Goal: Information Seeking & Learning: Learn about a topic

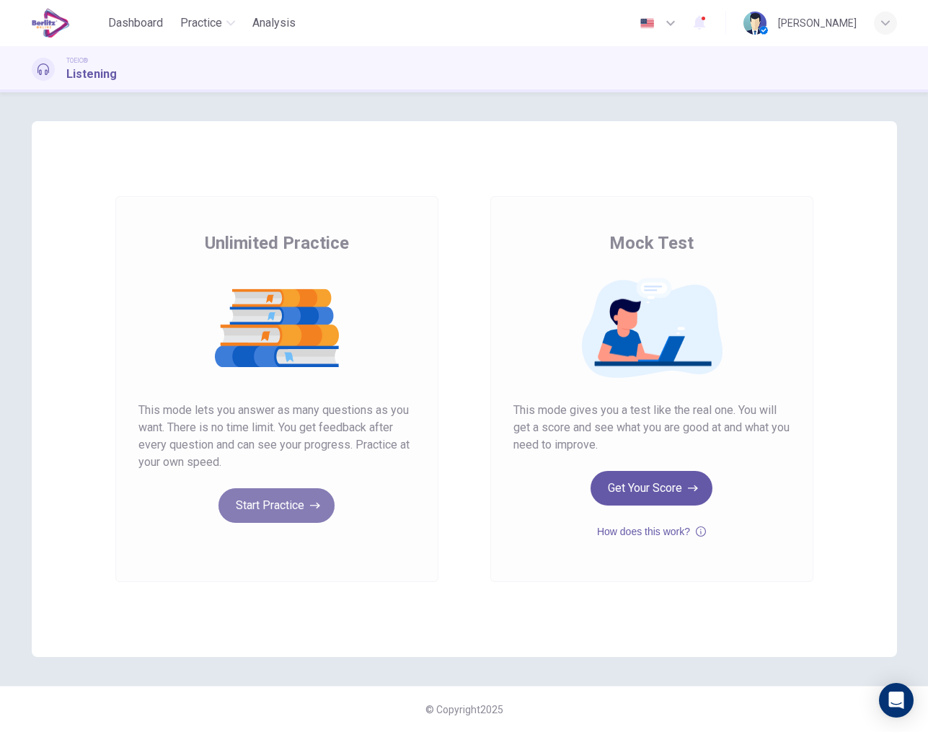
click at [267, 503] on button "Start Practice" at bounding box center [277, 505] width 116 height 35
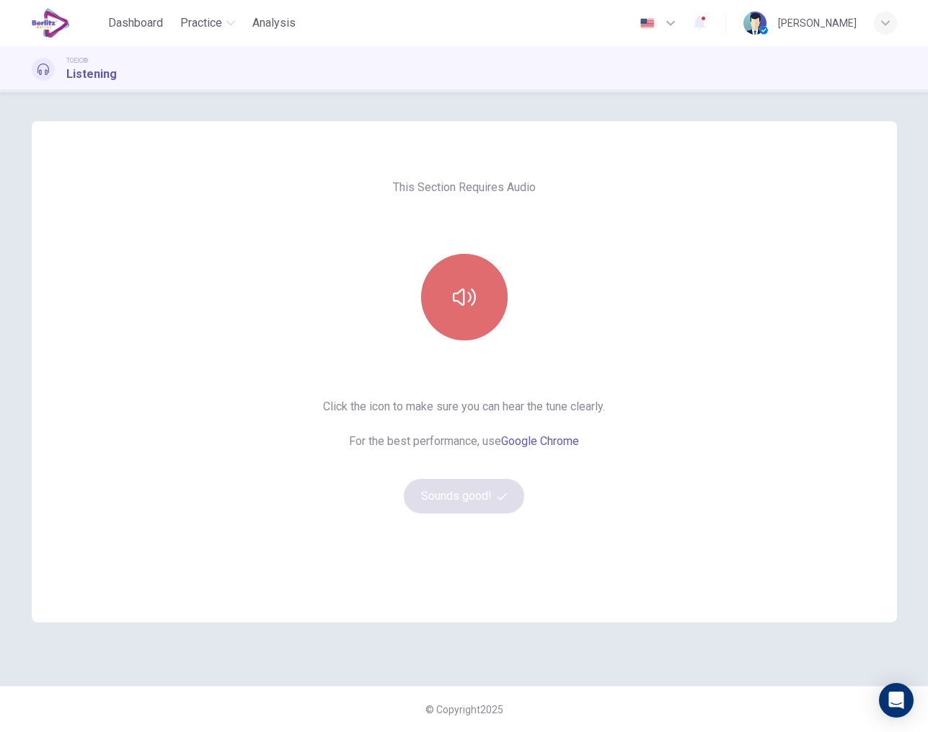
click at [473, 312] on button "button" at bounding box center [464, 297] width 87 height 87
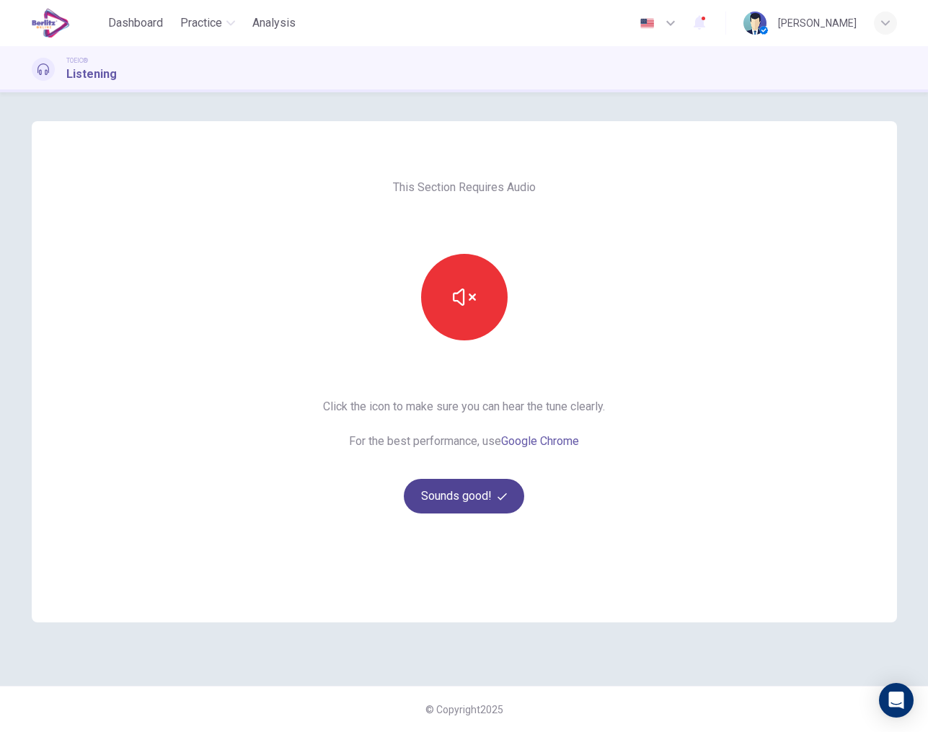
click at [470, 492] on button "Sounds good!" at bounding box center [464, 496] width 121 height 35
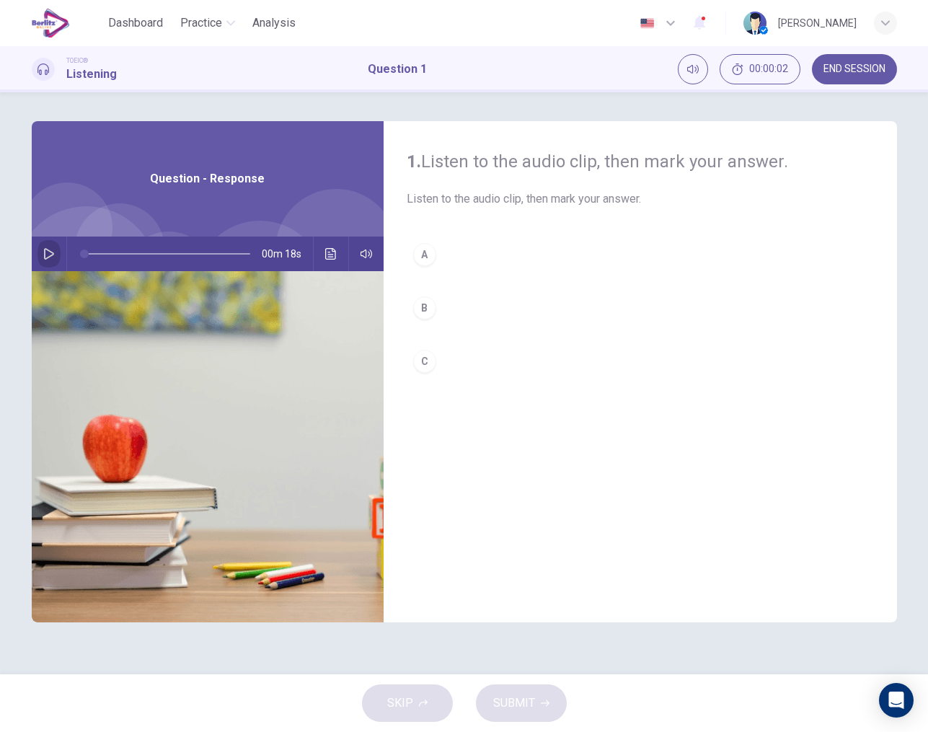
click at [50, 255] on icon "button" at bounding box center [49, 254] width 12 height 12
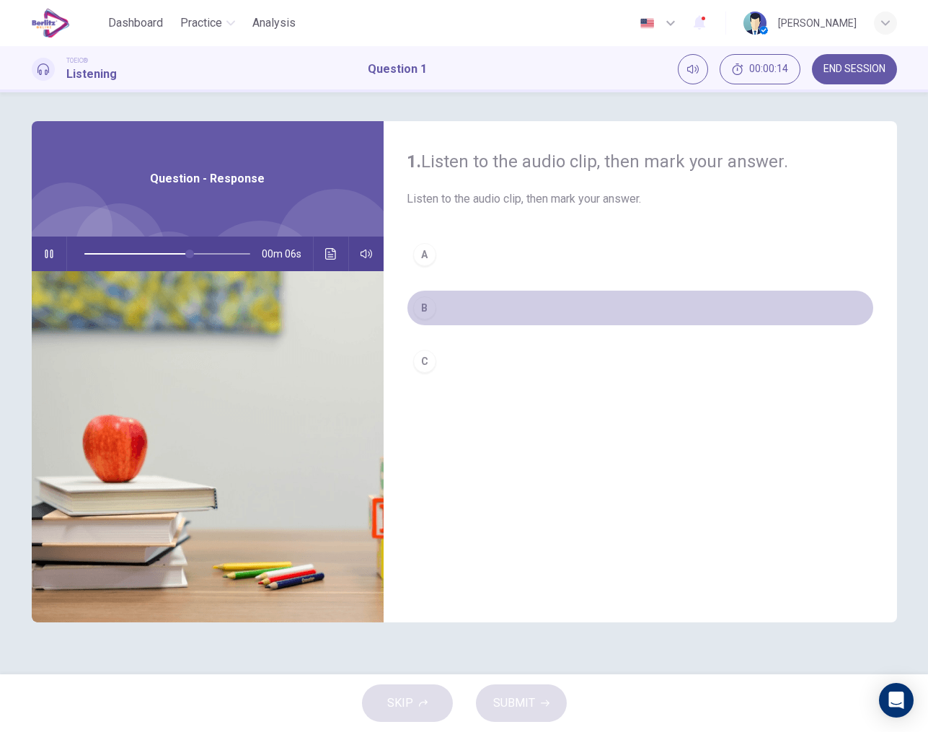
click at [429, 309] on div "B" at bounding box center [424, 307] width 23 height 23
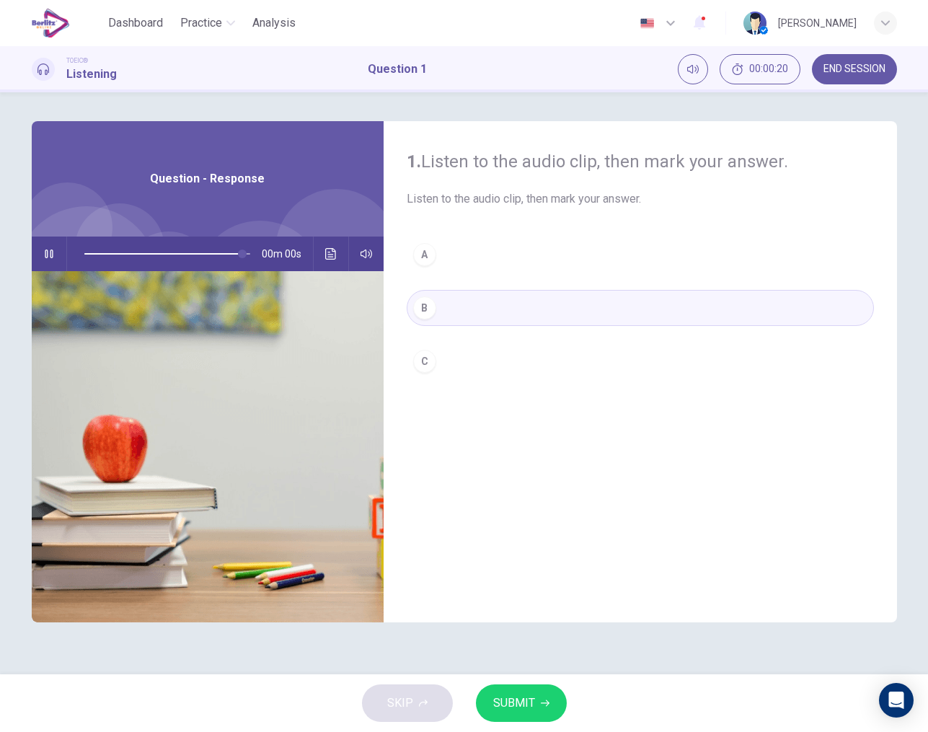
type input "*"
click at [531, 697] on span "SUBMIT" at bounding box center [514, 703] width 42 height 20
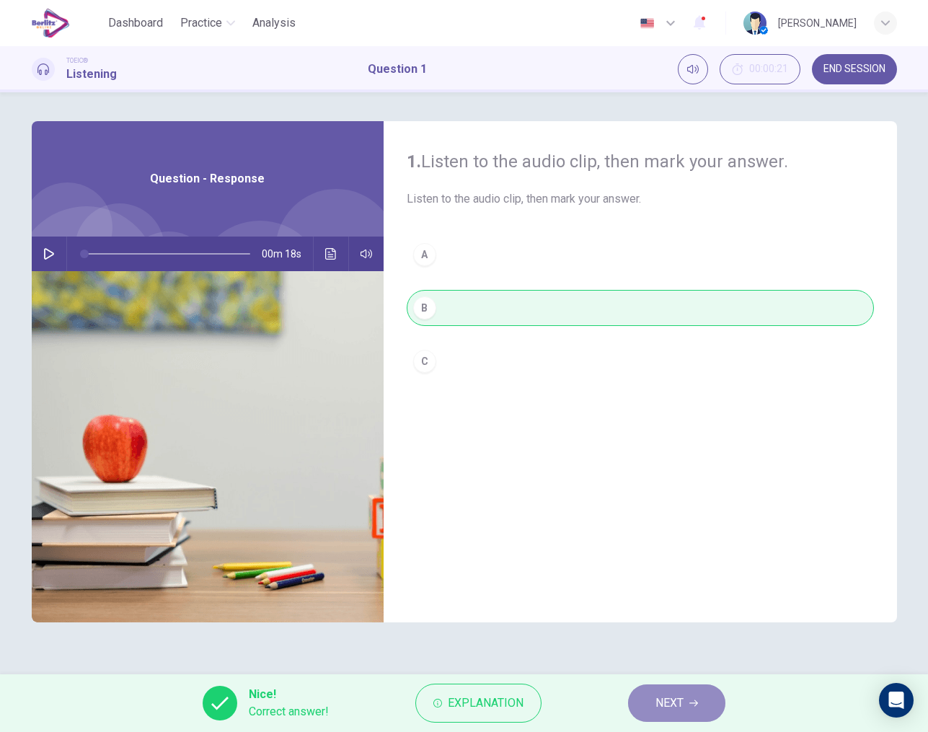
click at [673, 708] on span "NEXT" at bounding box center [670, 703] width 28 height 20
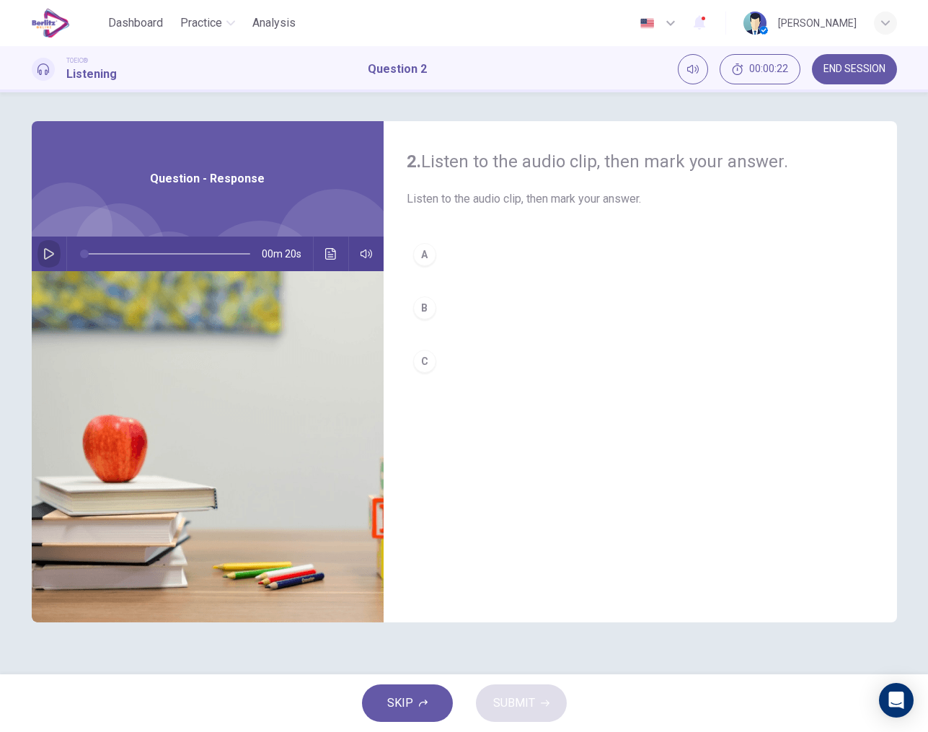
click at [43, 249] on icon "button" at bounding box center [49, 254] width 12 height 12
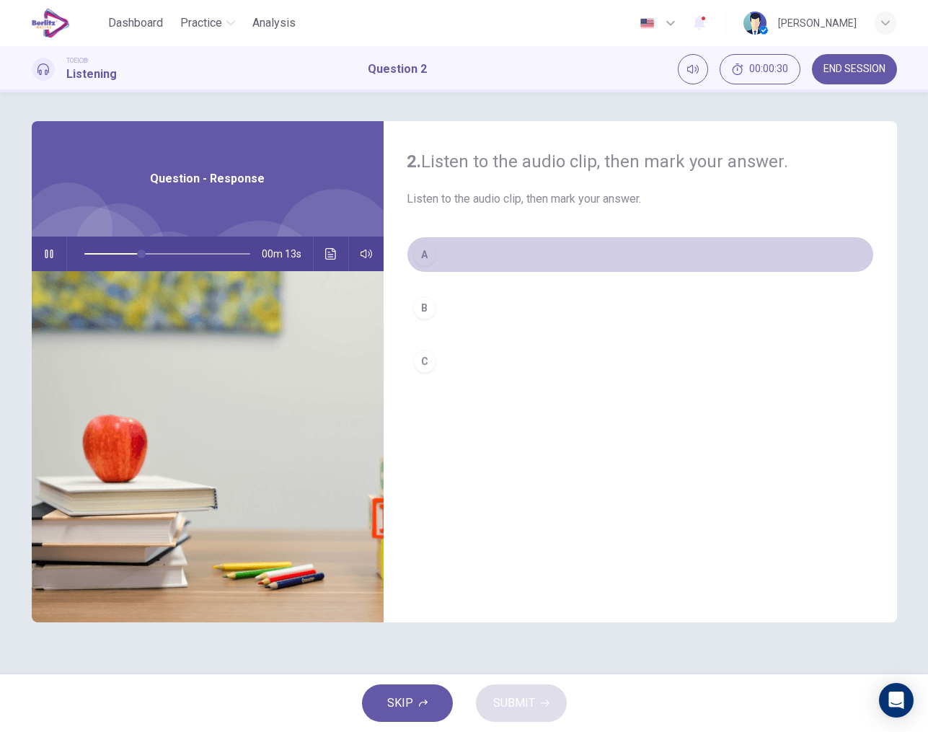
click at [423, 256] on div "A" at bounding box center [424, 254] width 23 height 23
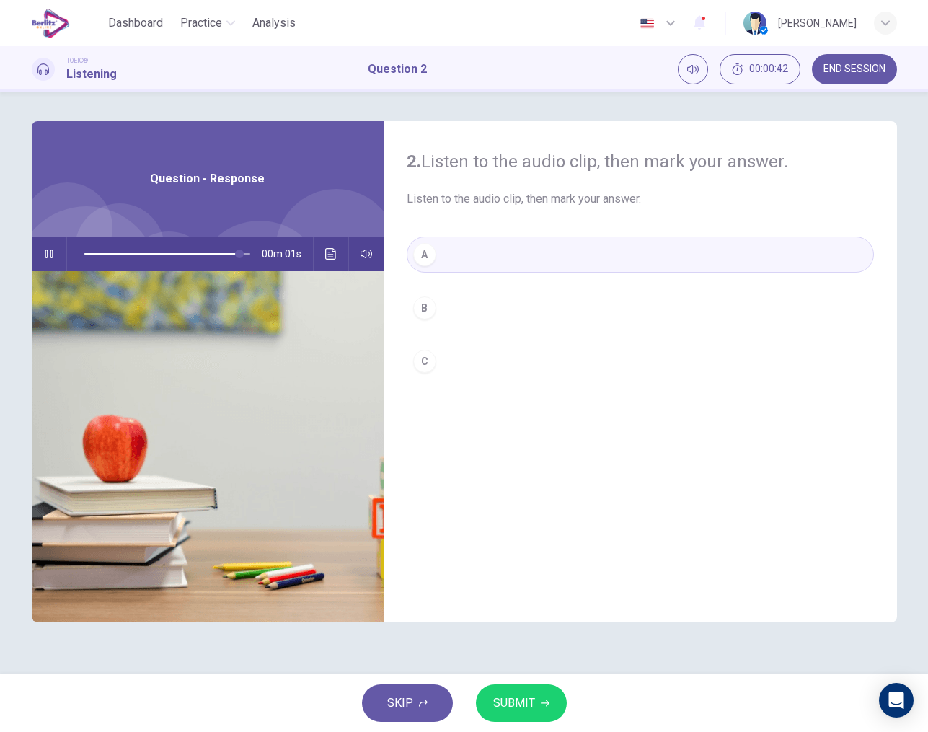
click at [528, 703] on span "SUBMIT" at bounding box center [514, 703] width 42 height 20
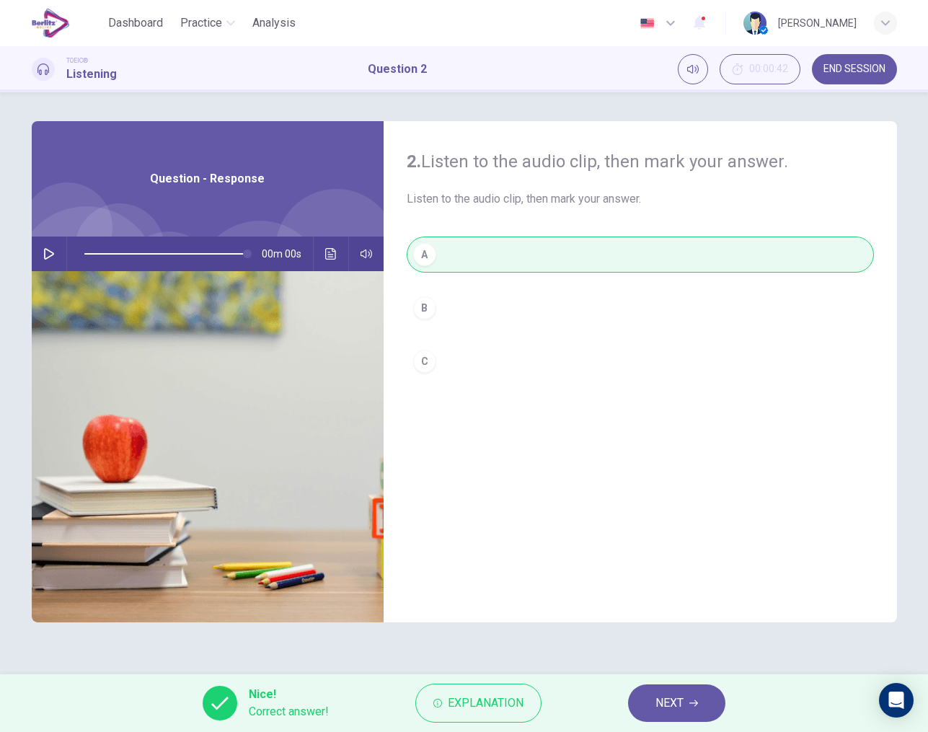
type input "*"
click at [686, 700] on button "NEXT" at bounding box center [676, 704] width 97 height 38
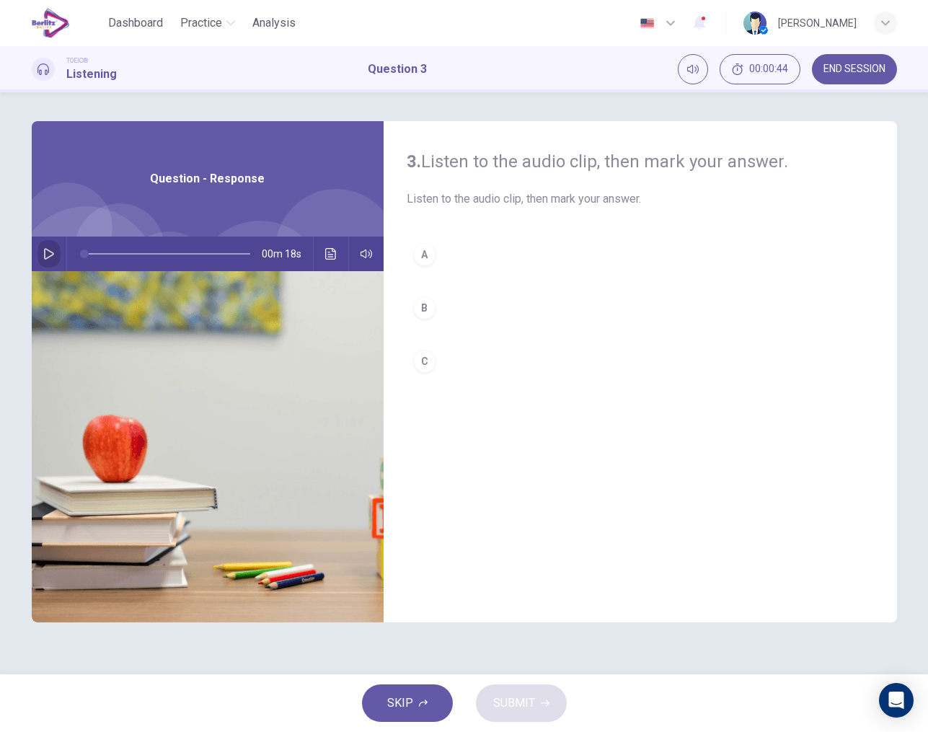
click at [49, 258] on icon "button" at bounding box center [49, 254] width 10 height 12
click at [424, 304] on div "B" at bounding box center [424, 307] width 23 height 23
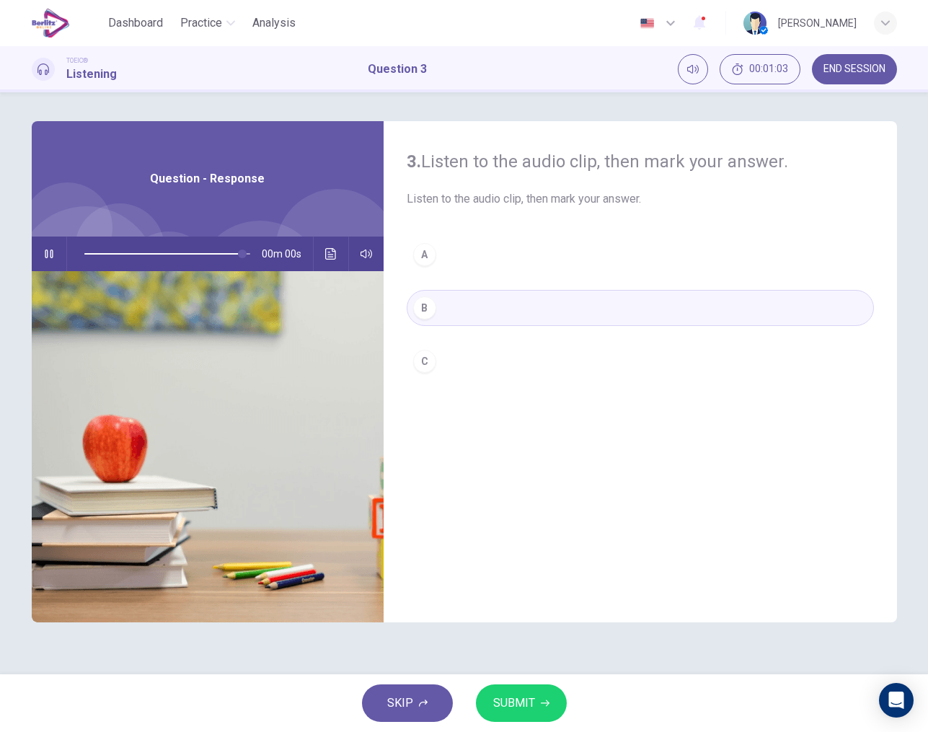
type input "*"
click at [524, 693] on button "SUBMIT" at bounding box center [521, 704] width 91 height 38
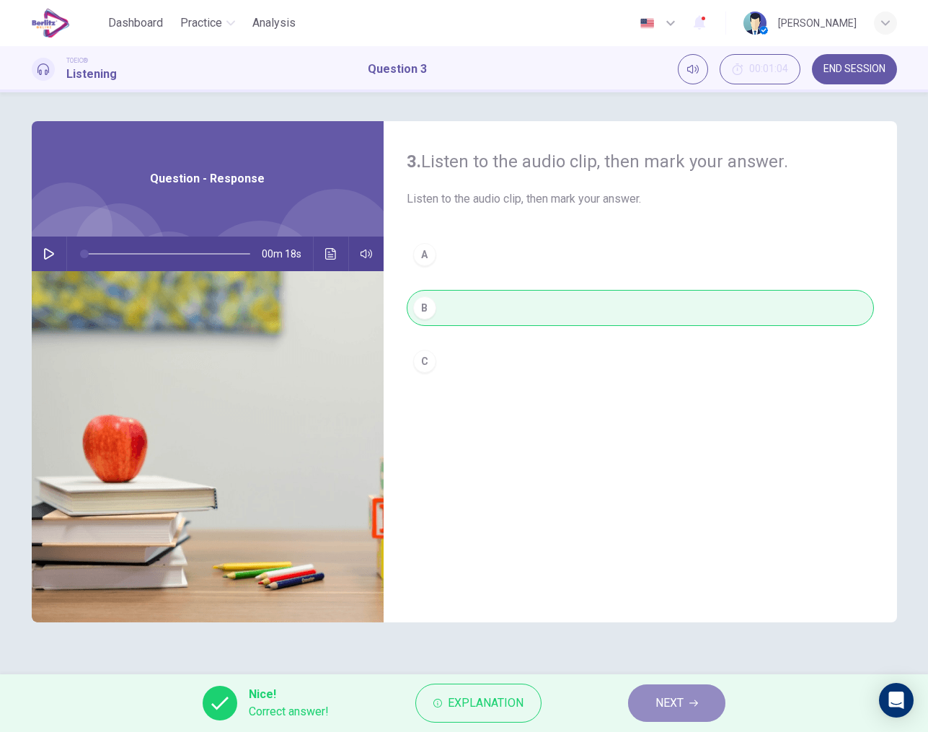
click at [657, 706] on span "NEXT" at bounding box center [670, 703] width 28 height 20
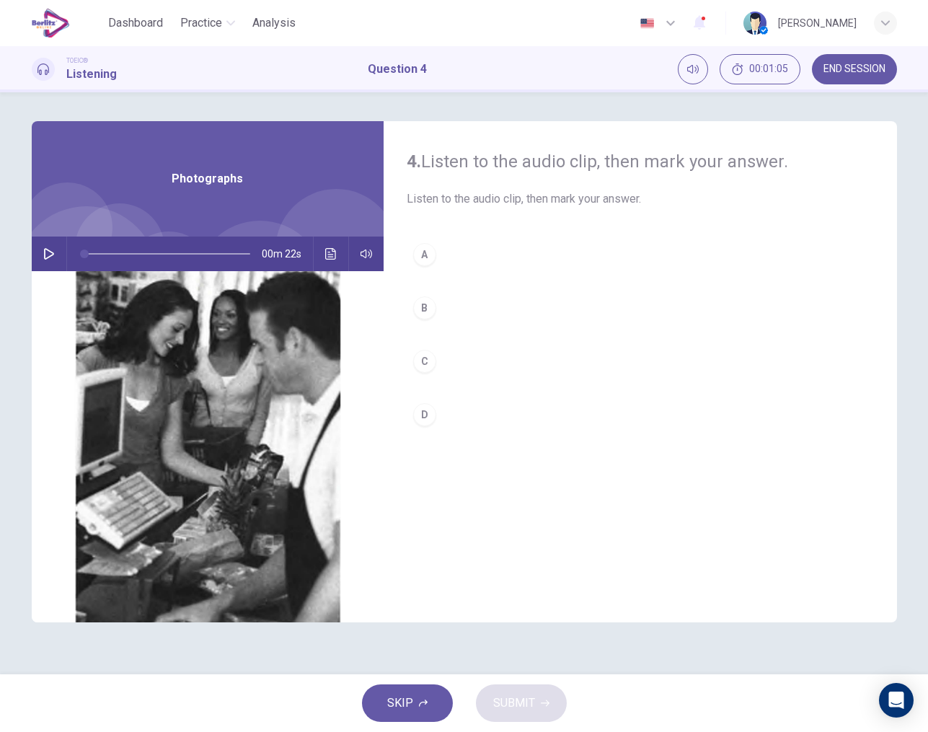
click at [48, 252] on icon "button" at bounding box center [49, 254] width 12 height 12
click at [427, 413] on div "D" at bounding box center [424, 414] width 23 height 23
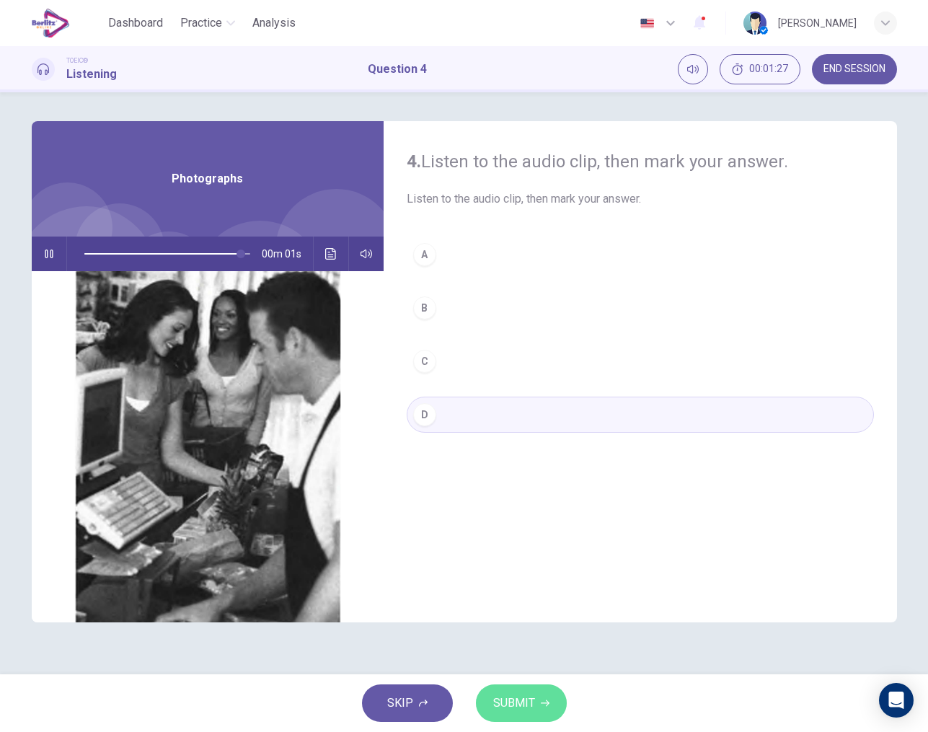
click at [533, 713] on span "SUBMIT" at bounding box center [514, 703] width 42 height 20
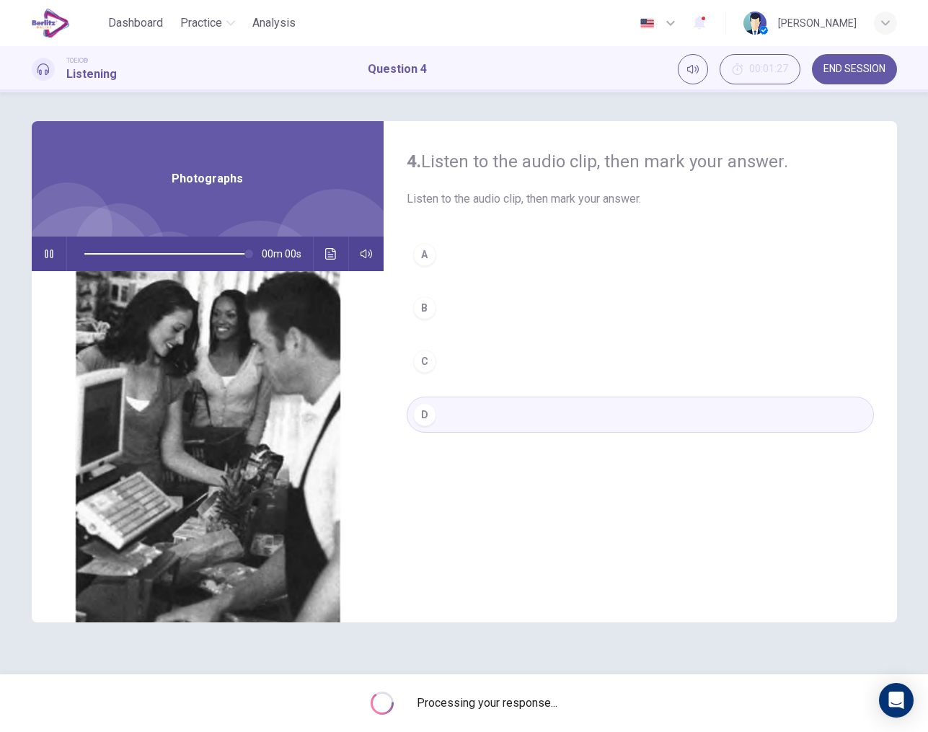
type input "*"
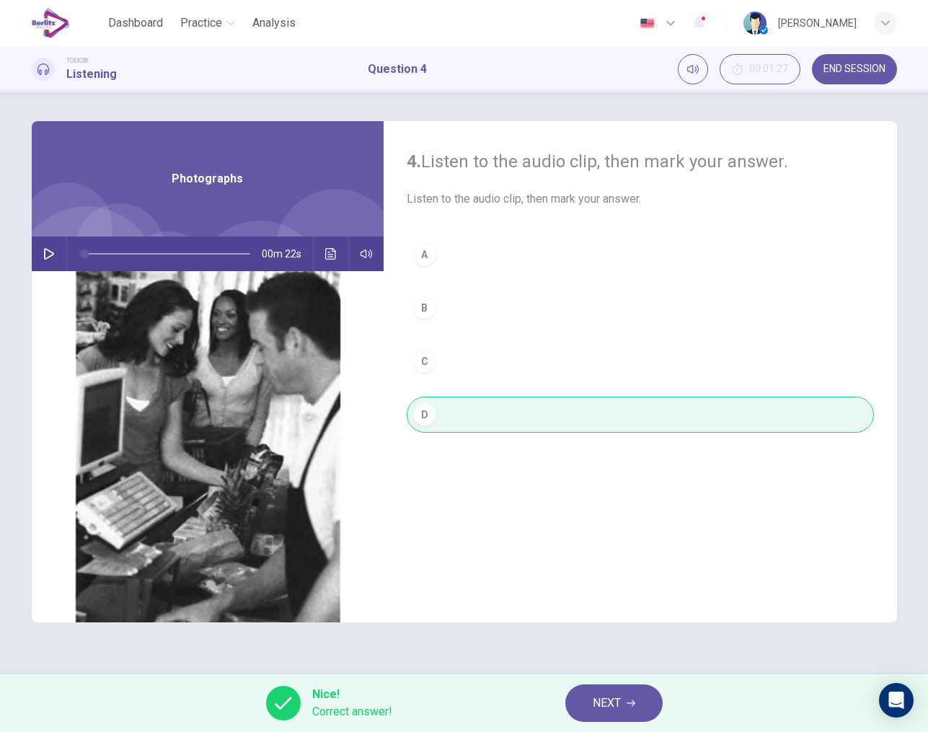
click at [574, 701] on button "NEXT" at bounding box center [614, 704] width 97 height 38
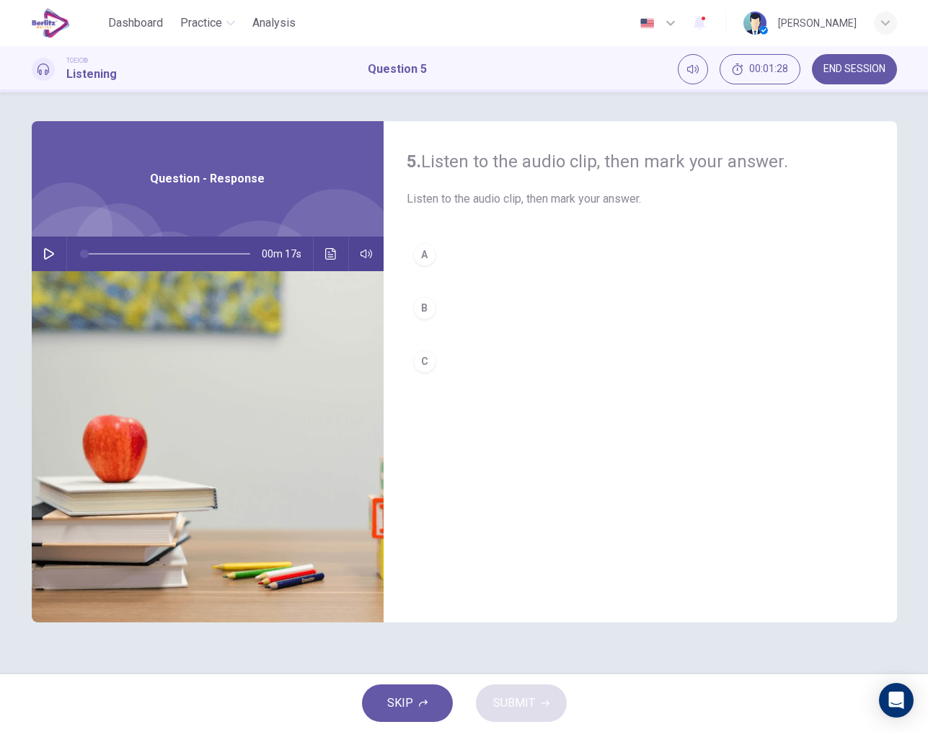
click at [45, 254] on icon "button" at bounding box center [49, 254] width 12 height 12
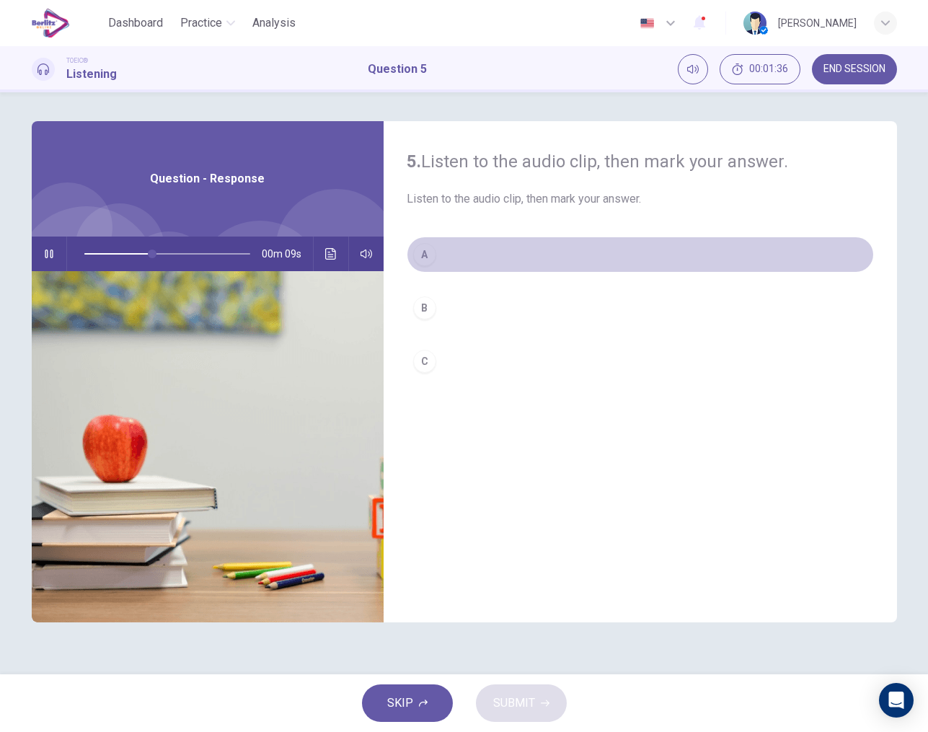
click at [429, 259] on div "A" at bounding box center [424, 254] width 23 height 23
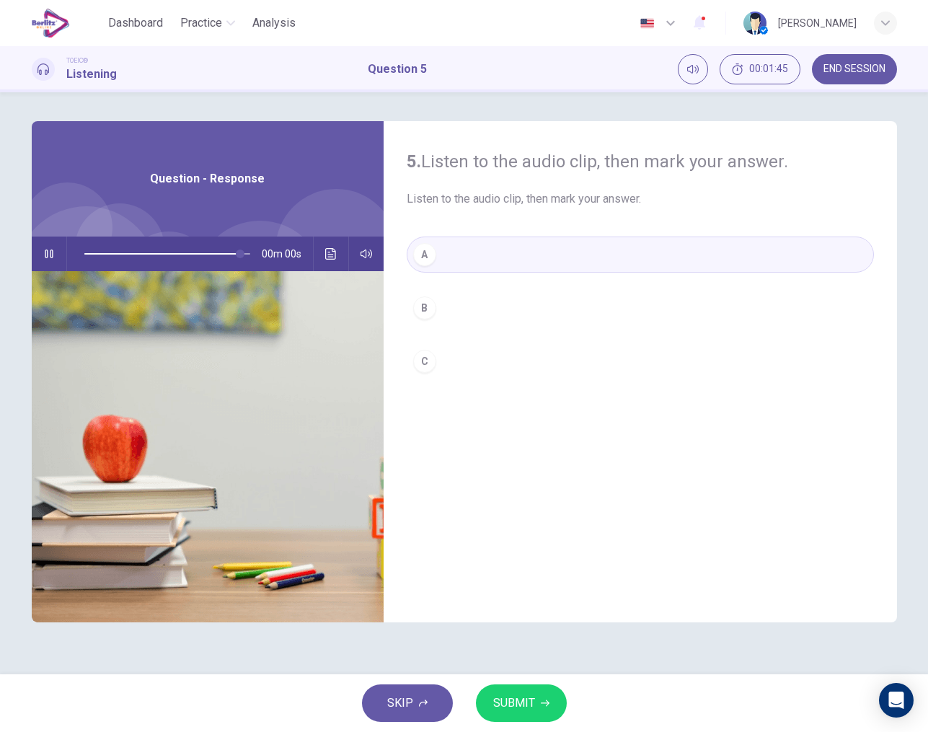
type input "*"
click at [517, 706] on span "SUBMIT" at bounding box center [514, 703] width 42 height 20
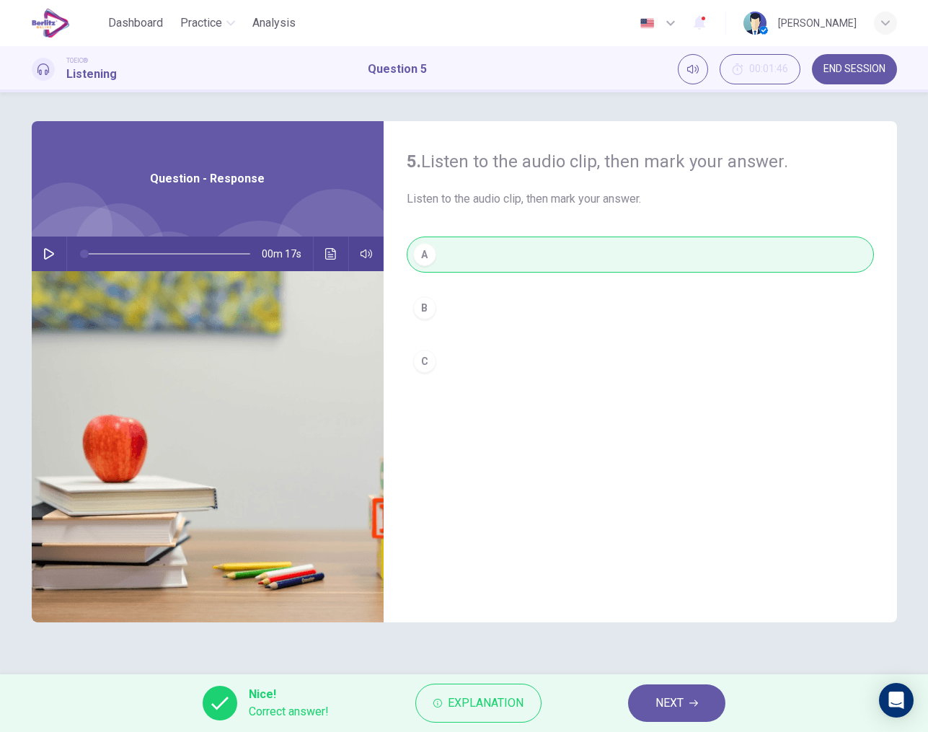
click at [681, 713] on span "NEXT" at bounding box center [670, 703] width 28 height 20
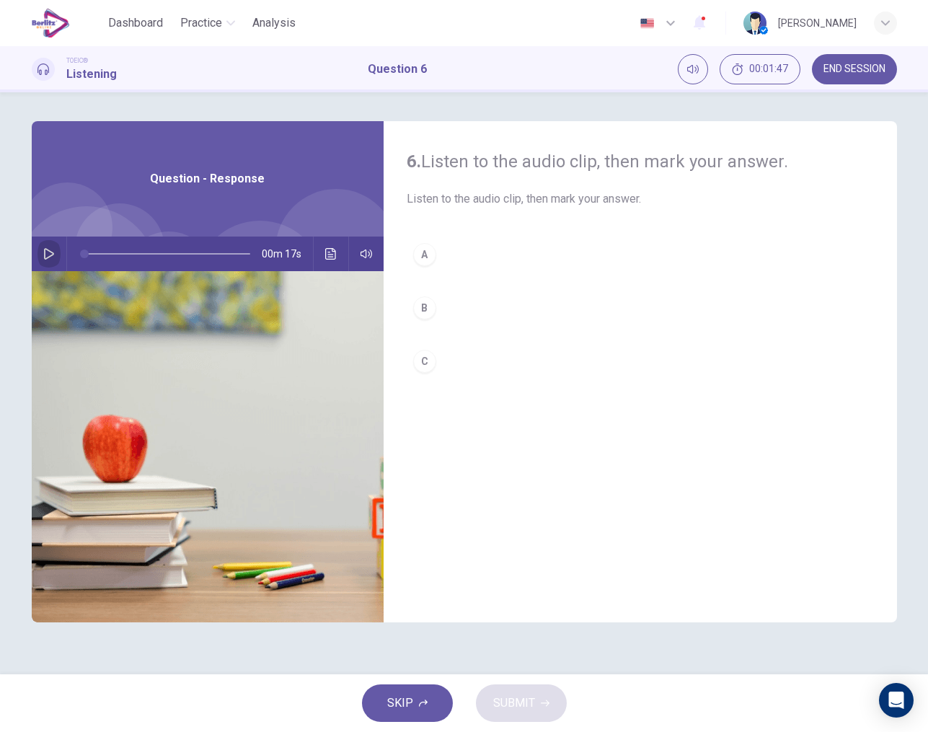
click at [50, 249] on icon "button" at bounding box center [49, 254] width 12 height 12
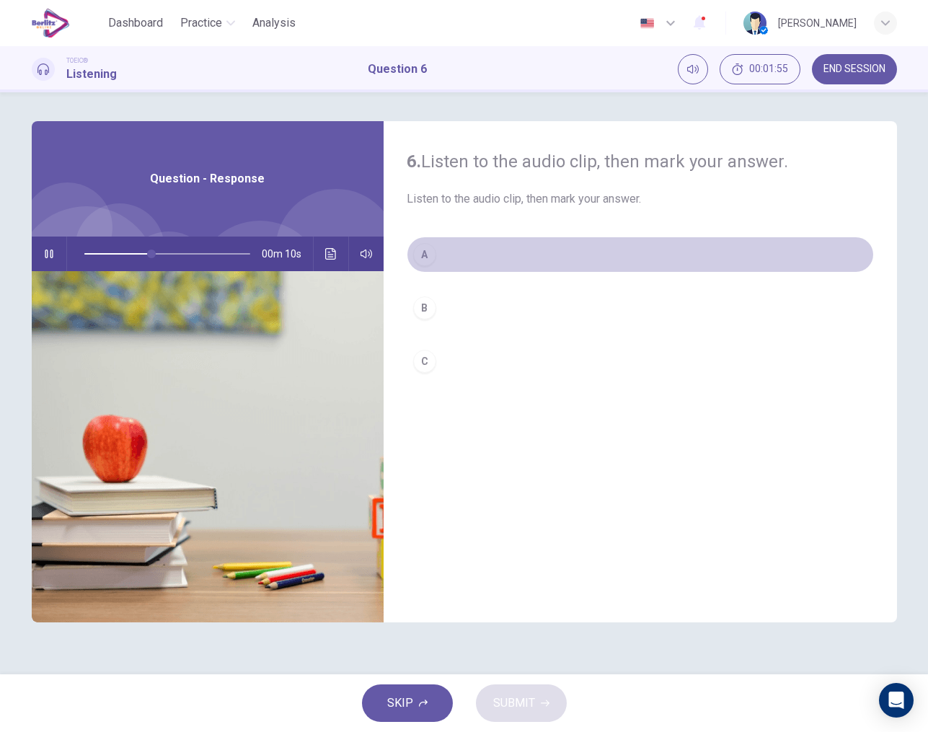
click at [429, 258] on div "A" at bounding box center [424, 254] width 23 height 23
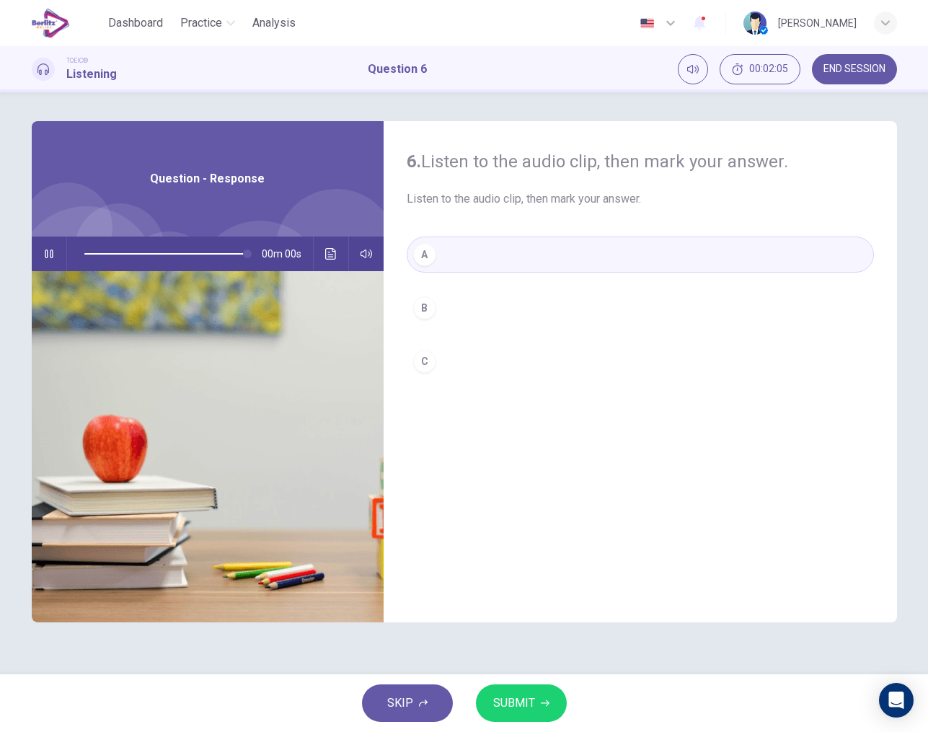
type input "*"
click at [522, 698] on span "SUBMIT" at bounding box center [514, 703] width 42 height 20
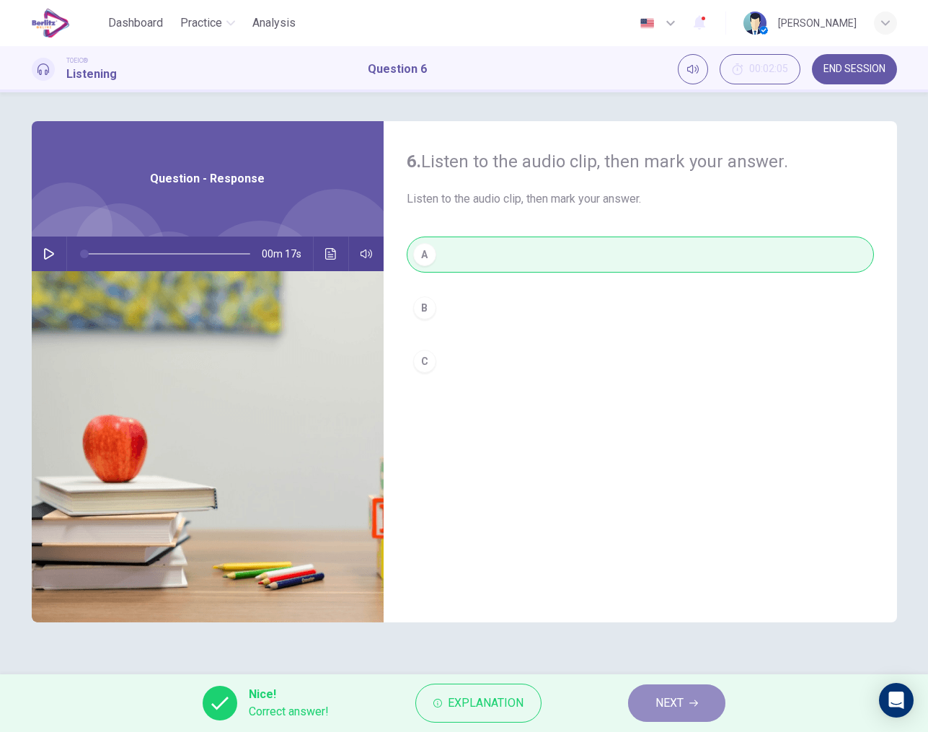
click at [669, 702] on span "NEXT" at bounding box center [670, 703] width 28 height 20
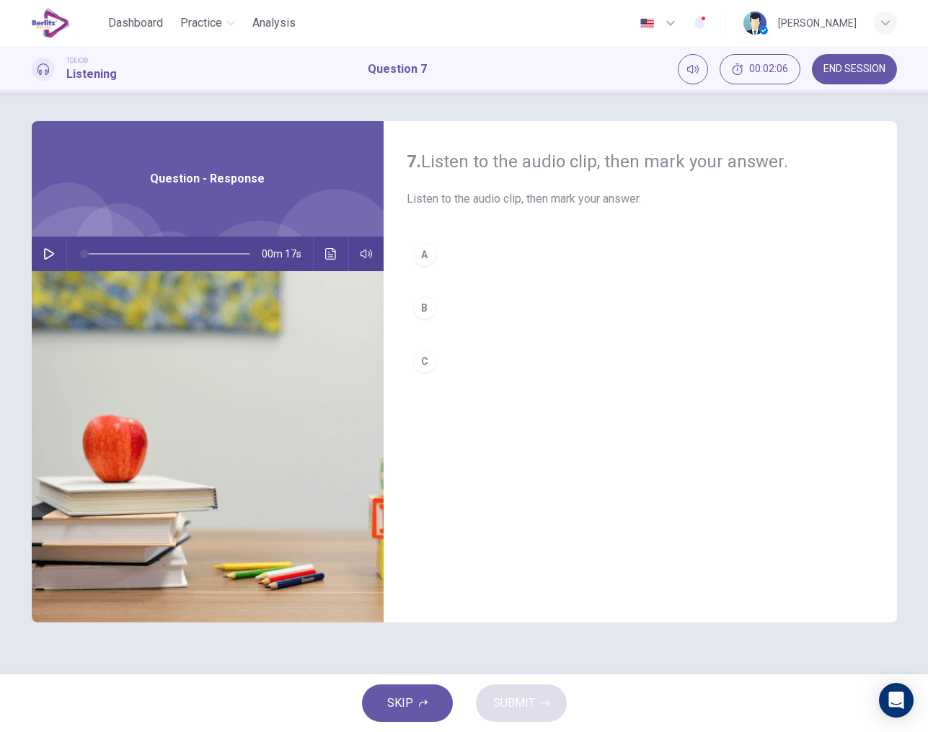
click at [52, 255] on icon "button" at bounding box center [49, 254] width 10 height 12
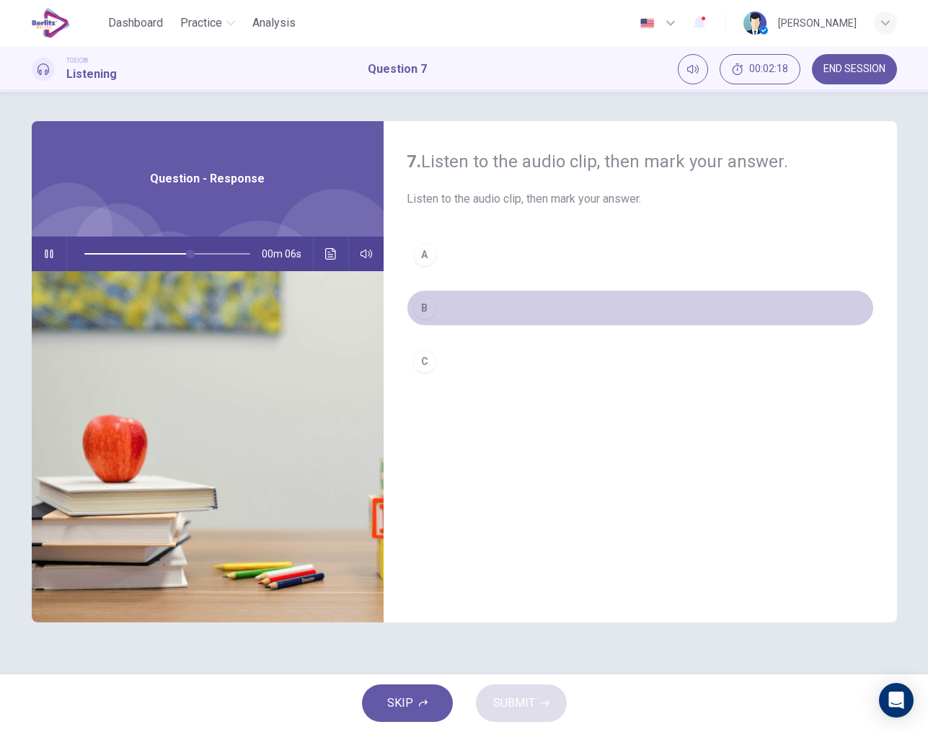
click at [424, 308] on div "B" at bounding box center [424, 307] width 23 height 23
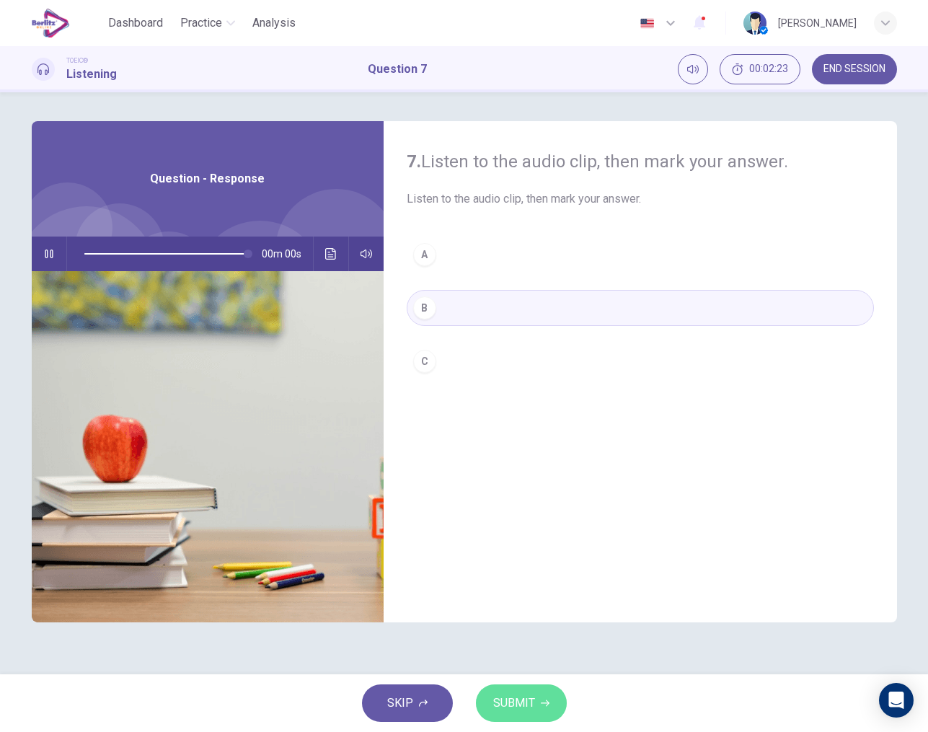
click at [528, 700] on span "SUBMIT" at bounding box center [514, 703] width 42 height 20
type input "*"
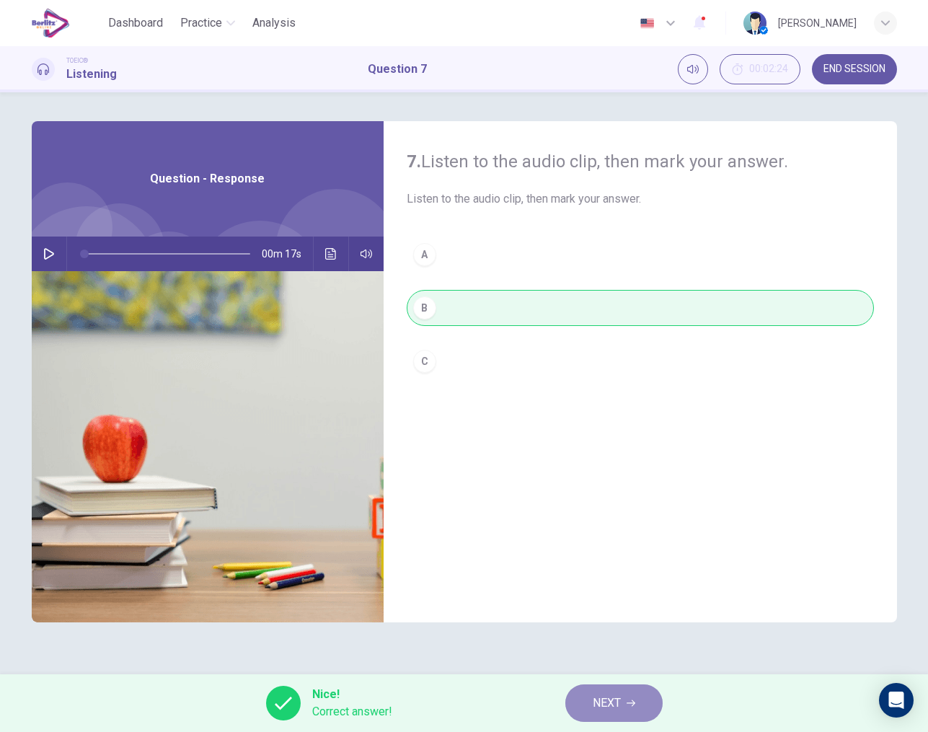
click at [610, 698] on span "NEXT" at bounding box center [607, 703] width 28 height 20
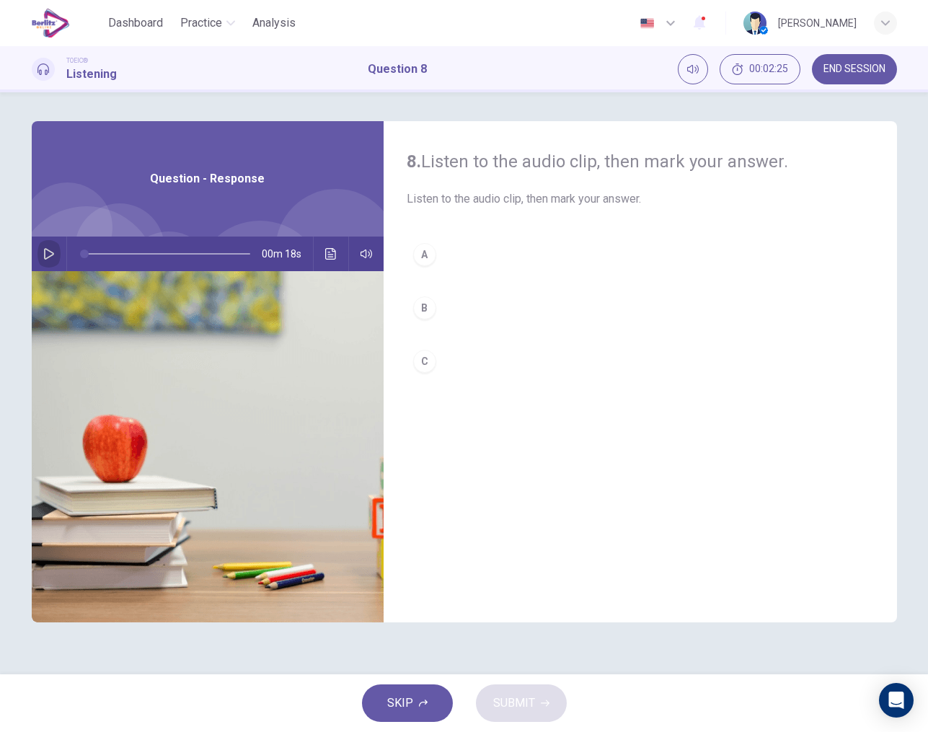
click at [54, 250] on icon "button" at bounding box center [49, 254] width 12 height 12
click at [431, 260] on div "A" at bounding box center [424, 254] width 23 height 23
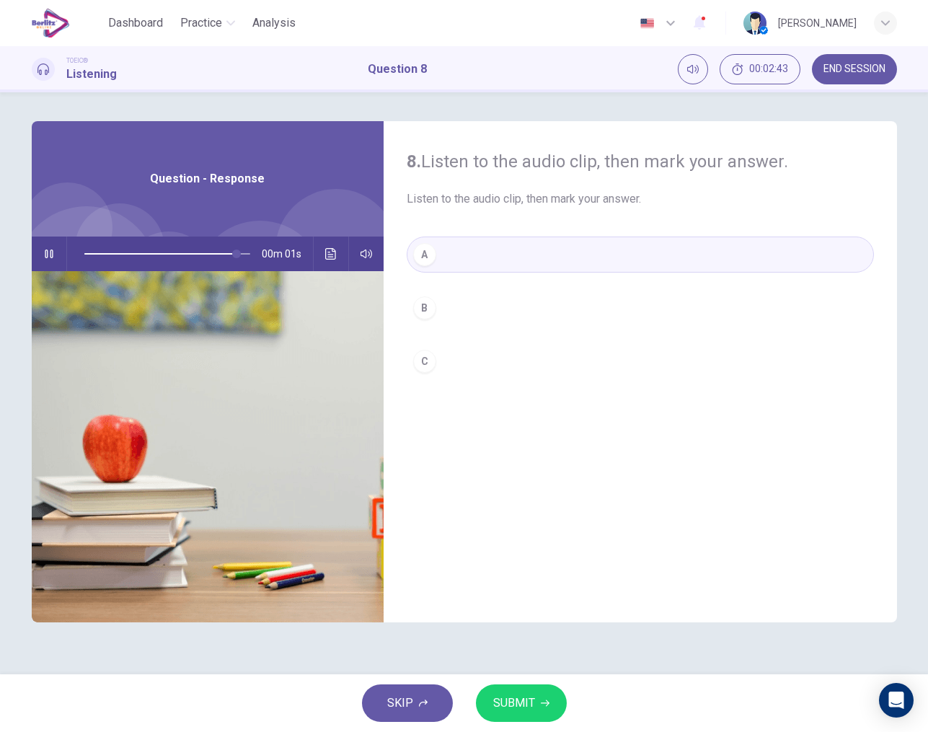
click at [529, 703] on span "SUBMIT" at bounding box center [514, 703] width 42 height 20
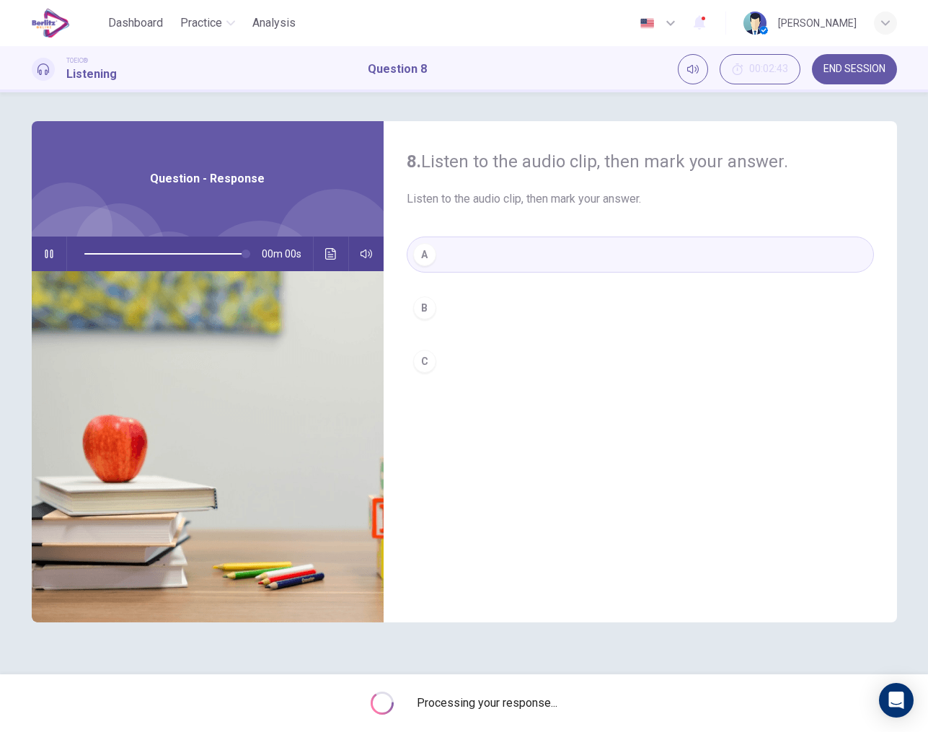
type input "*"
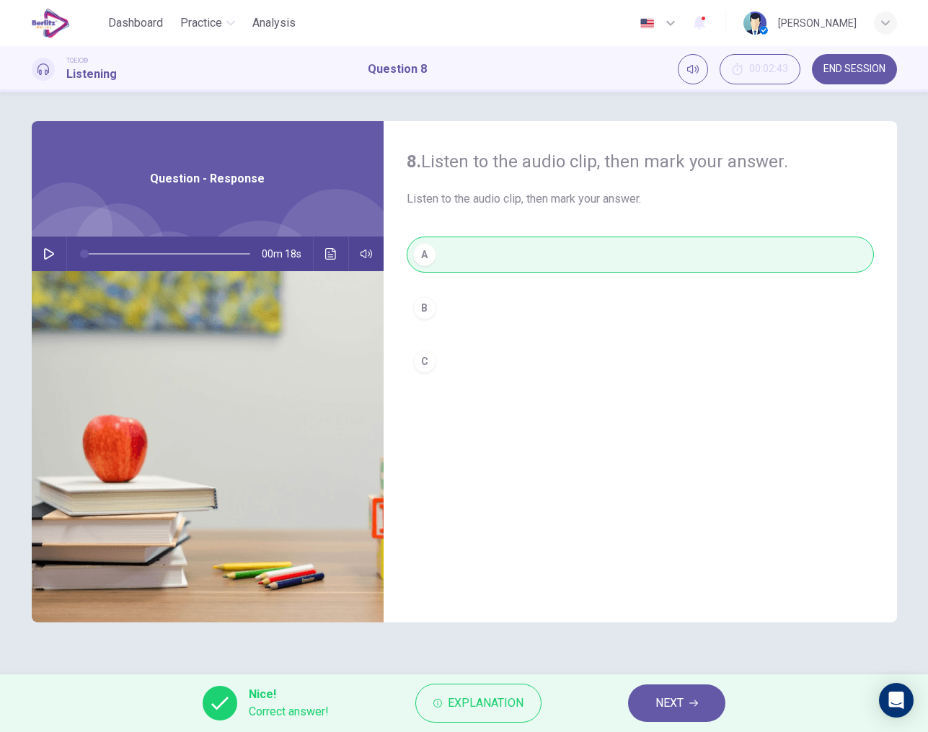
click at [660, 697] on span "NEXT" at bounding box center [670, 703] width 28 height 20
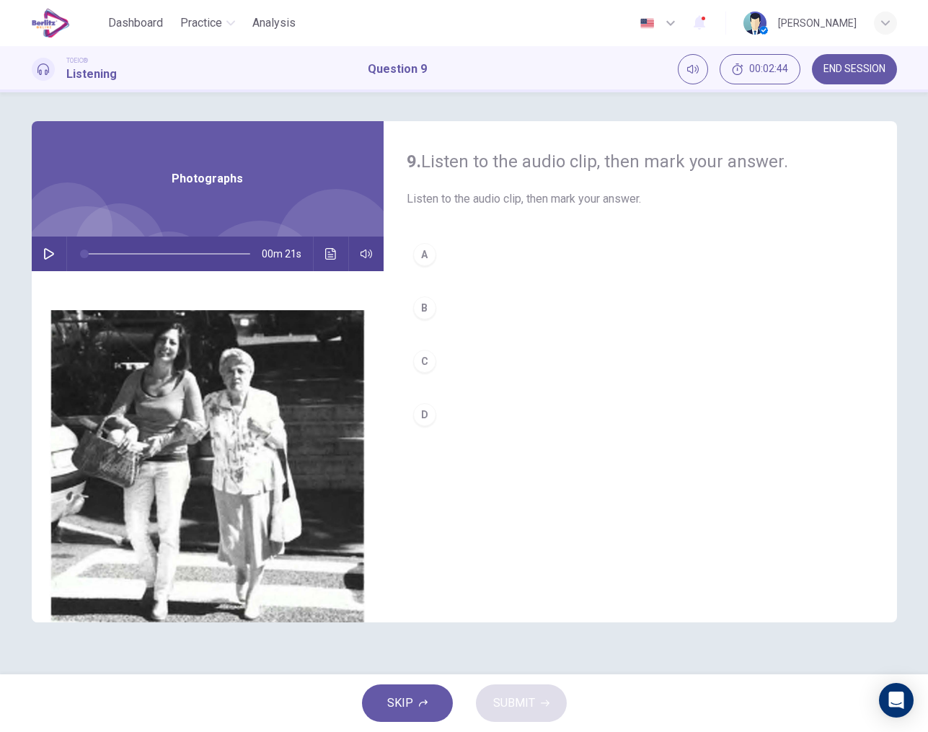
click at [53, 252] on icon "button" at bounding box center [49, 254] width 12 height 12
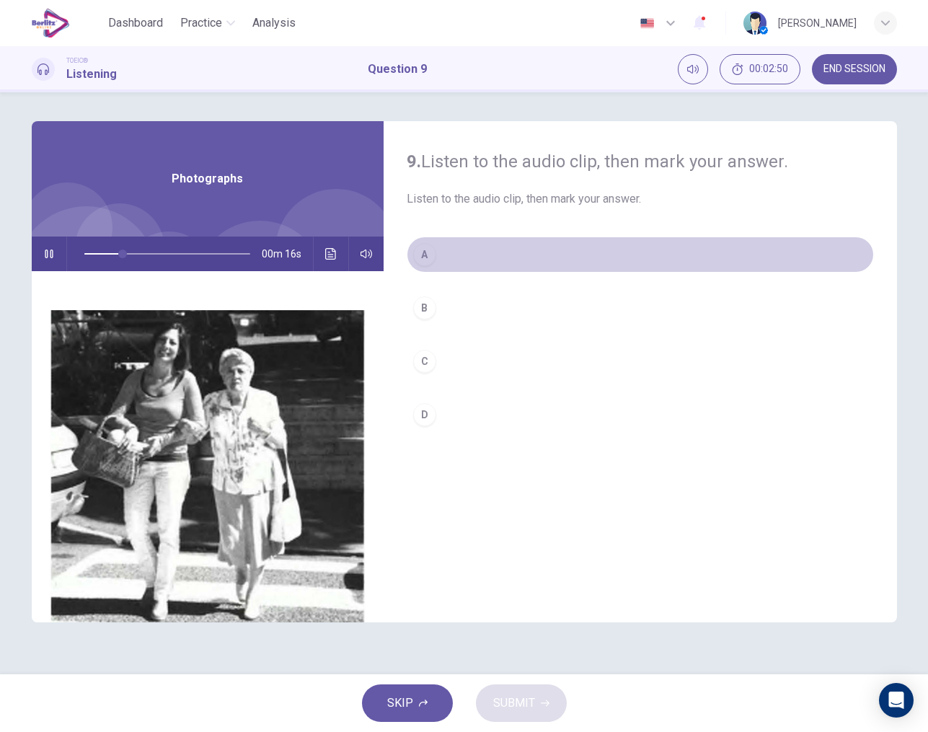
click at [429, 259] on div "A" at bounding box center [424, 254] width 23 height 23
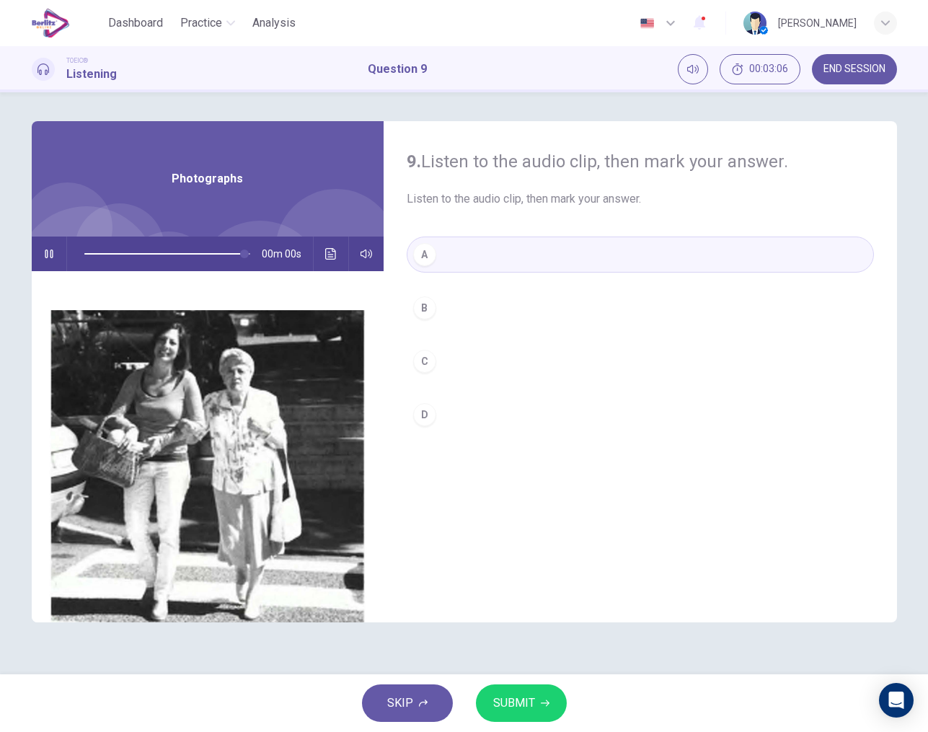
click at [423, 421] on div "D" at bounding box center [424, 414] width 23 height 23
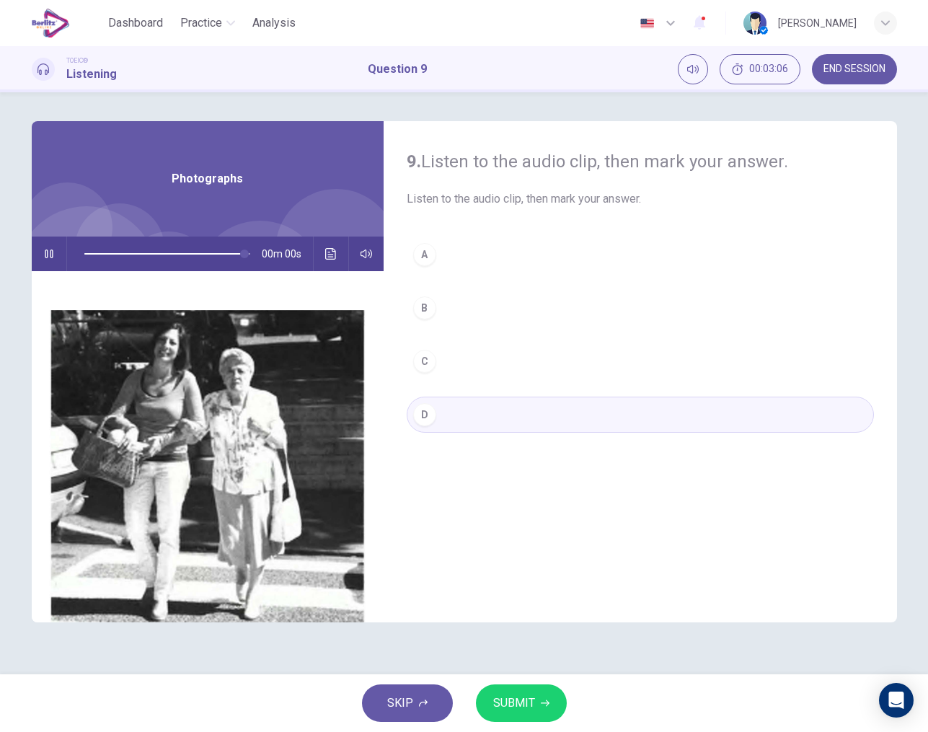
type input "*"
click at [535, 706] on button "SUBMIT" at bounding box center [521, 704] width 91 height 38
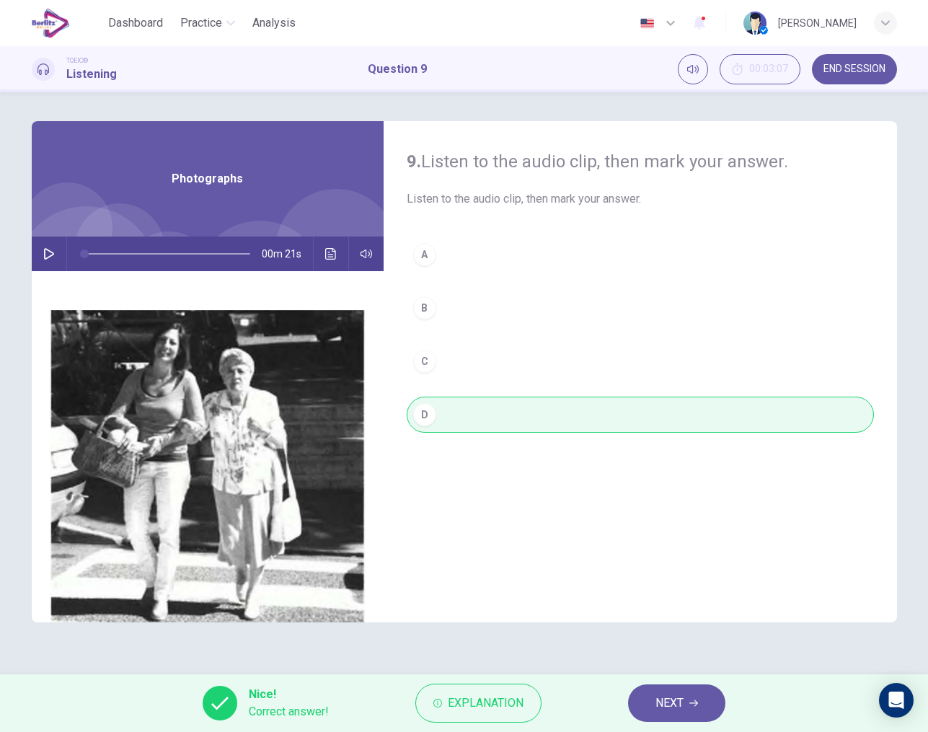
click at [669, 710] on span "NEXT" at bounding box center [670, 703] width 28 height 20
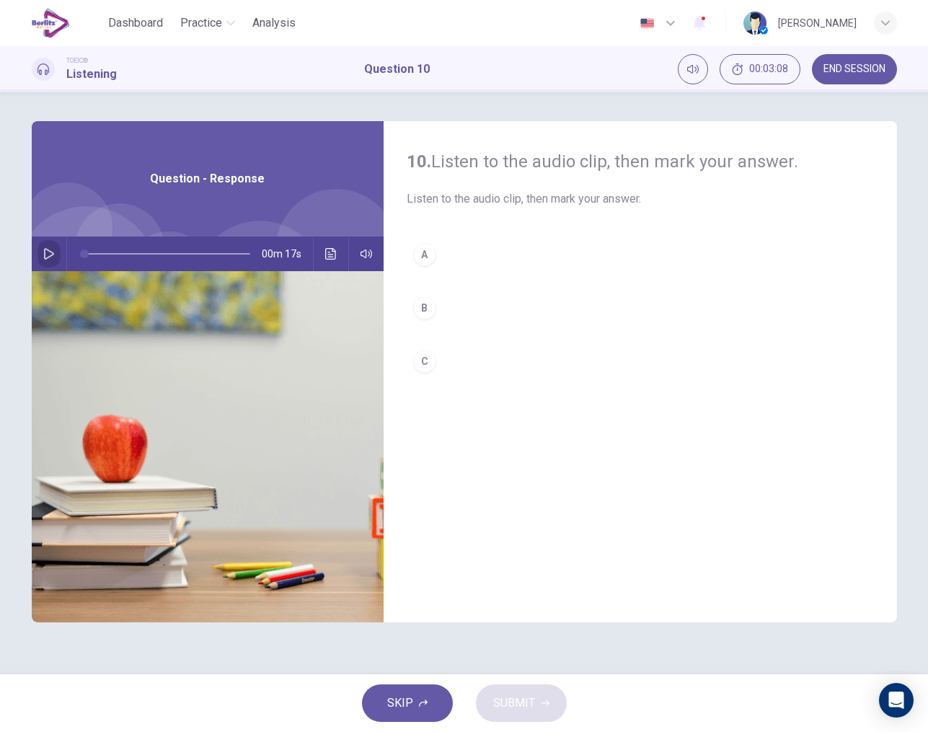
click at [46, 258] on icon "button" at bounding box center [49, 254] width 10 height 12
click at [429, 308] on div "B" at bounding box center [424, 307] width 23 height 23
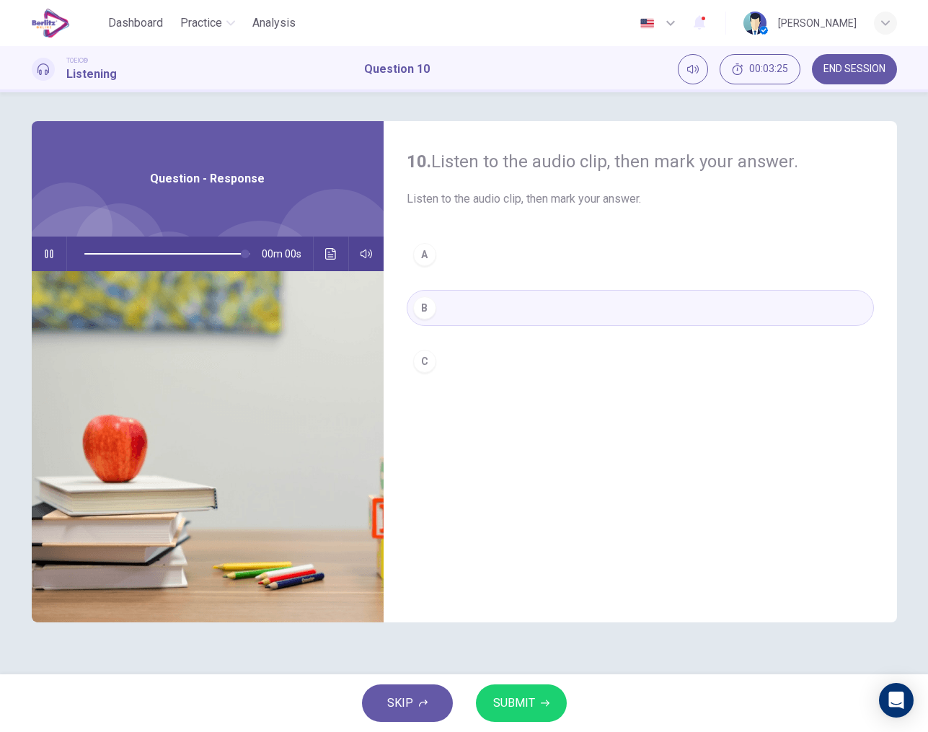
type input "*"
click at [522, 695] on span "SUBMIT" at bounding box center [514, 703] width 42 height 20
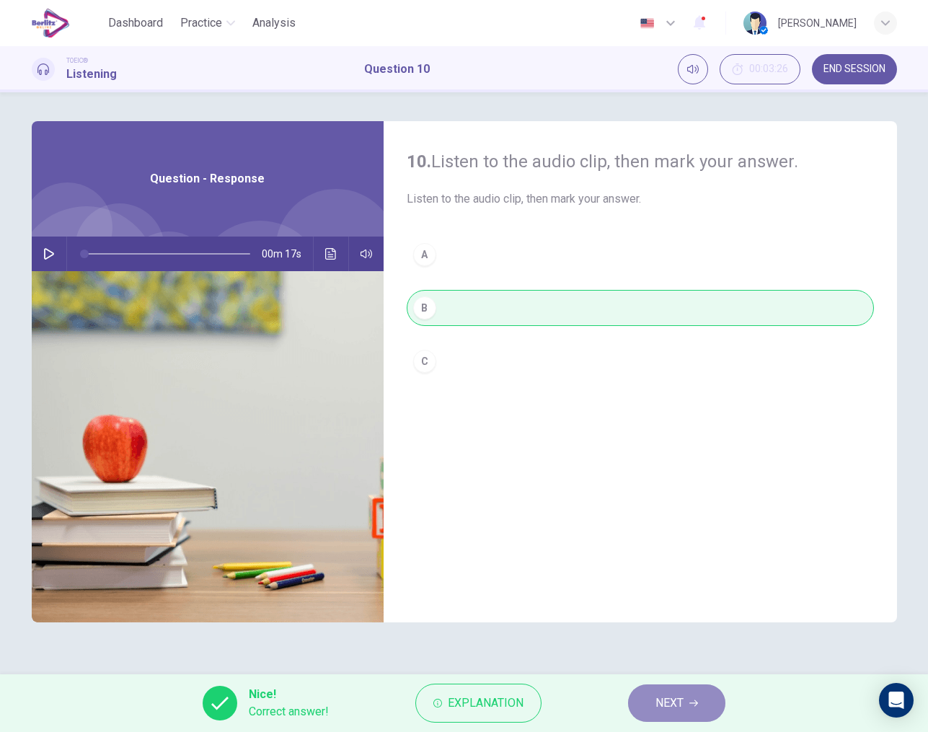
click at [659, 697] on span "NEXT" at bounding box center [670, 703] width 28 height 20
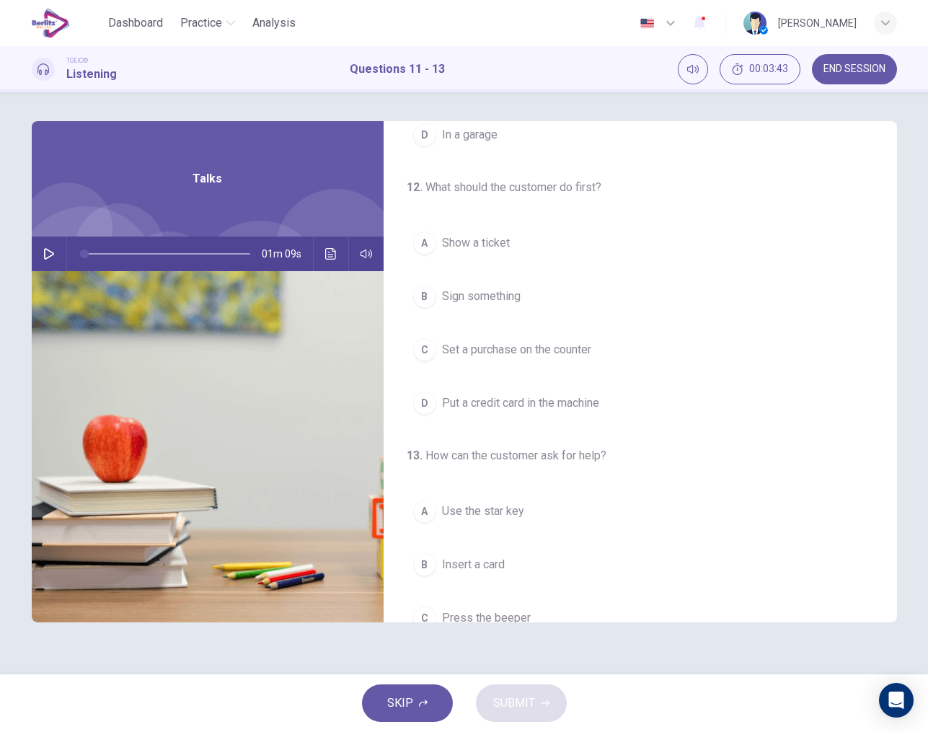
scroll to position [249, 0]
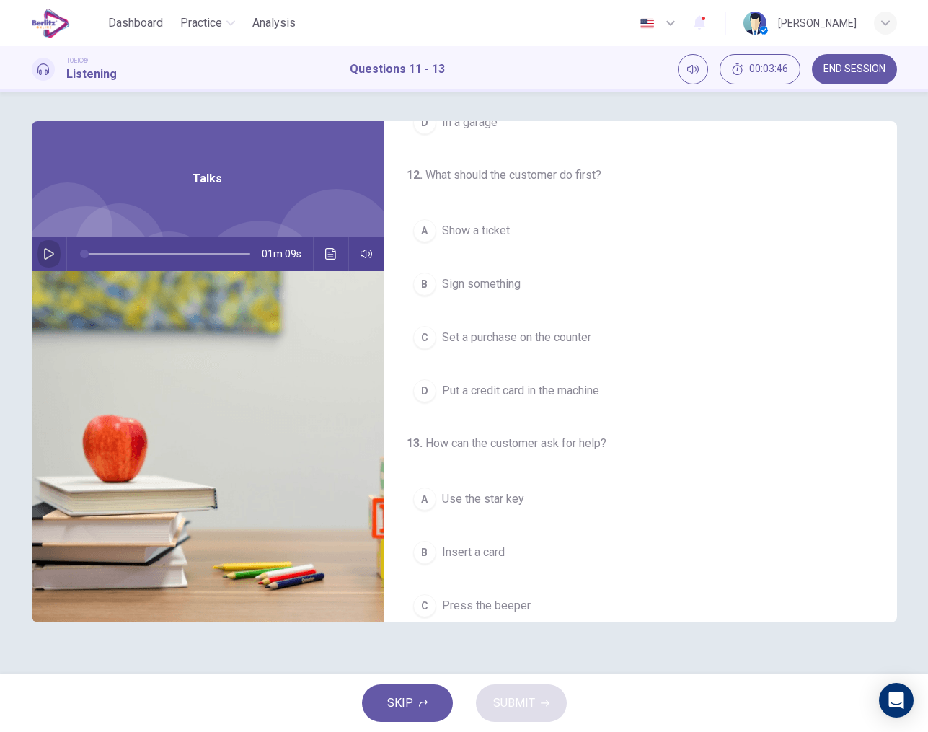
click at [50, 254] on icon "button" at bounding box center [49, 254] width 12 height 12
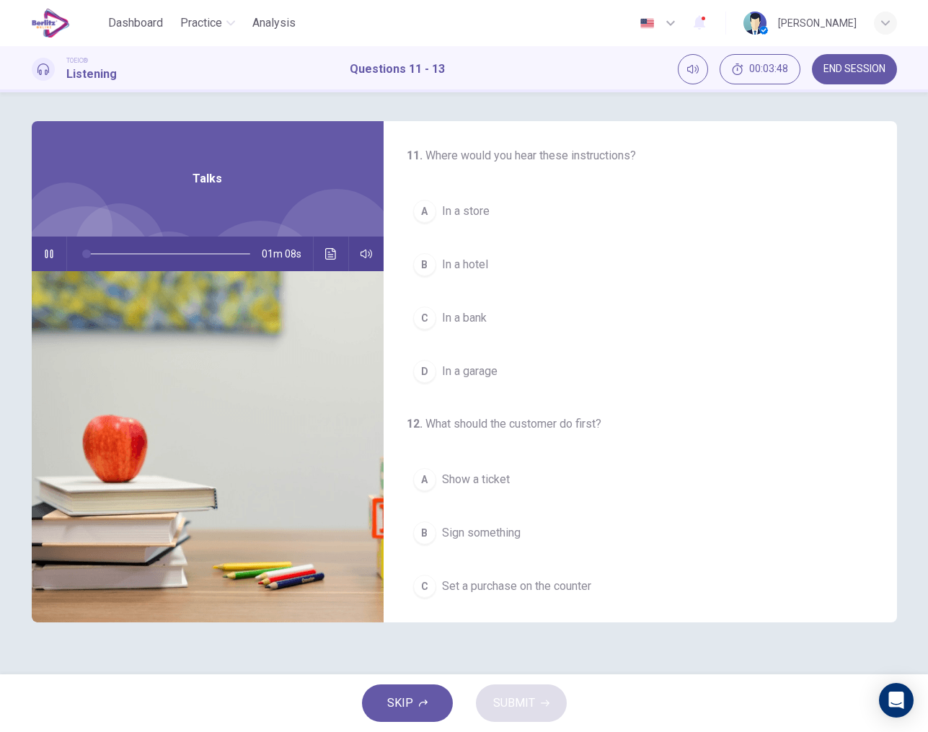
scroll to position [0, 0]
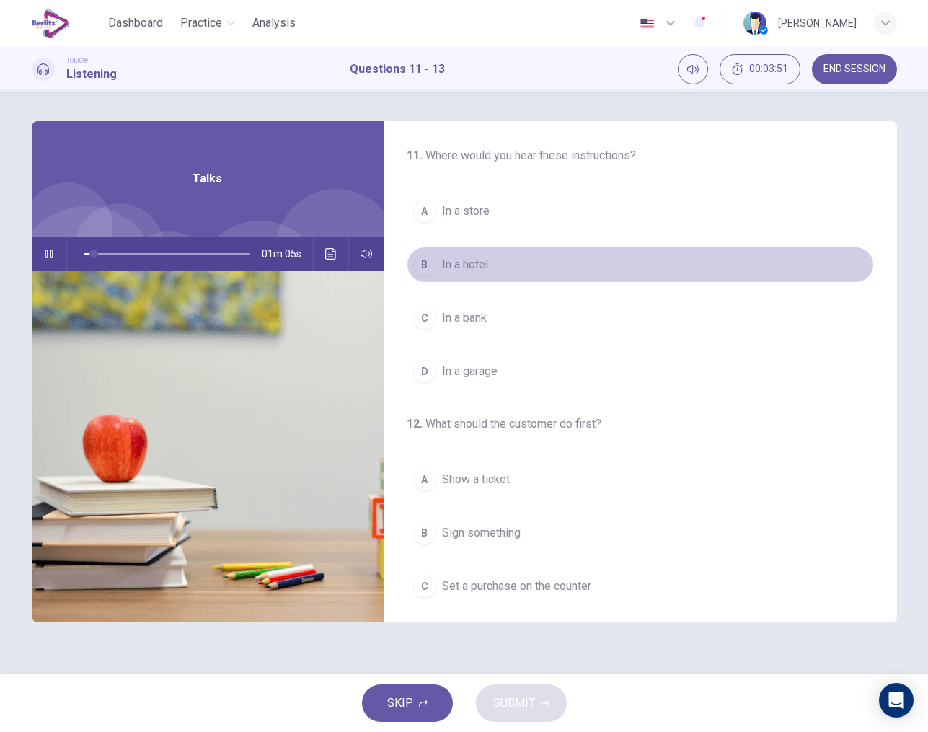
click at [433, 262] on div "B" at bounding box center [424, 264] width 23 height 23
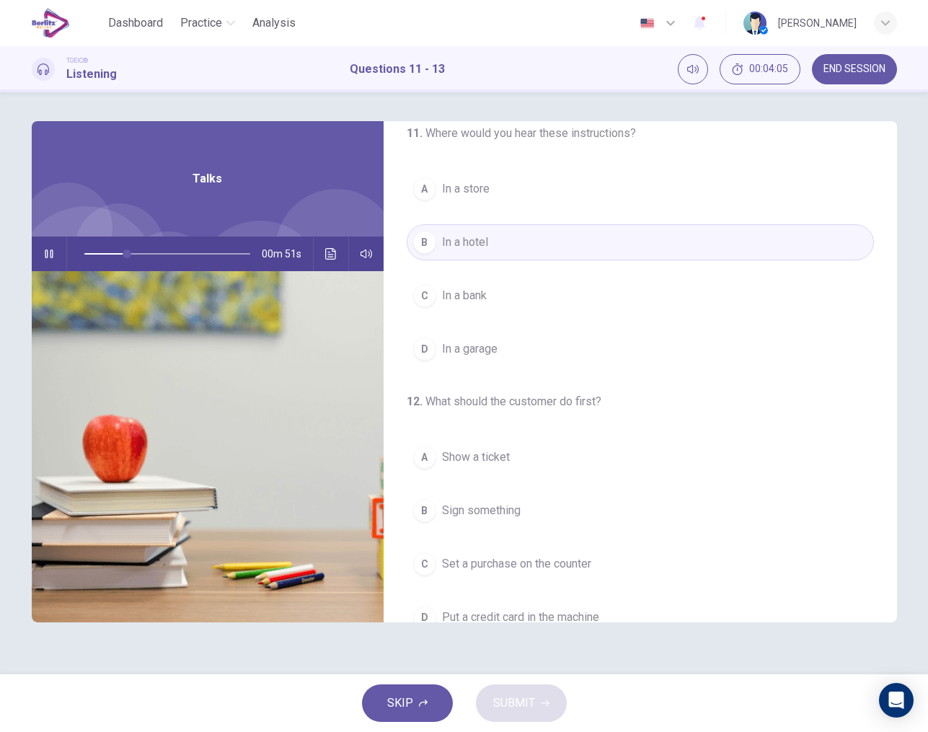
scroll to position [12, 0]
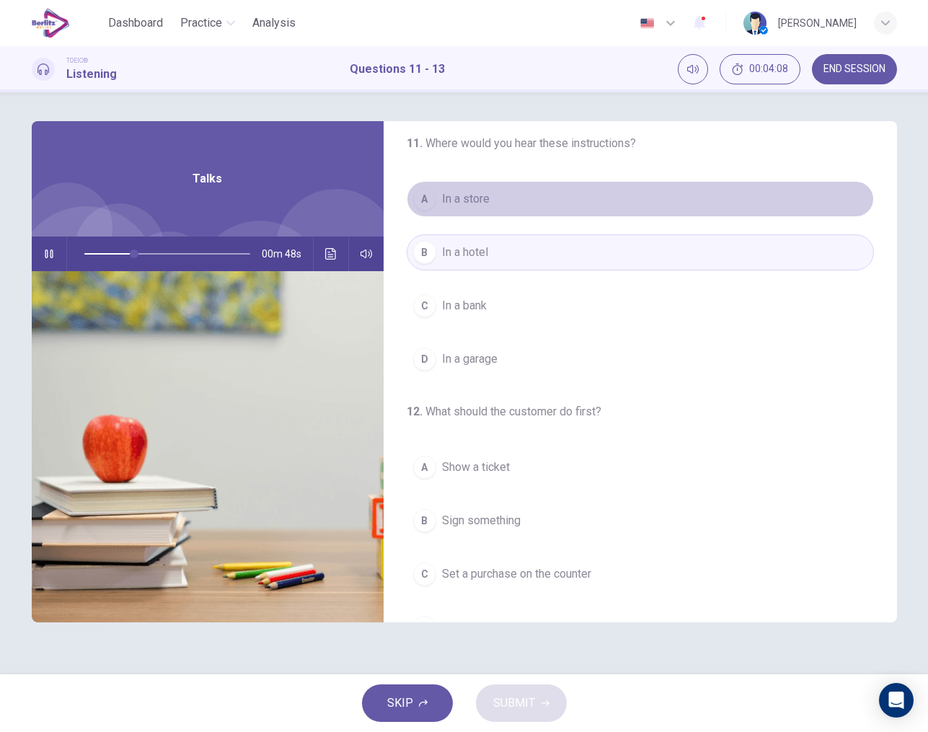
click at [427, 208] on div "A" at bounding box center [424, 199] width 23 height 23
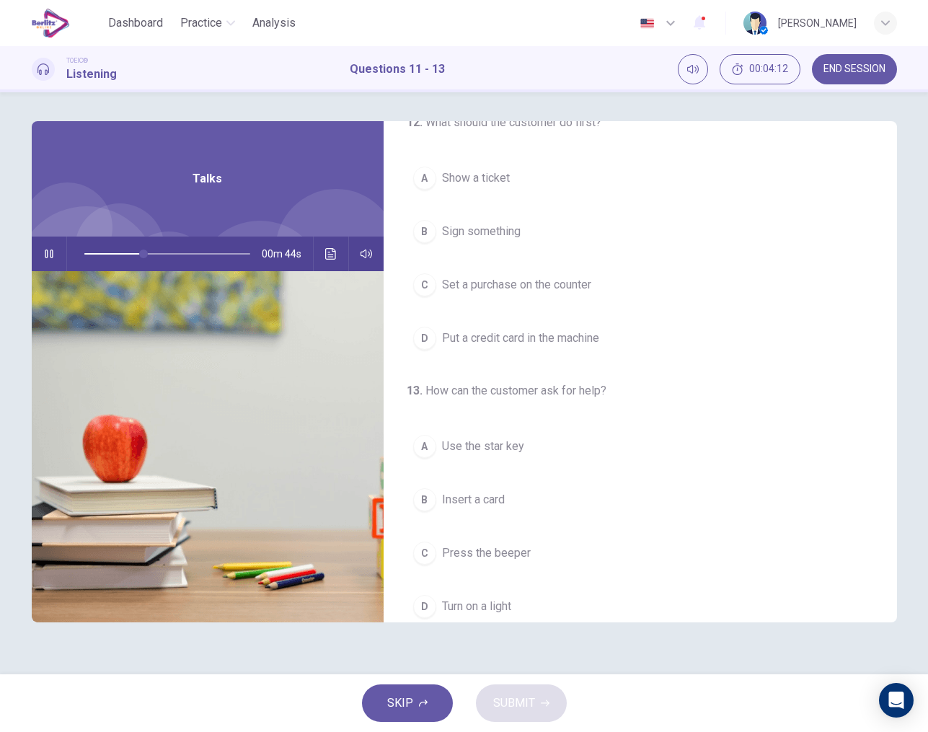
scroll to position [304, 0]
click at [432, 442] on div "A" at bounding box center [424, 444] width 23 height 23
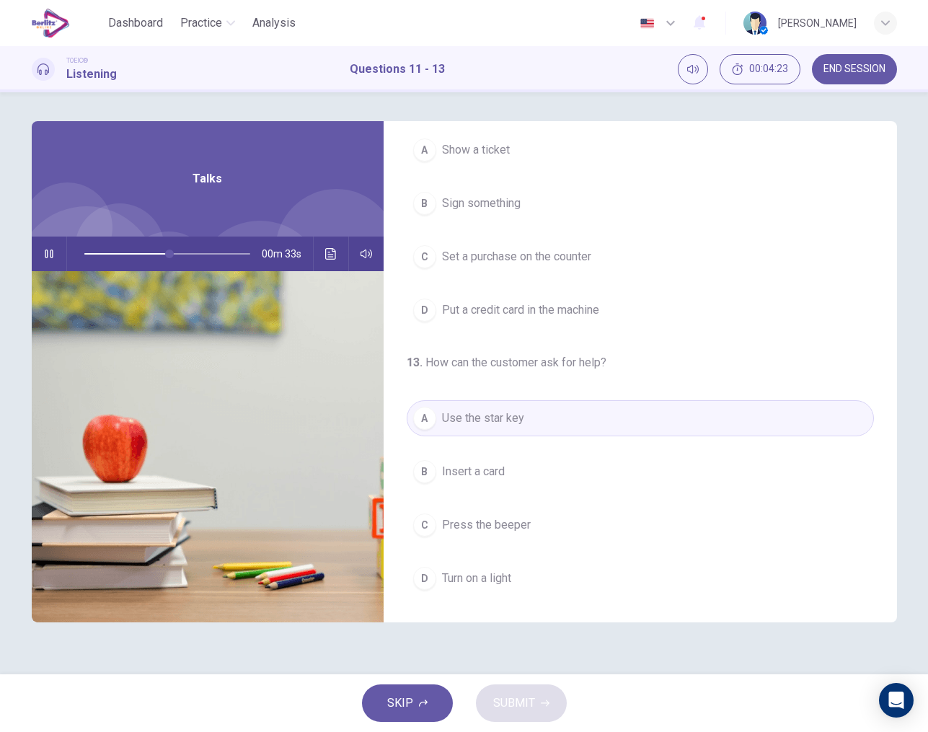
scroll to position [0, 0]
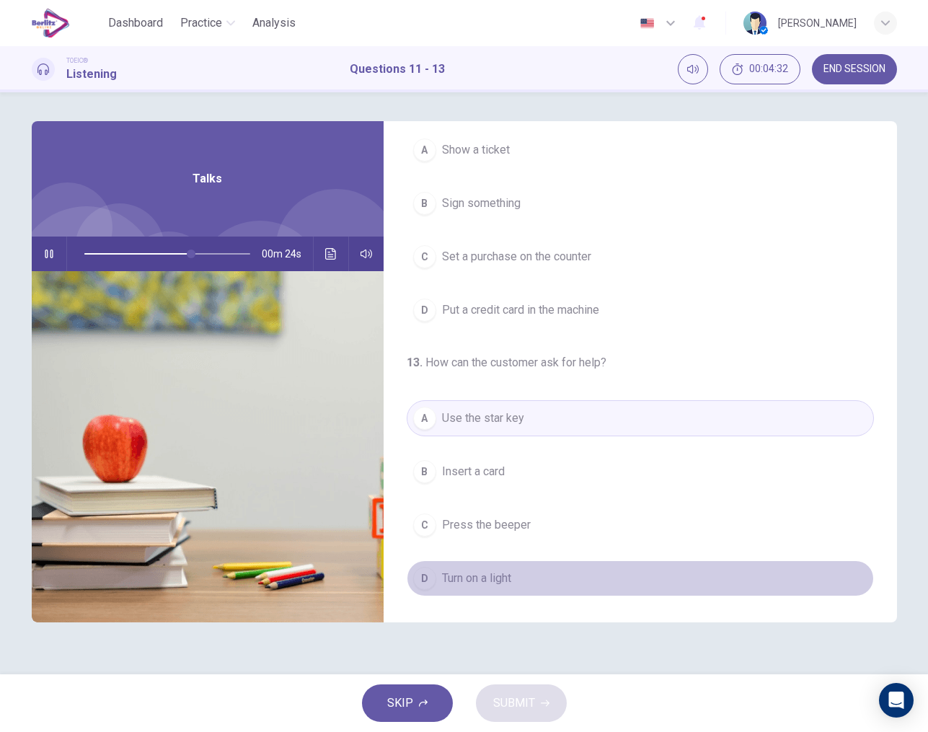
click at [425, 581] on div "D" at bounding box center [424, 578] width 23 height 23
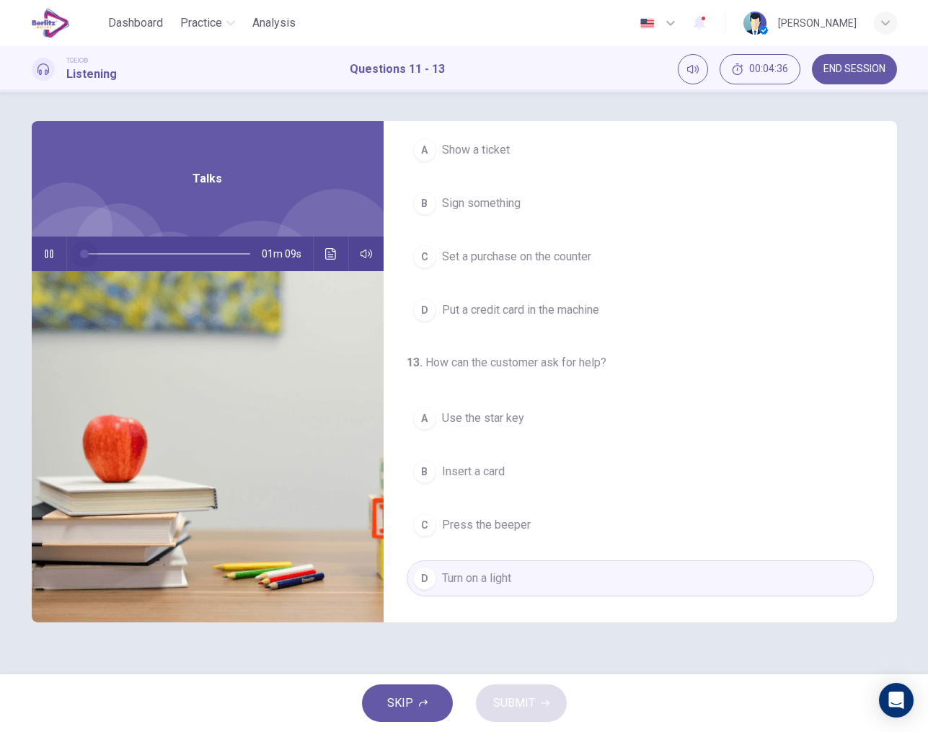
drag, startPoint x: 191, startPoint y: 255, endPoint x: 53, endPoint y: 260, distance: 137.9
click at [53, 260] on div "01m 09s" at bounding box center [208, 254] width 352 height 35
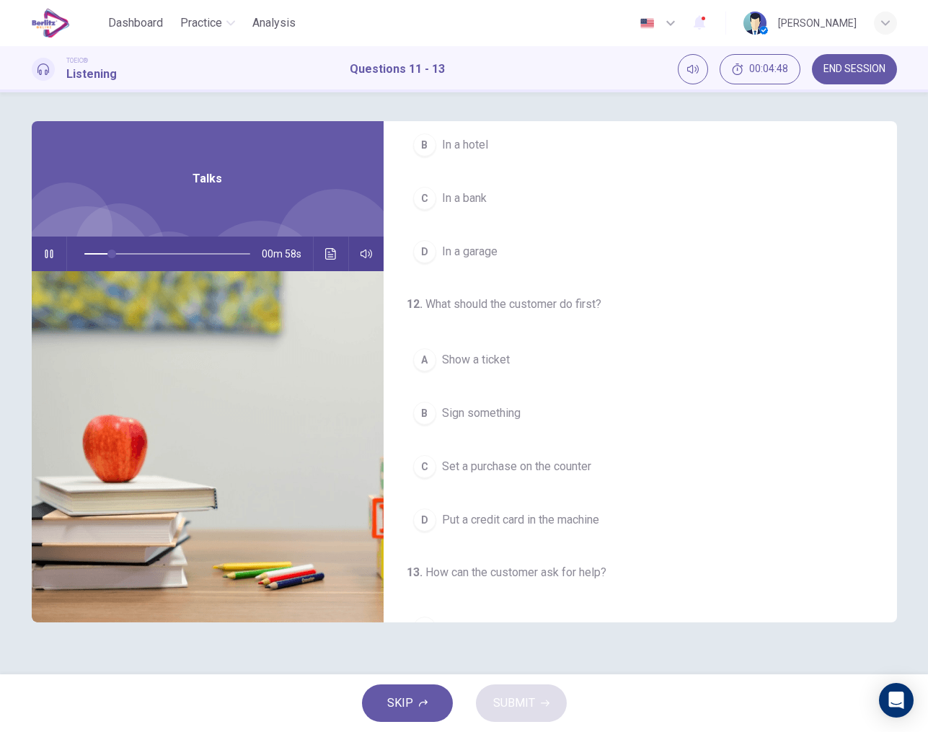
scroll to position [137, 0]
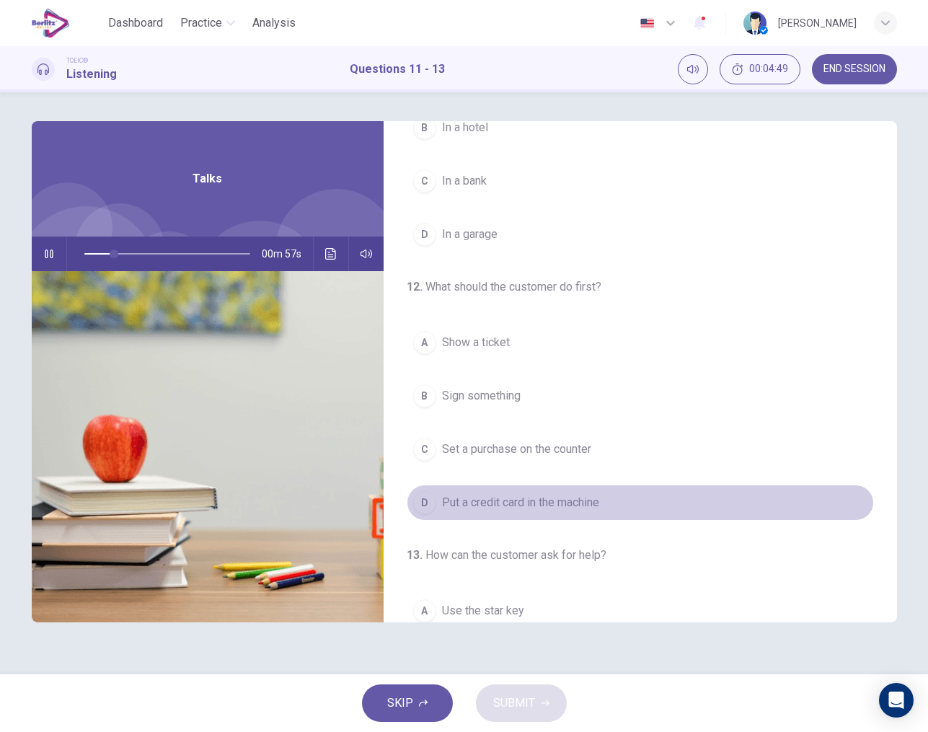
click at [417, 500] on div "D" at bounding box center [424, 502] width 23 height 23
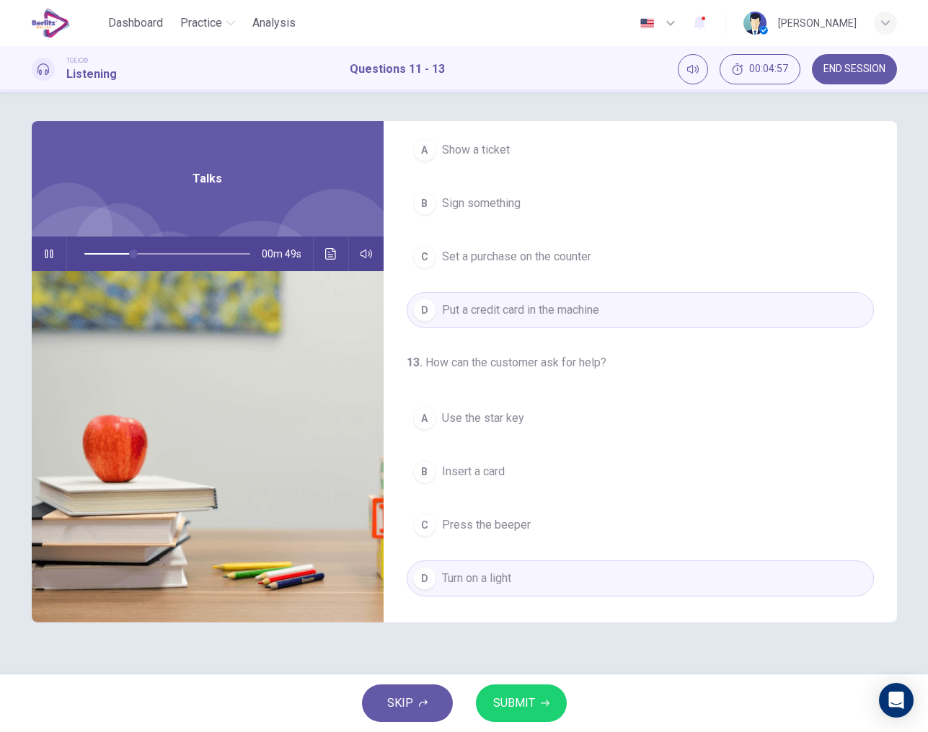
scroll to position [0, 0]
click at [527, 710] on span "SUBMIT" at bounding box center [514, 703] width 42 height 20
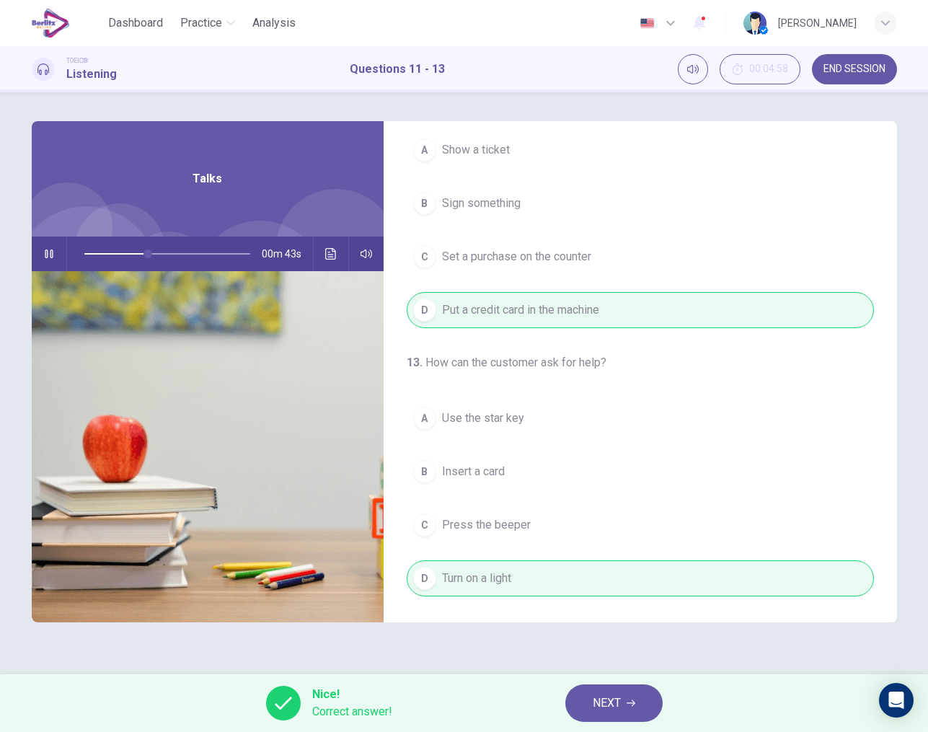
scroll to position [330, 0]
type input "**"
click at [612, 693] on span "NEXT" at bounding box center [607, 703] width 28 height 20
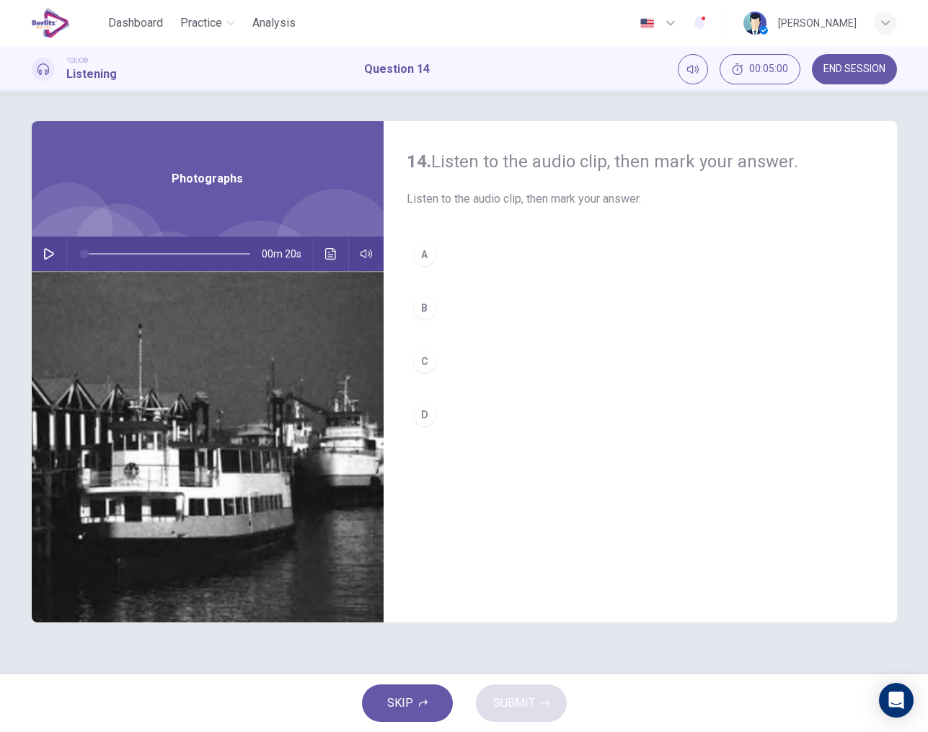
click at [46, 258] on icon "button" at bounding box center [49, 254] width 12 height 12
click at [421, 258] on div "A" at bounding box center [424, 254] width 23 height 23
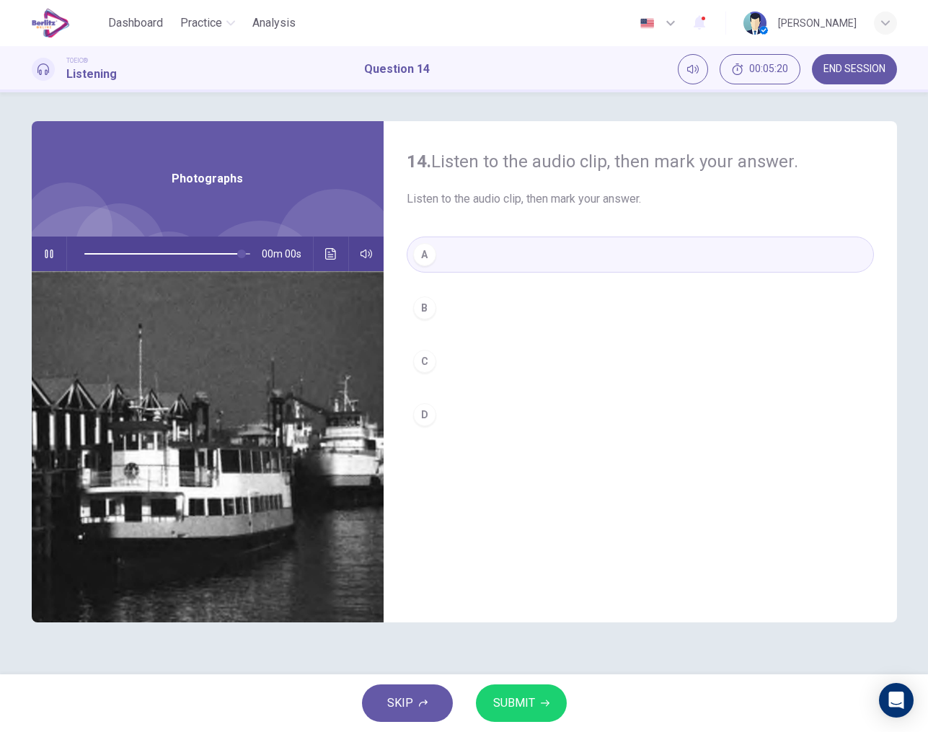
type input "*"
click at [527, 709] on span "SUBMIT" at bounding box center [514, 703] width 42 height 20
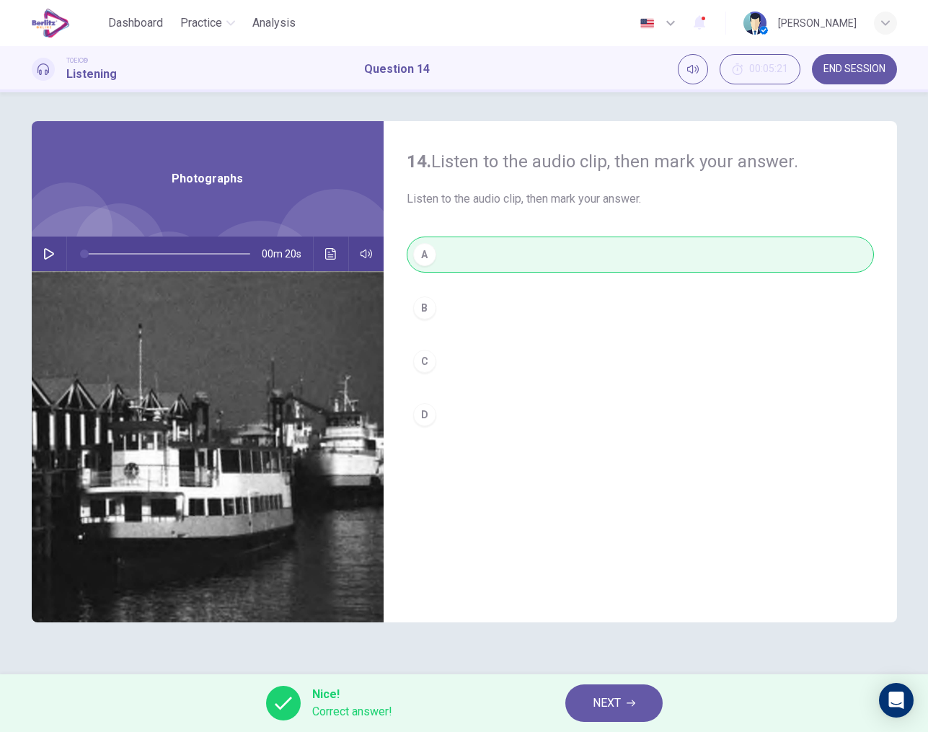
click at [610, 695] on span "NEXT" at bounding box center [607, 703] width 28 height 20
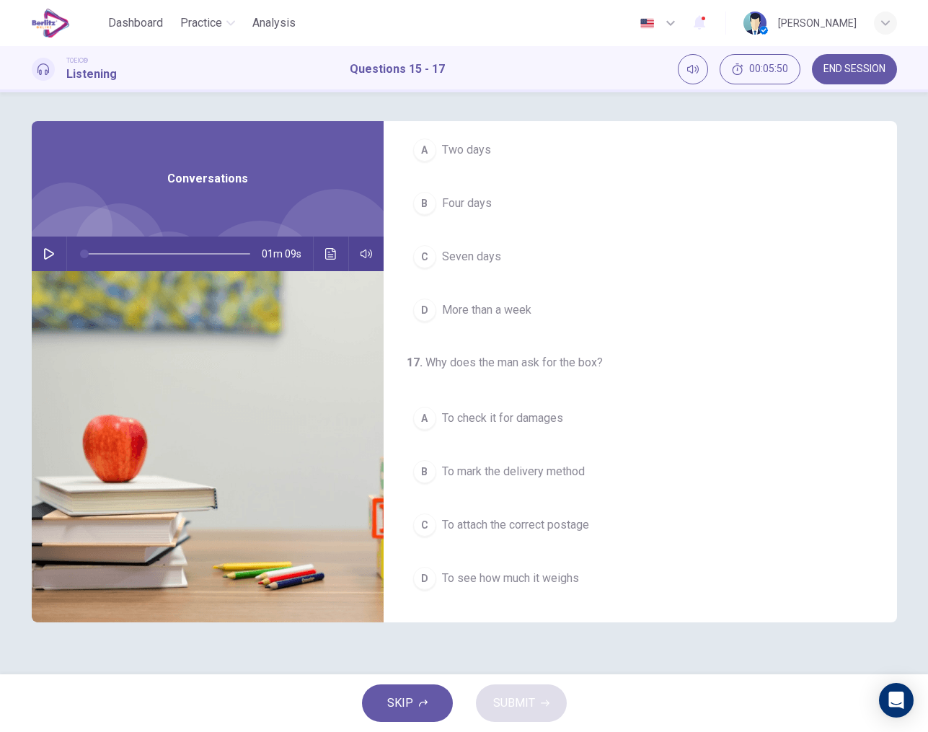
click at [50, 252] on icon "button" at bounding box center [49, 254] width 12 height 12
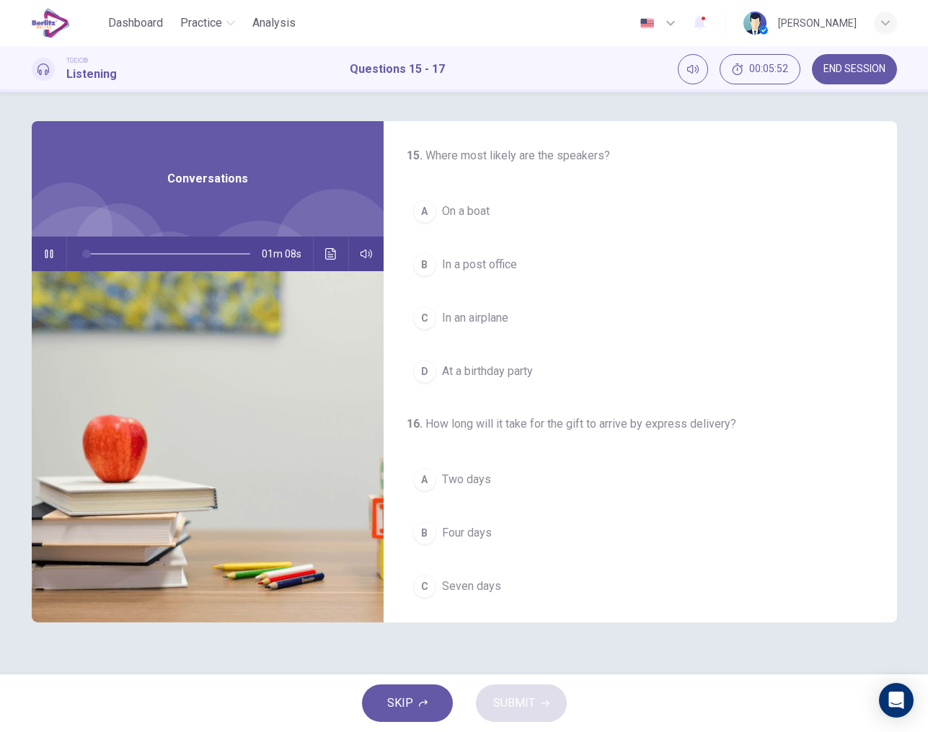
scroll to position [0, 0]
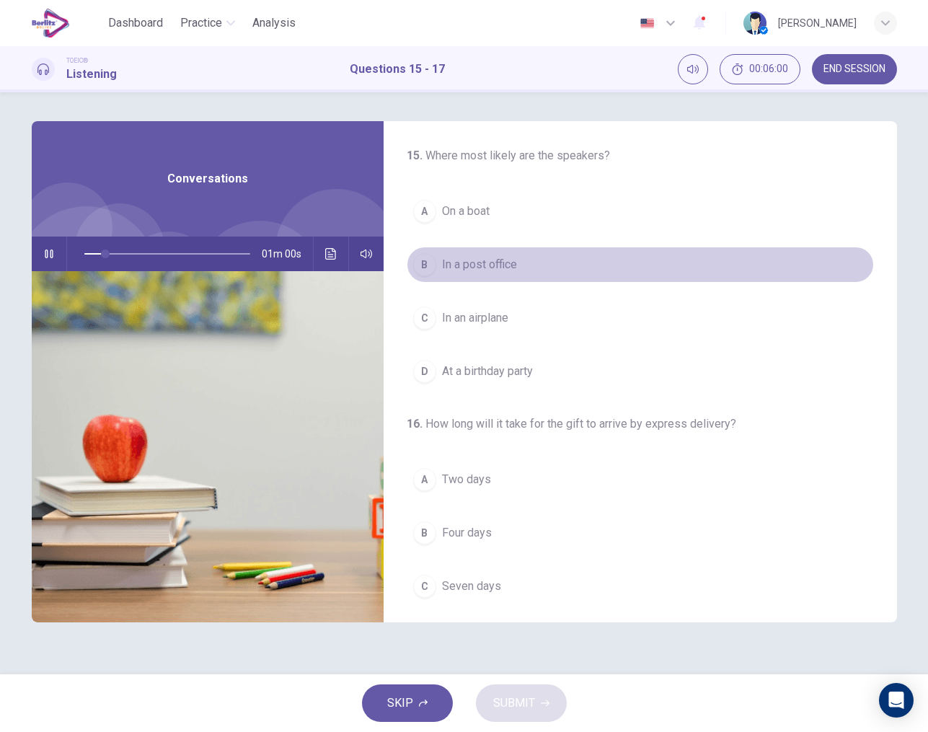
click at [438, 265] on button "B In a post office" at bounding box center [640, 265] width 467 height 36
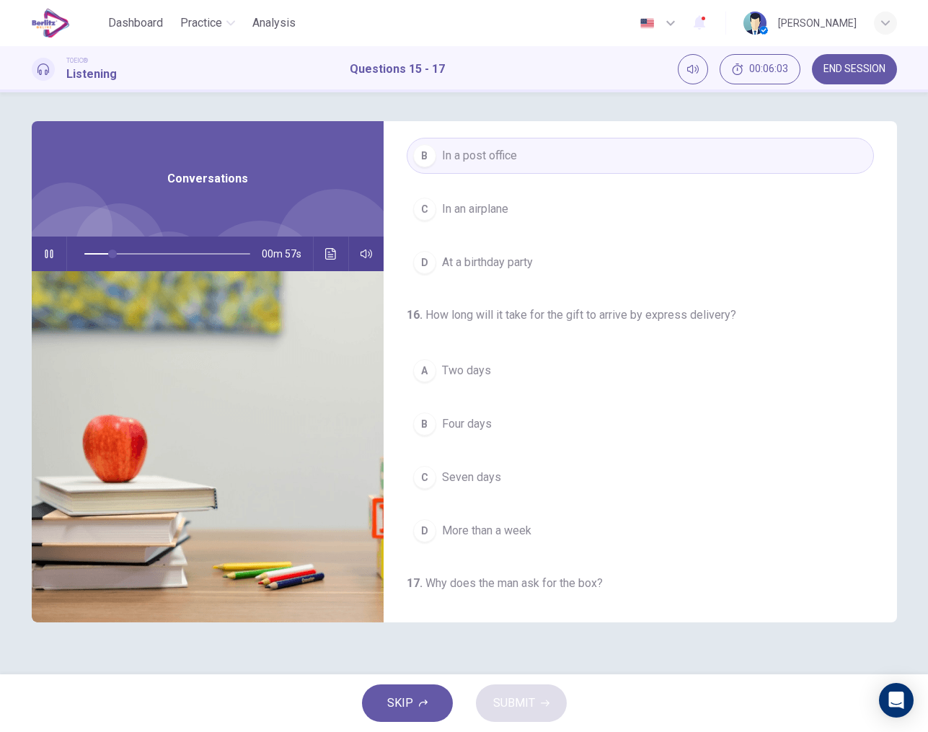
scroll to position [110, 0]
click at [463, 365] on span "Two days" at bounding box center [466, 369] width 49 height 17
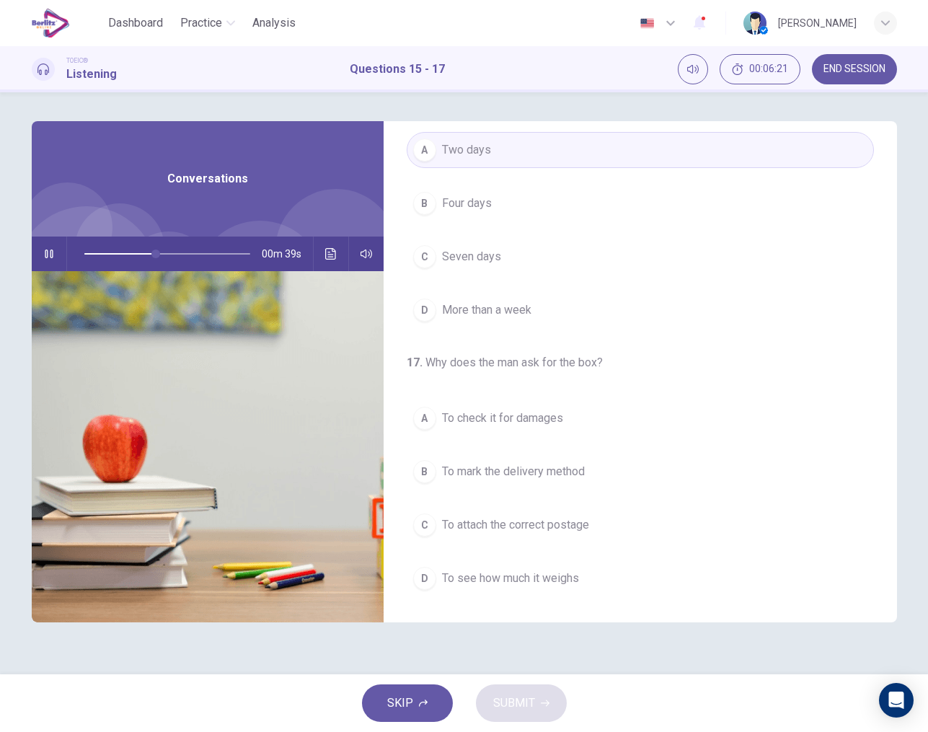
scroll to position [330, 0]
click at [421, 572] on div "D" at bounding box center [424, 578] width 23 height 23
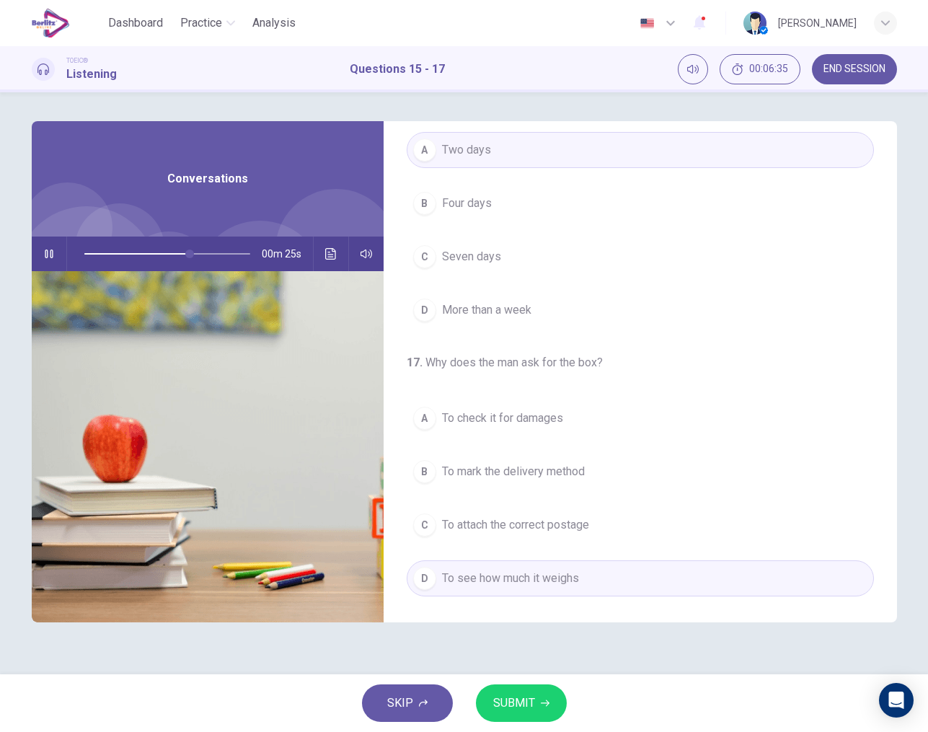
click at [526, 691] on button "SUBMIT" at bounding box center [521, 704] width 91 height 38
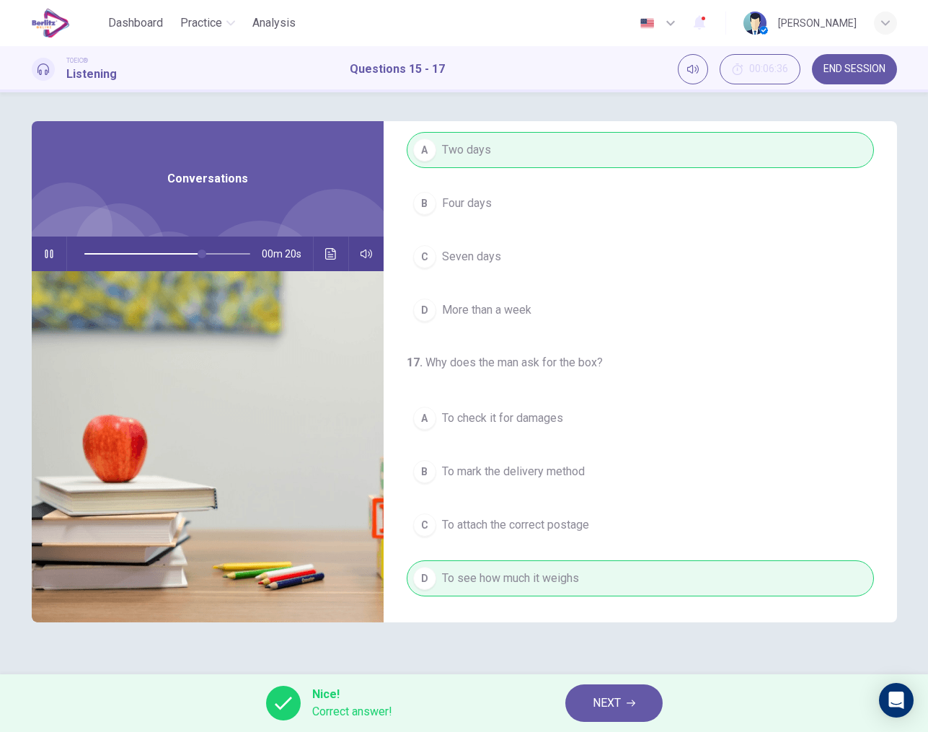
type input "**"
click at [630, 706] on icon "button" at bounding box center [631, 703] width 9 height 9
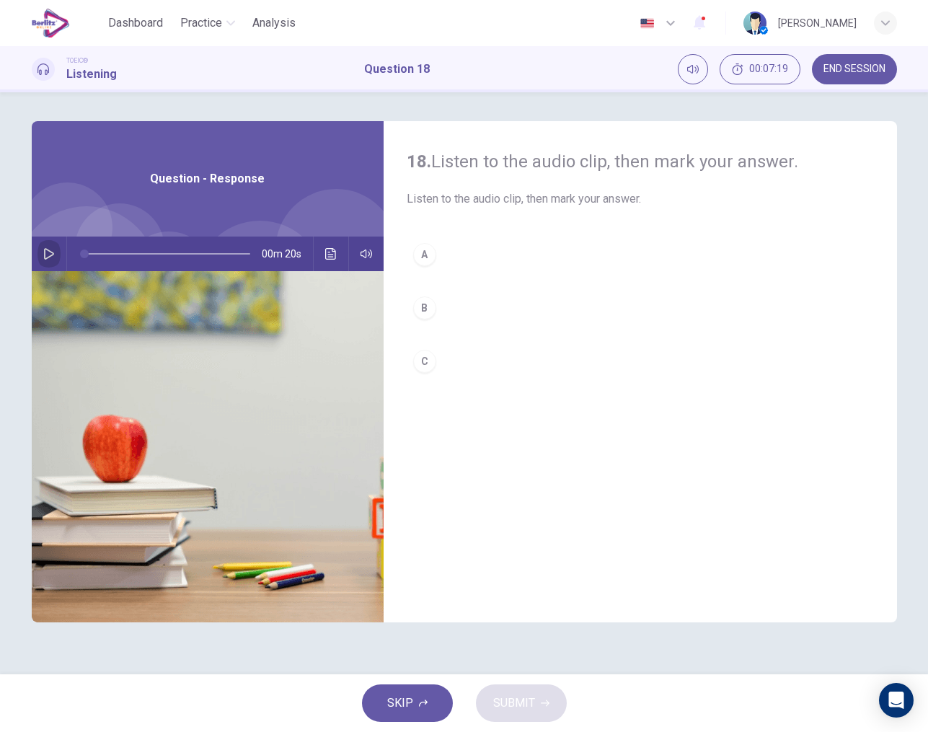
click at [48, 258] on icon "button" at bounding box center [49, 254] width 12 height 12
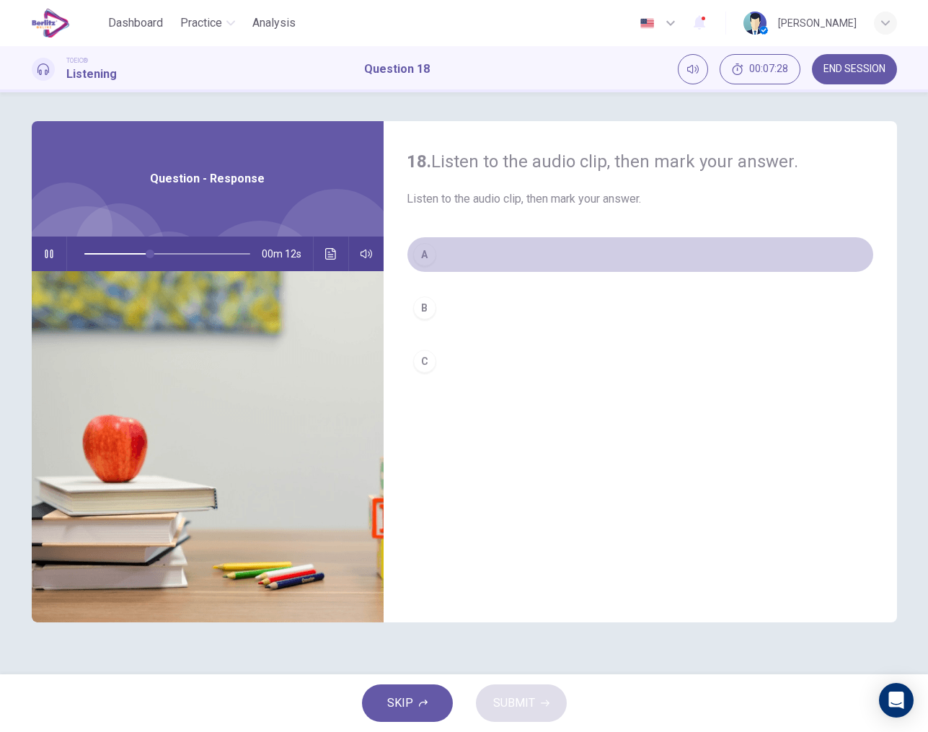
click at [424, 255] on div "A" at bounding box center [424, 254] width 23 height 23
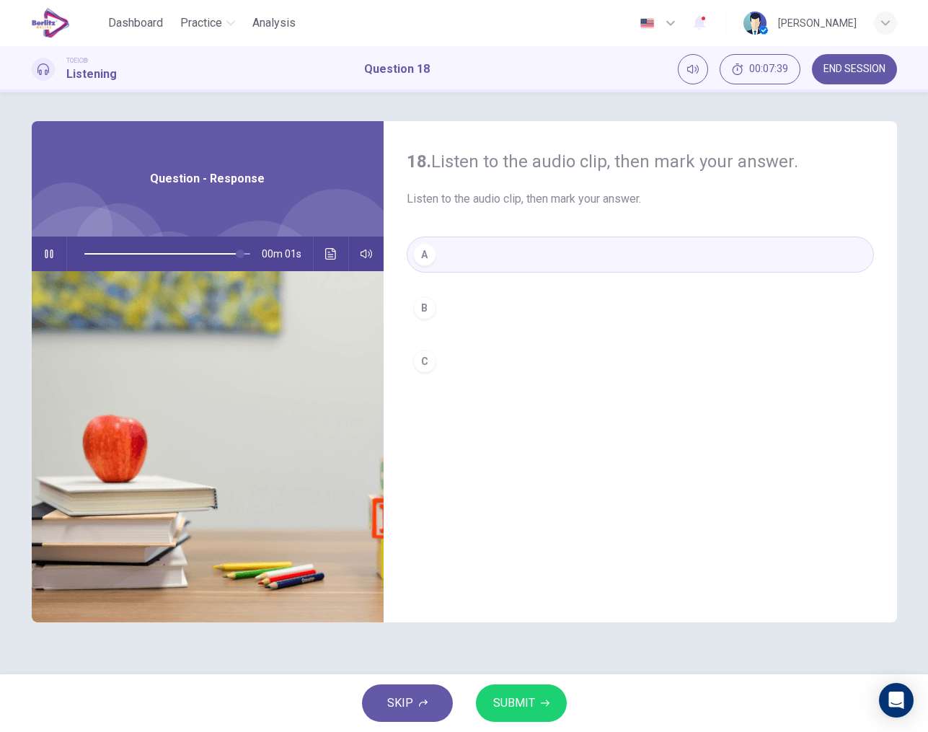
type input "*"
click at [507, 692] on button "SUBMIT" at bounding box center [521, 704] width 91 height 38
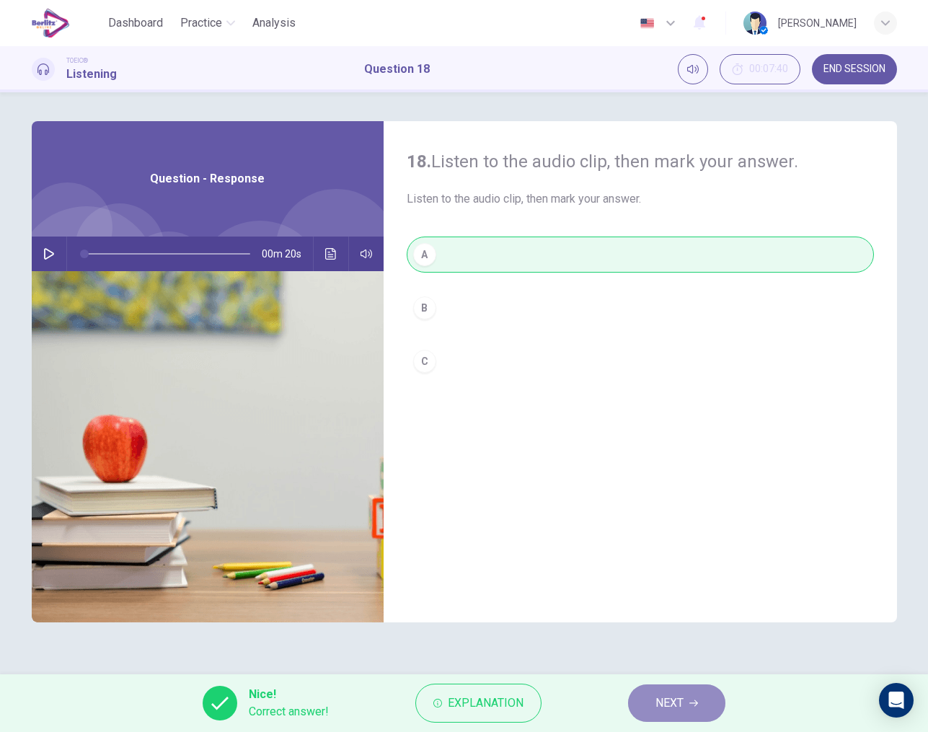
click at [678, 695] on span "NEXT" at bounding box center [670, 703] width 28 height 20
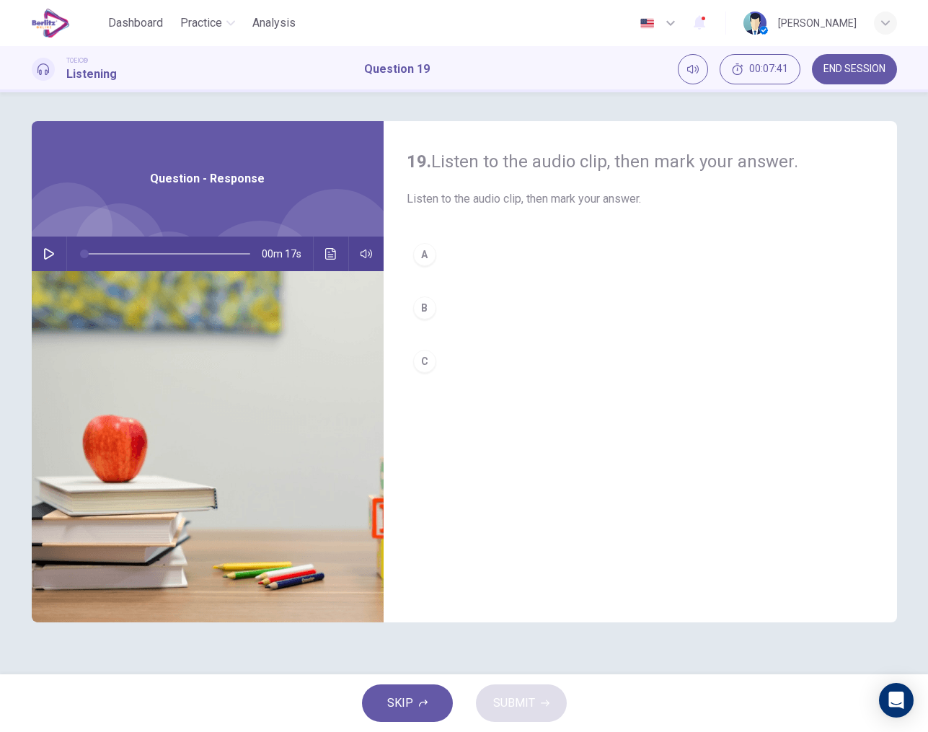
click at [53, 255] on icon "button" at bounding box center [49, 254] width 10 height 12
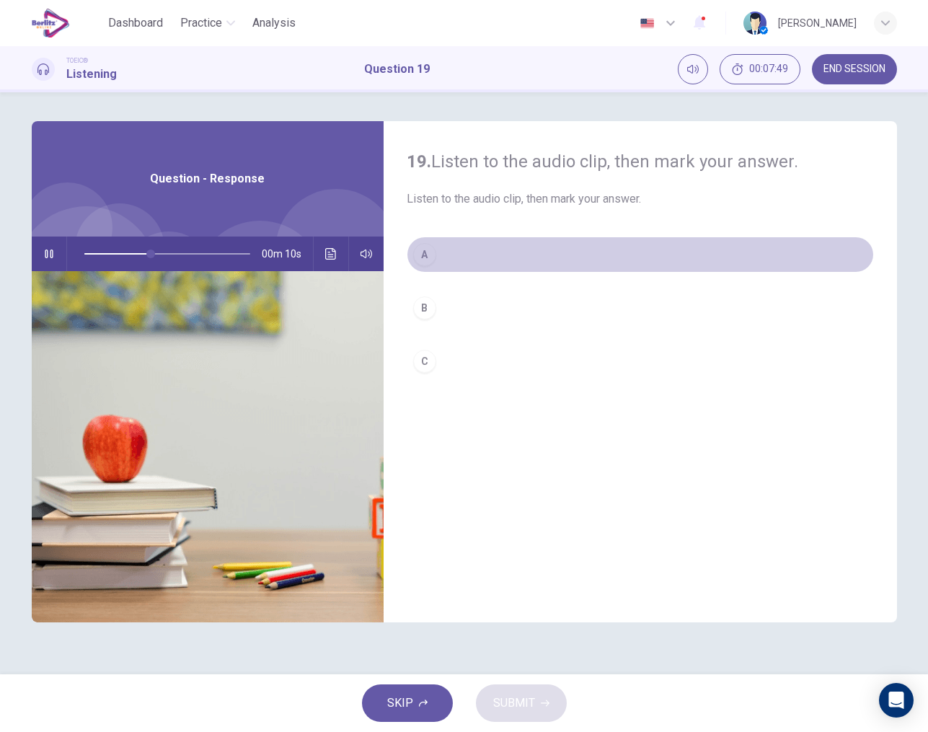
click at [428, 257] on div "A" at bounding box center [424, 254] width 23 height 23
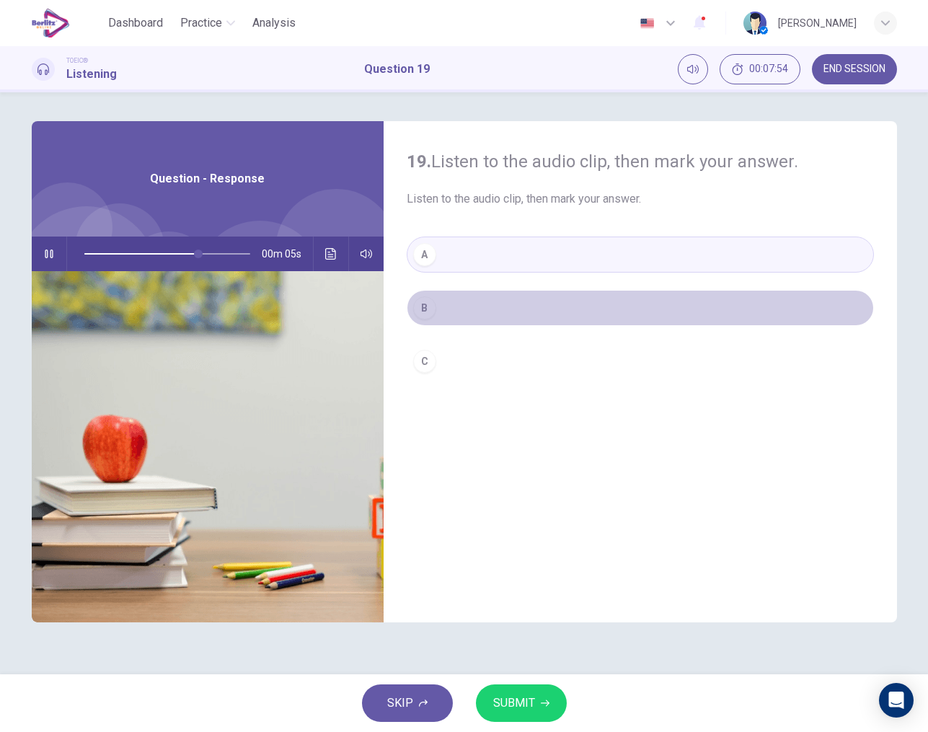
click at [436, 307] on button "B" at bounding box center [640, 308] width 467 height 36
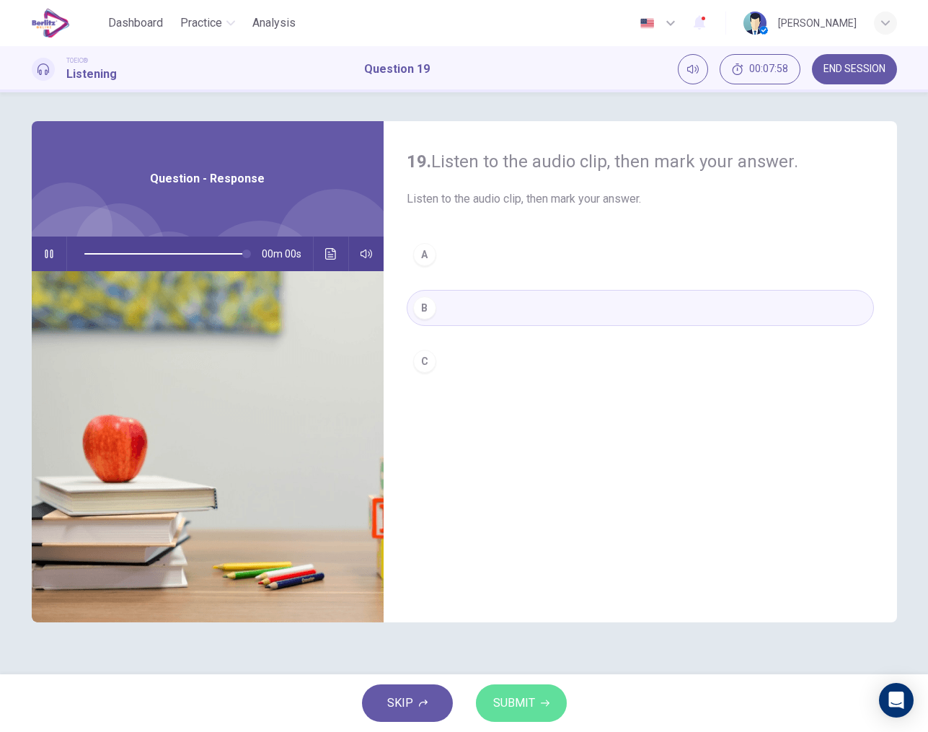
click at [525, 694] on span "SUBMIT" at bounding box center [514, 703] width 42 height 20
type input "*"
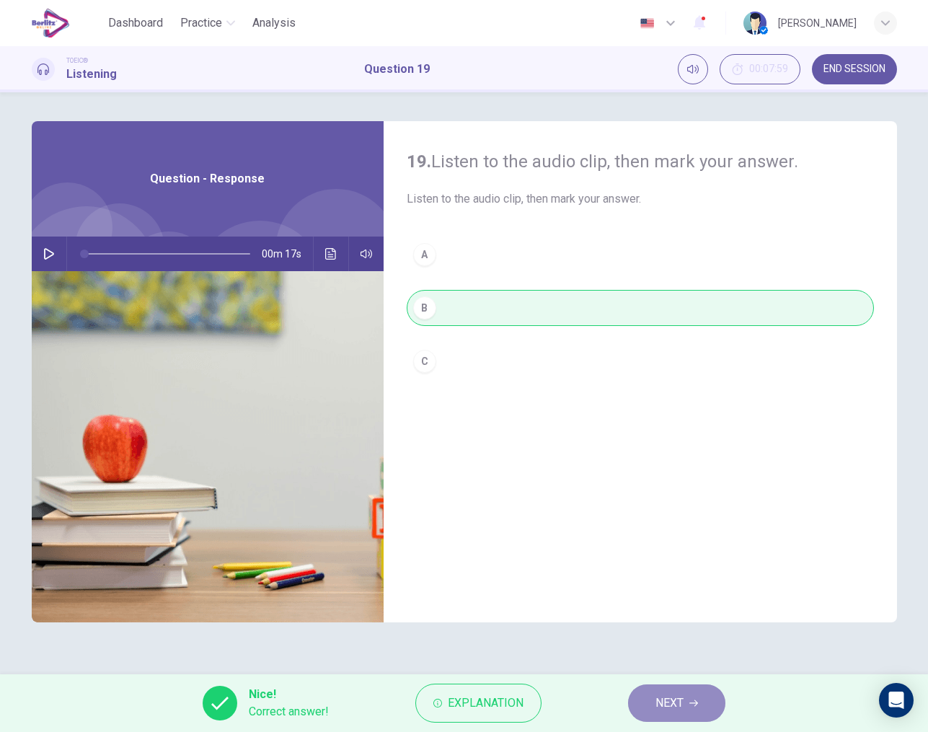
click at [678, 706] on span "NEXT" at bounding box center [670, 703] width 28 height 20
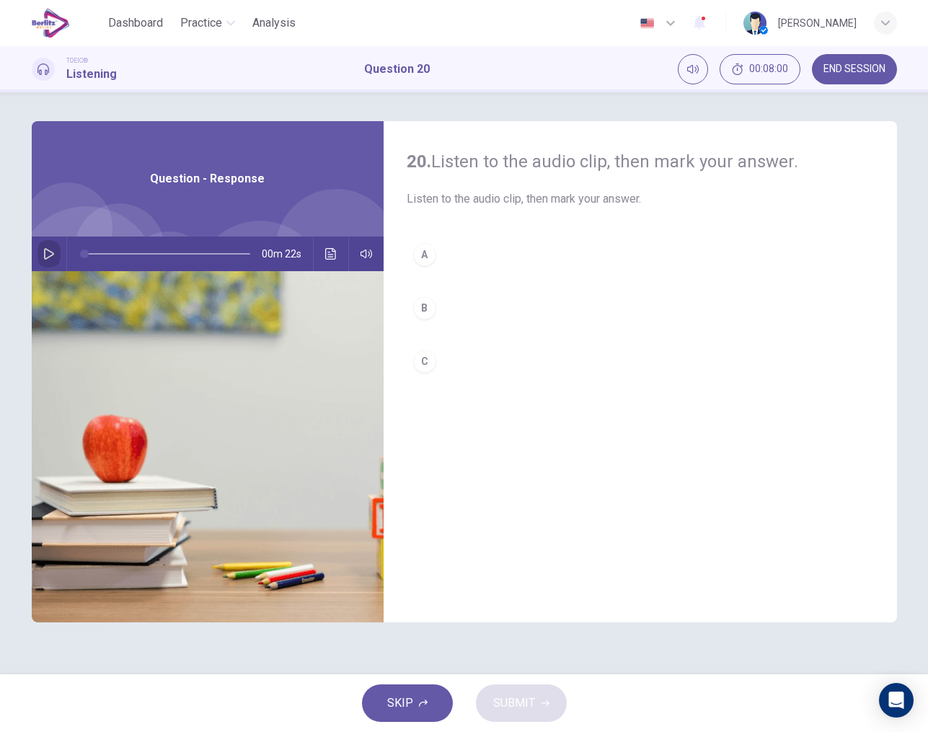
click at [47, 252] on icon "button" at bounding box center [49, 254] width 12 height 12
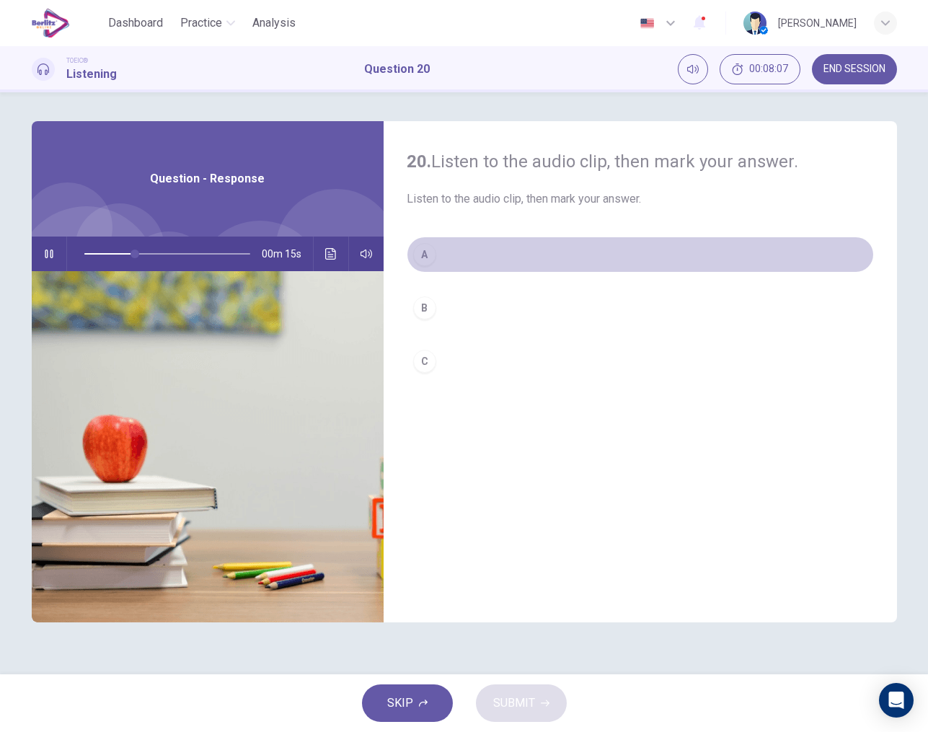
click at [434, 263] on button "A" at bounding box center [640, 255] width 467 height 36
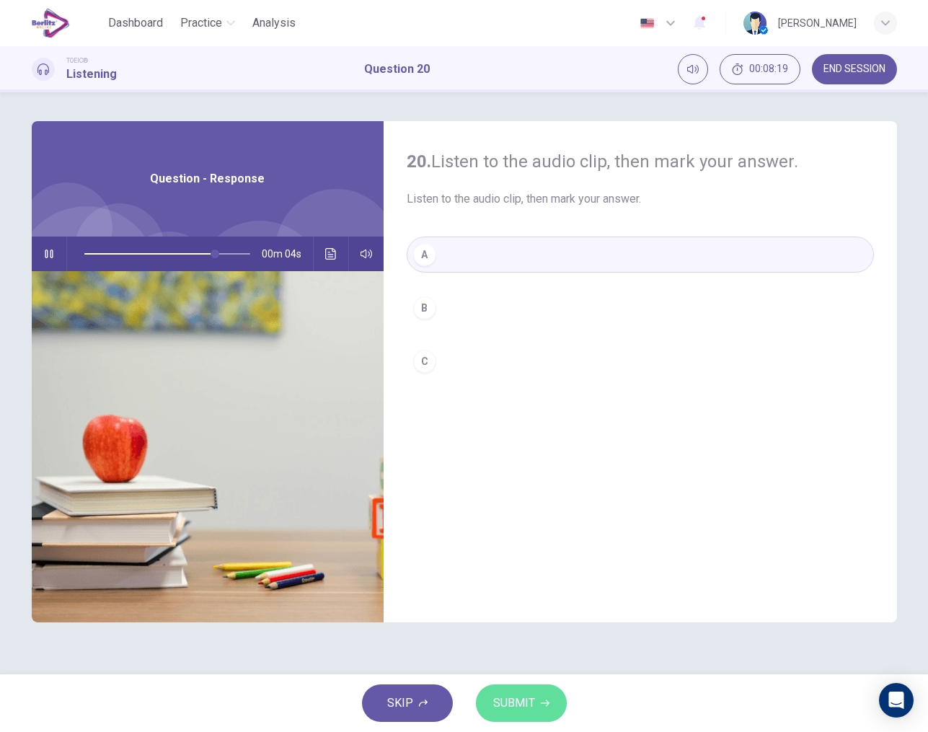
click at [527, 698] on span "SUBMIT" at bounding box center [514, 703] width 42 height 20
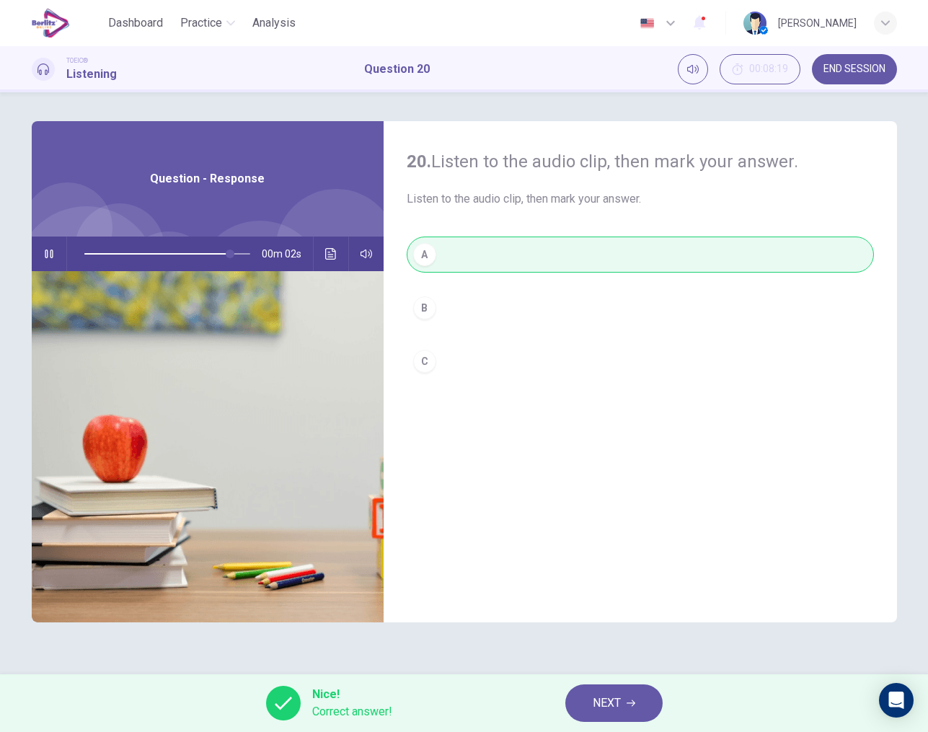
type input "**"
click at [589, 706] on button "NEXT" at bounding box center [614, 704] width 97 height 38
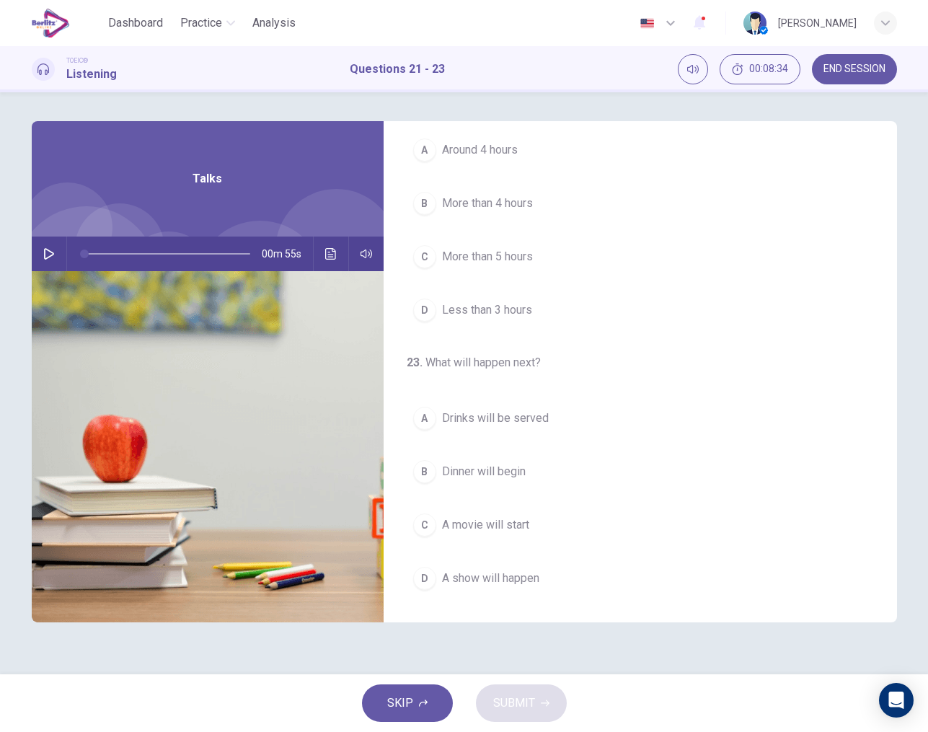
click at [51, 249] on icon "button" at bounding box center [49, 254] width 12 height 12
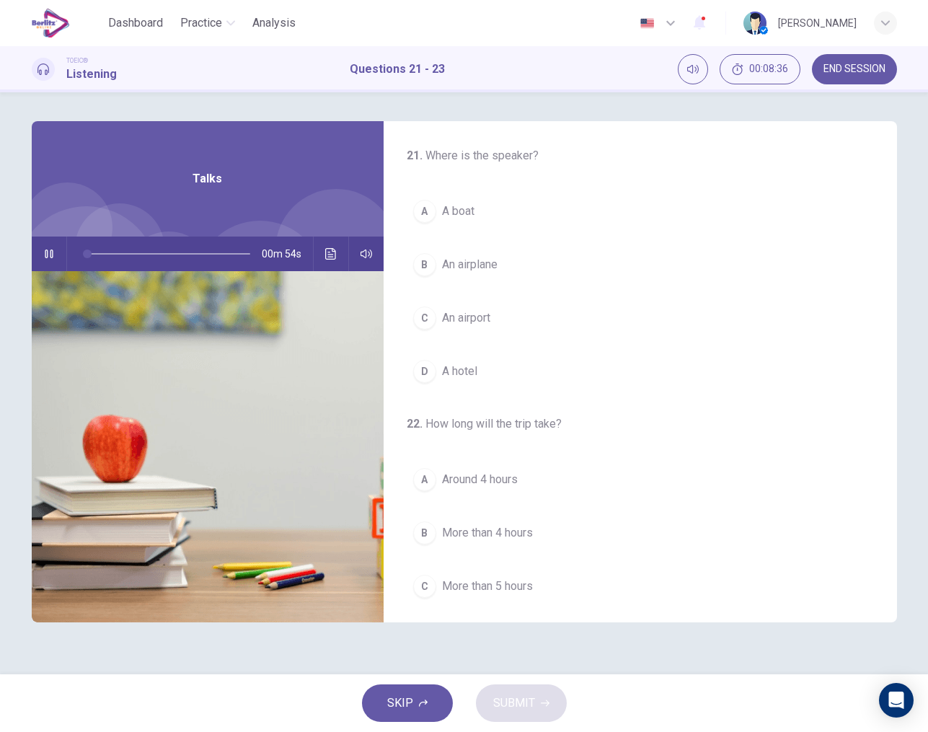
scroll to position [0, 0]
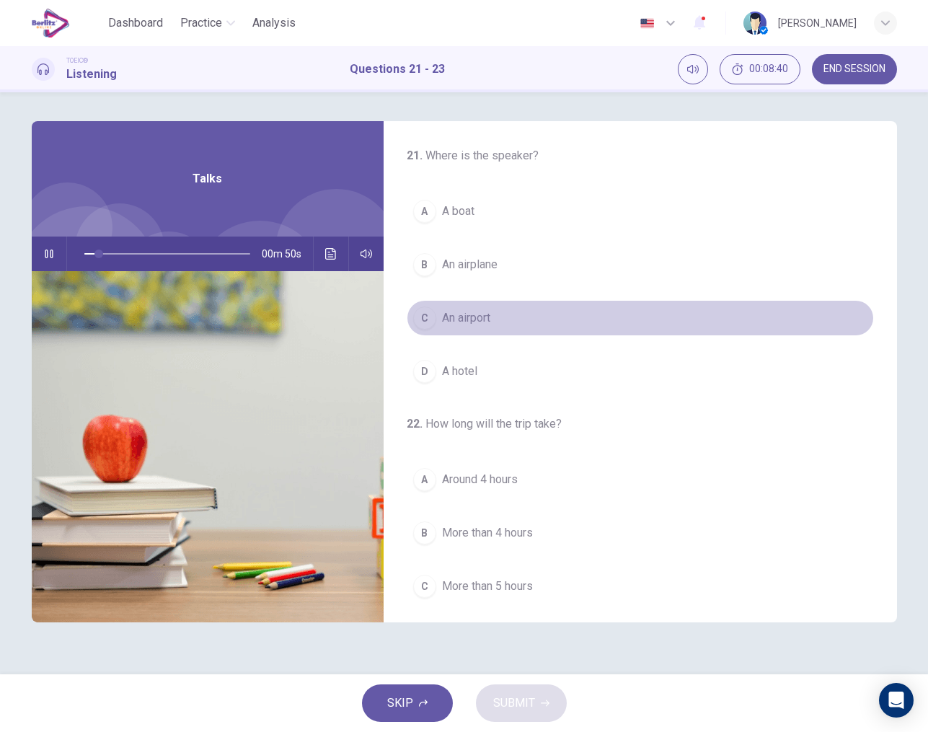
click at [449, 323] on span "An airport" at bounding box center [466, 317] width 48 height 17
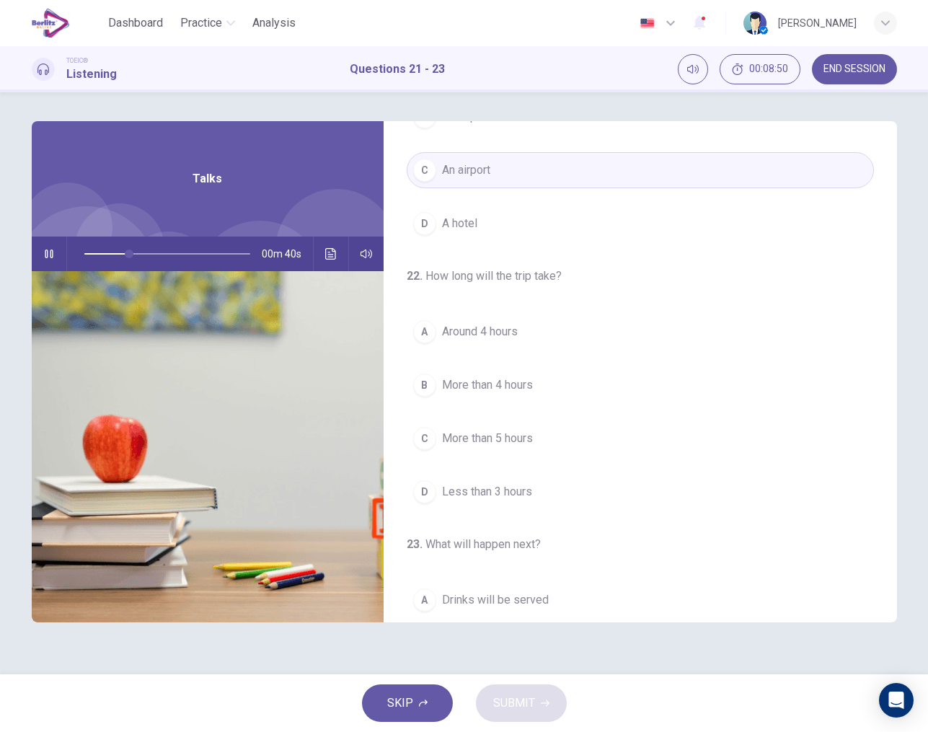
scroll to position [149, 0]
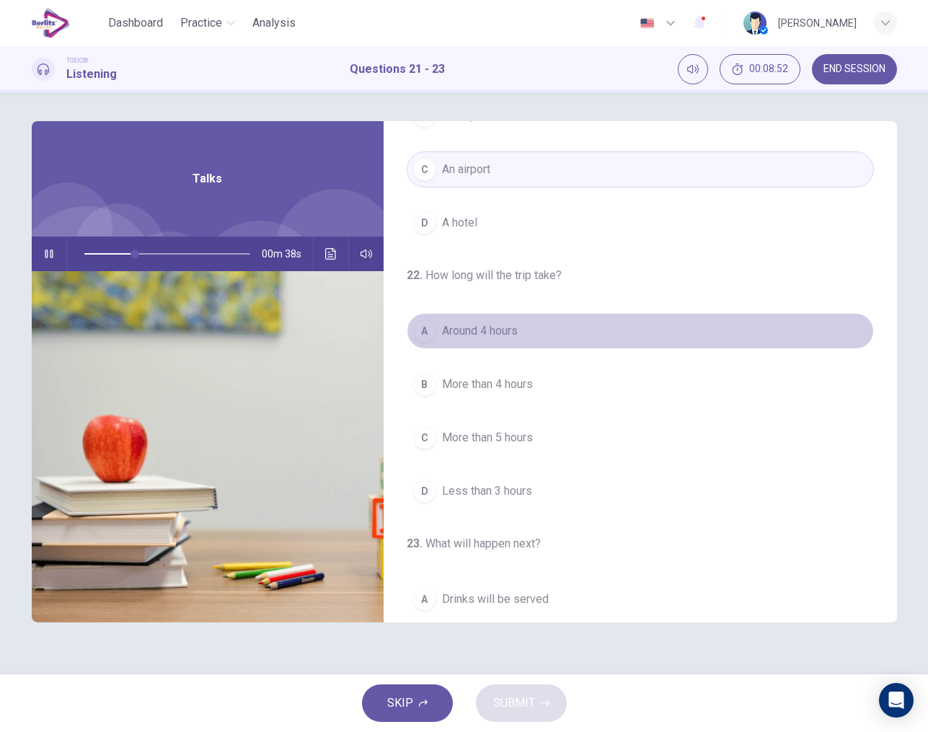
click at [432, 335] on div "A" at bounding box center [424, 331] width 23 height 23
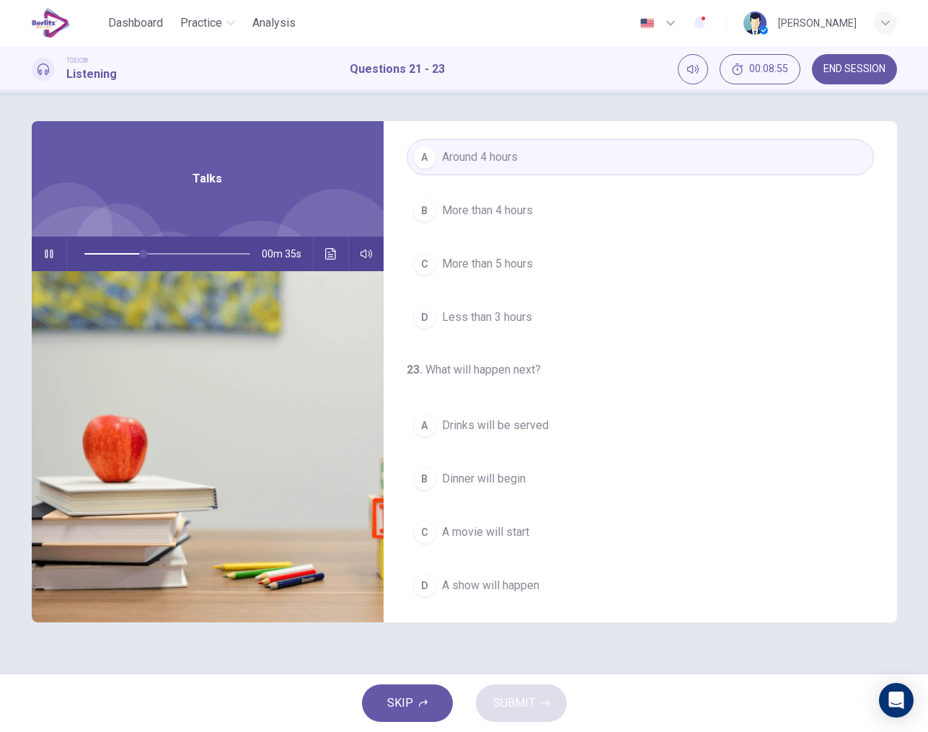
scroll to position [325, 0]
click at [428, 426] on div "A" at bounding box center [424, 422] width 23 height 23
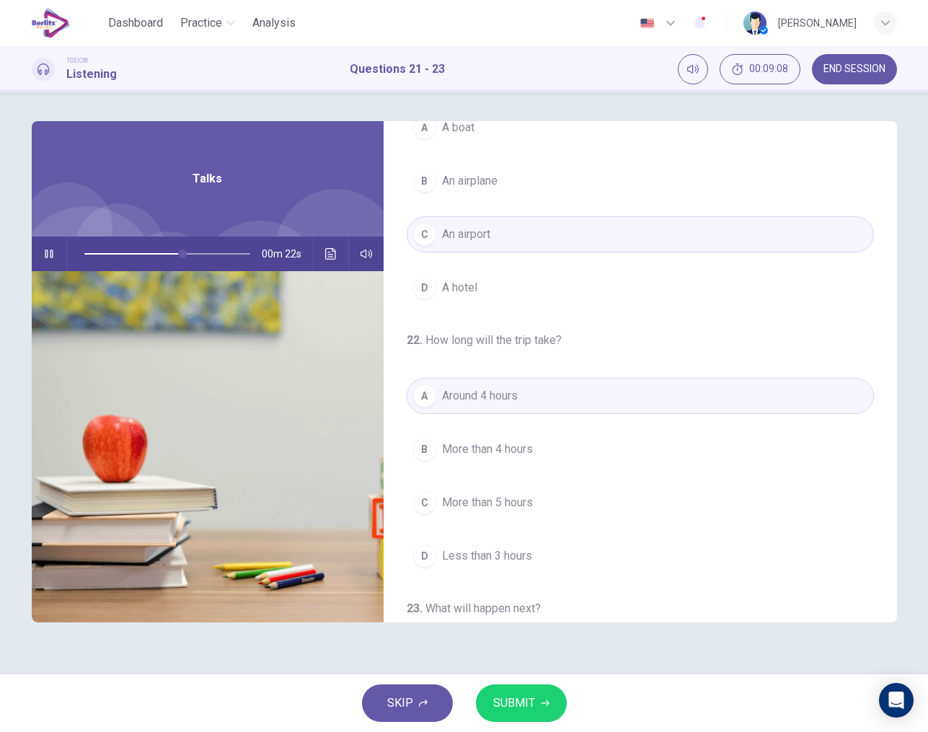
scroll to position [119, 0]
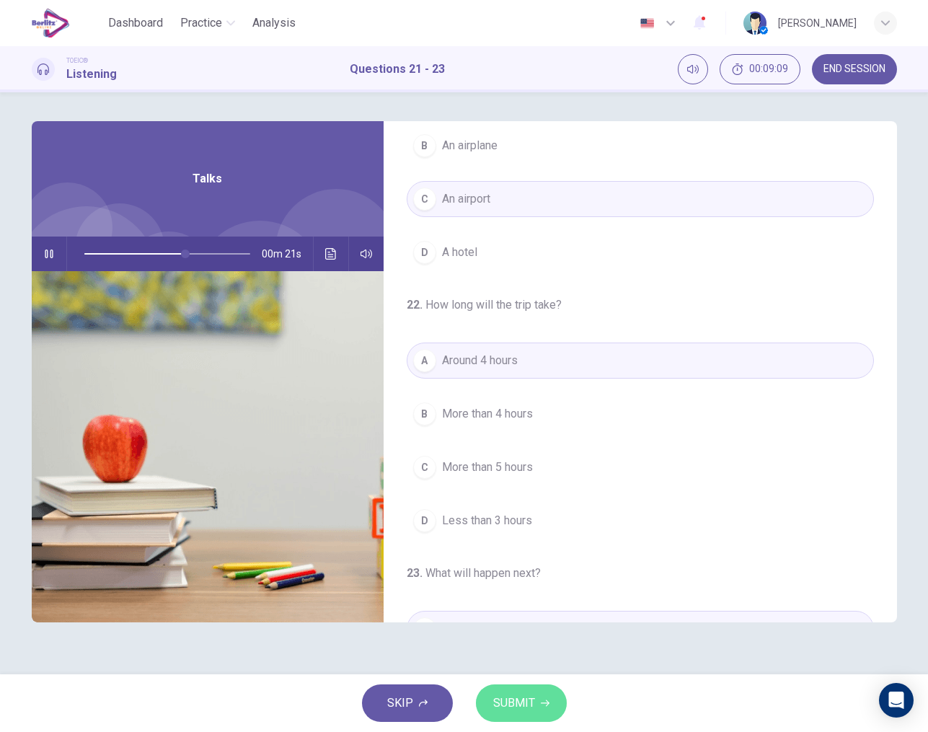
click at [522, 693] on button "SUBMIT" at bounding box center [521, 704] width 91 height 38
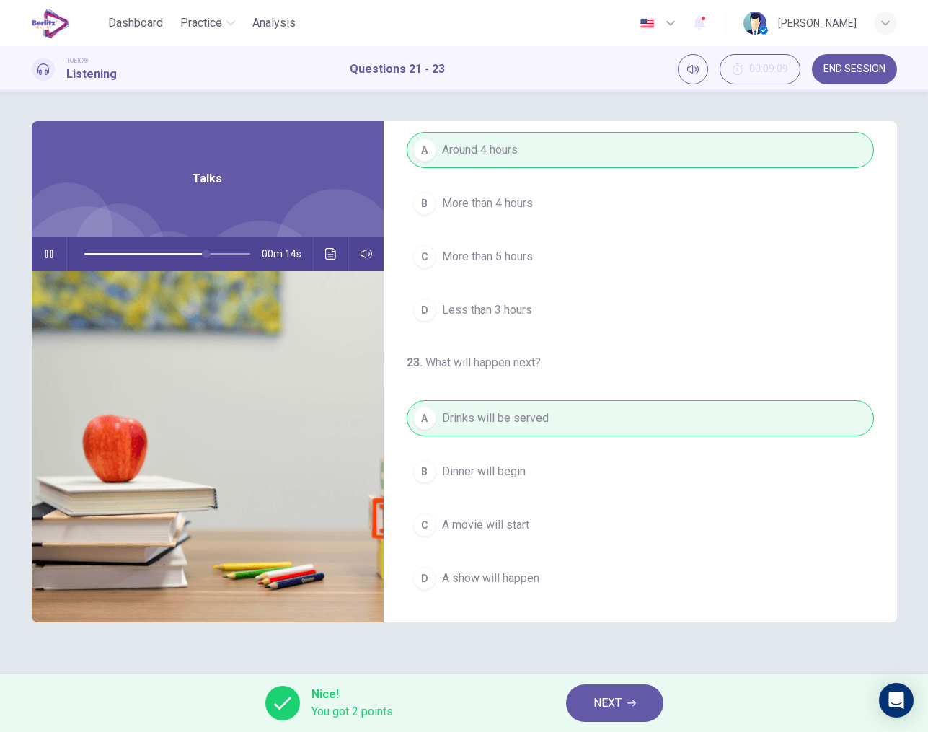
scroll to position [330, 0]
click at [677, 724] on div "Nice! You got 2 points NEXT" at bounding box center [464, 703] width 928 height 58
type input "*"
click at [600, 698] on span "NEXT" at bounding box center [608, 703] width 28 height 20
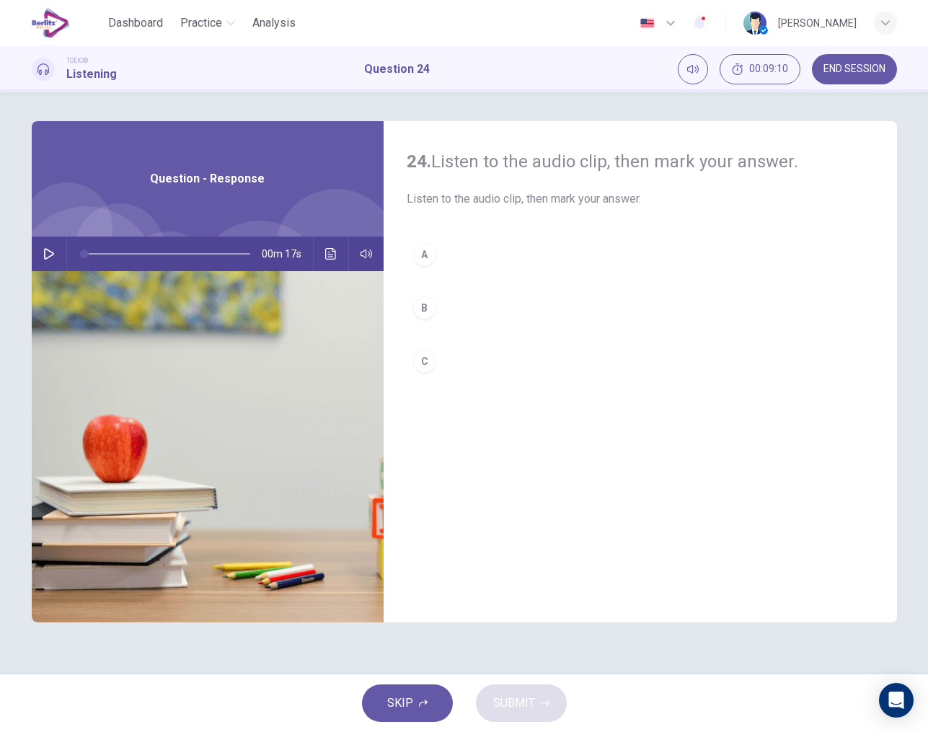
click at [53, 254] on icon "button" at bounding box center [49, 254] width 10 height 12
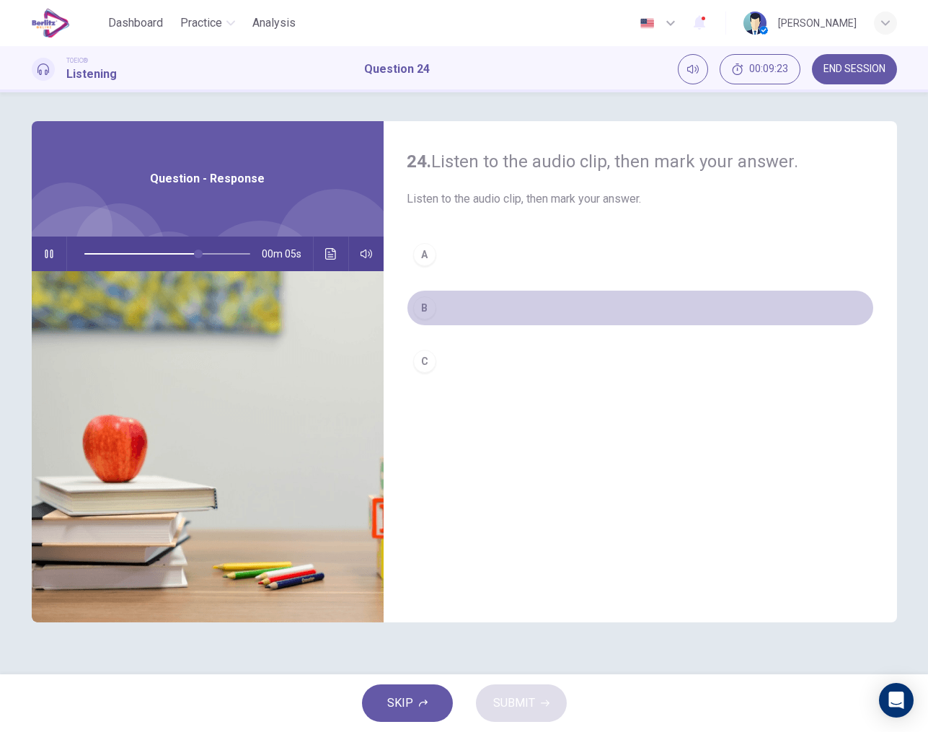
click at [423, 307] on div "B" at bounding box center [424, 307] width 23 height 23
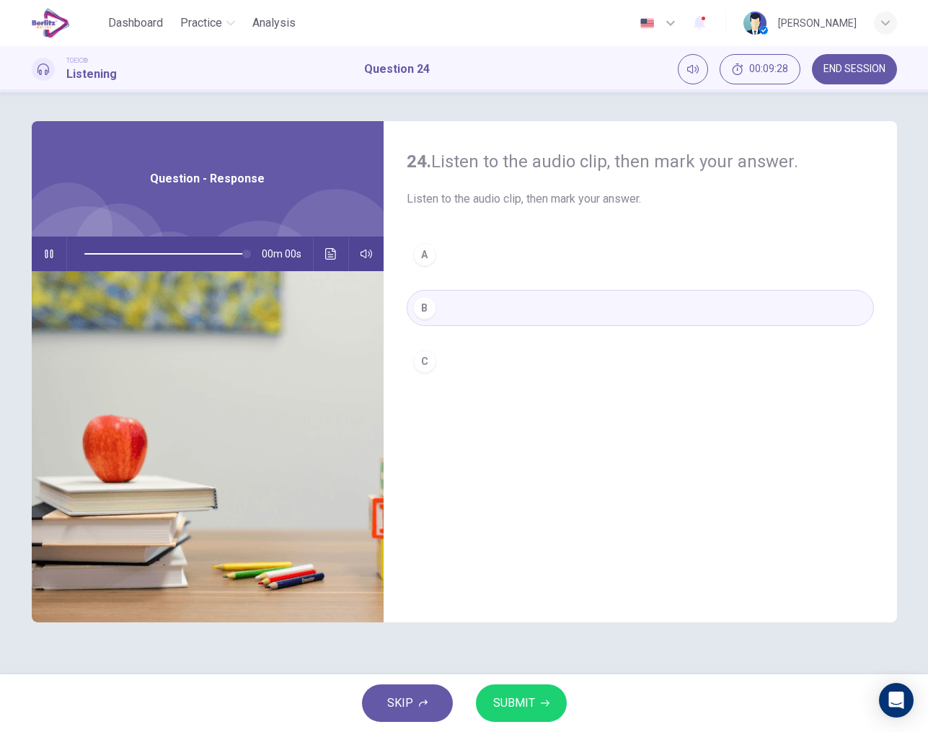
type input "*"
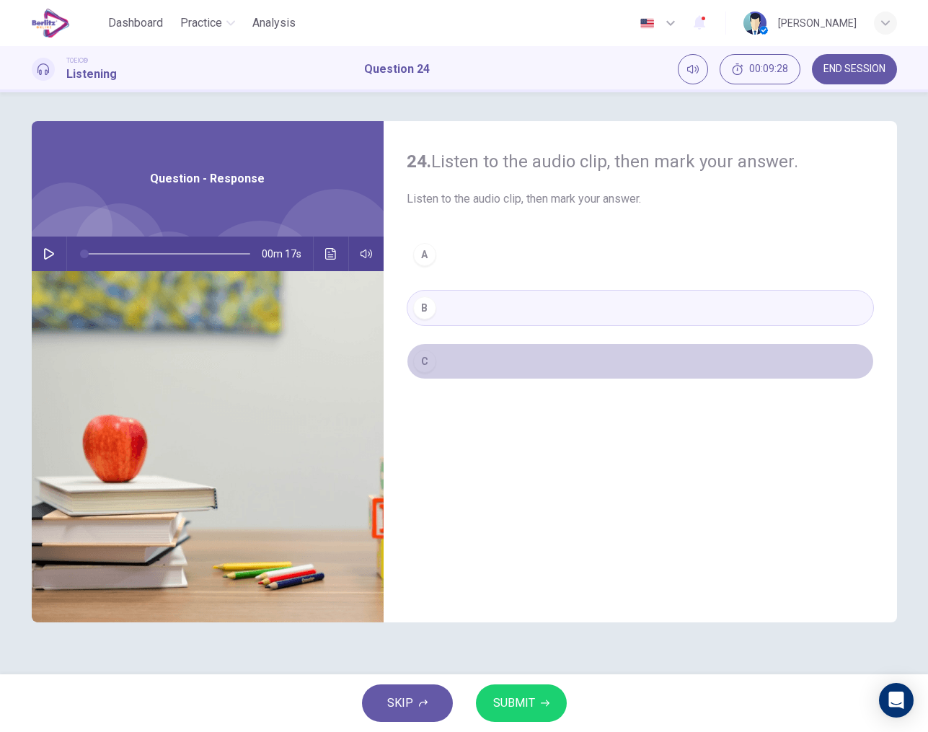
click at [428, 374] on button "C" at bounding box center [640, 361] width 467 height 36
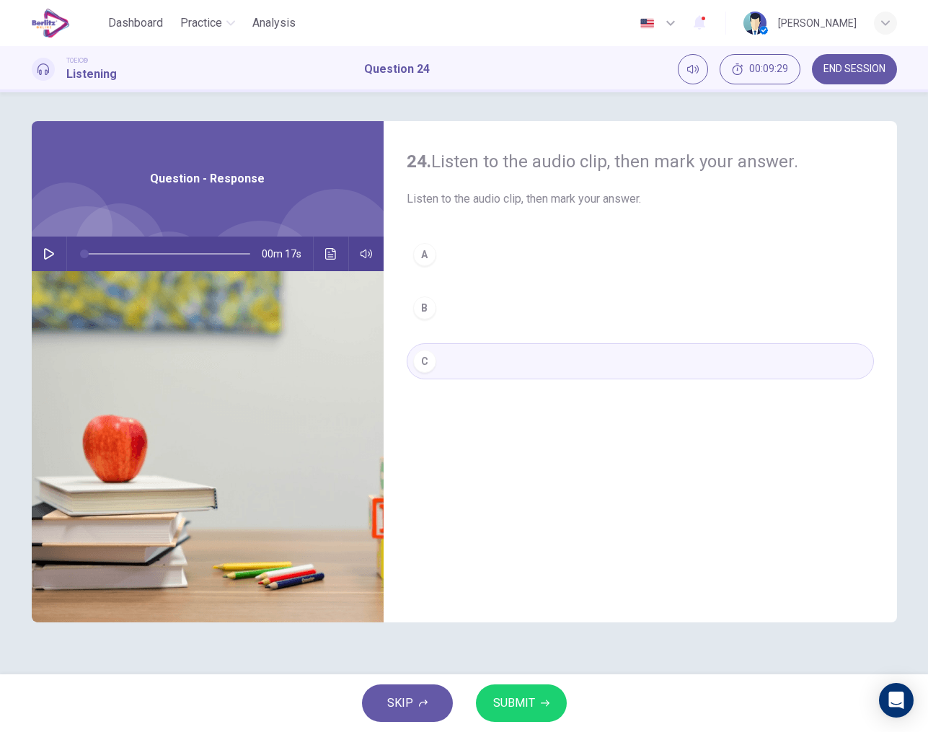
click at [526, 706] on span "SUBMIT" at bounding box center [514, 703] width 42 height 20
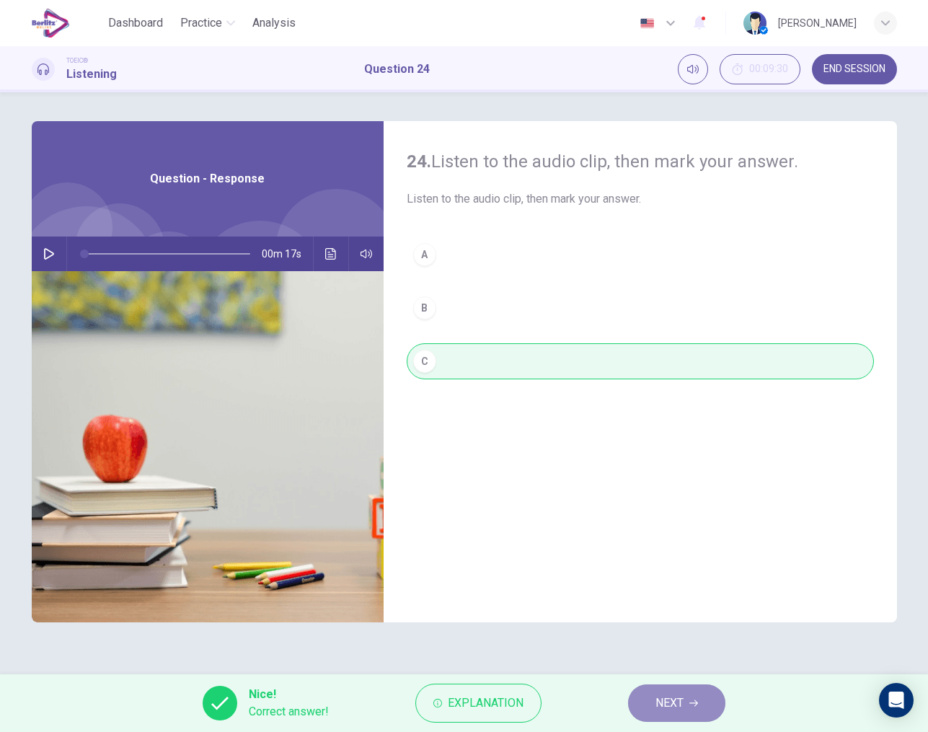
click at [661, 698] on span "NEXT" at bounding box center [670, 703] width 28 height 20
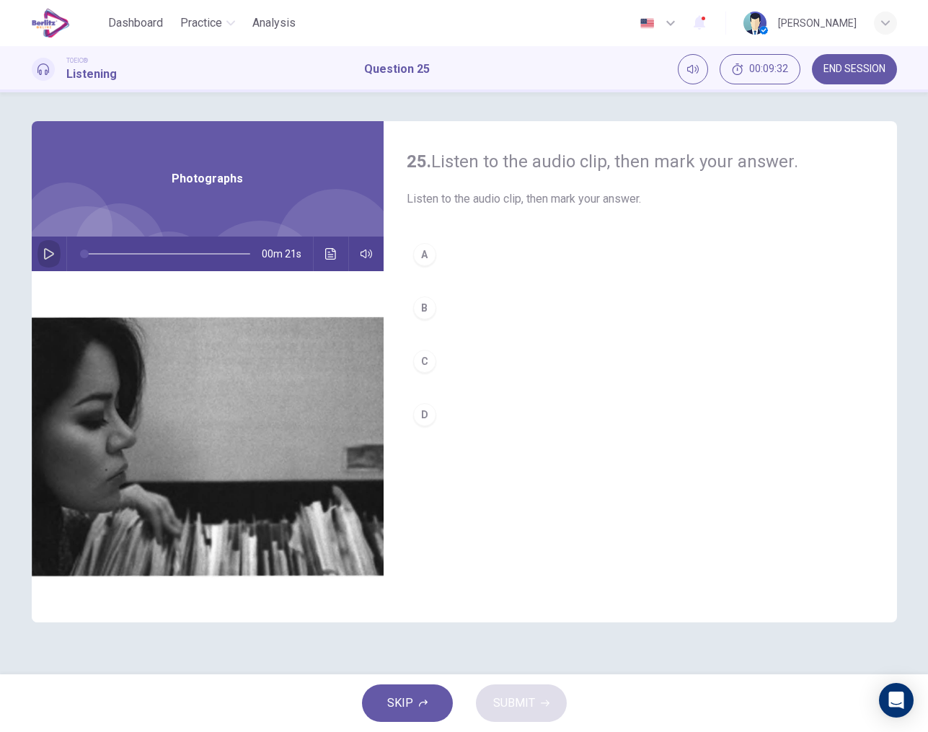
click at [49, 256] on icon "button" at bounding box center [49, 254] width 10 height 12
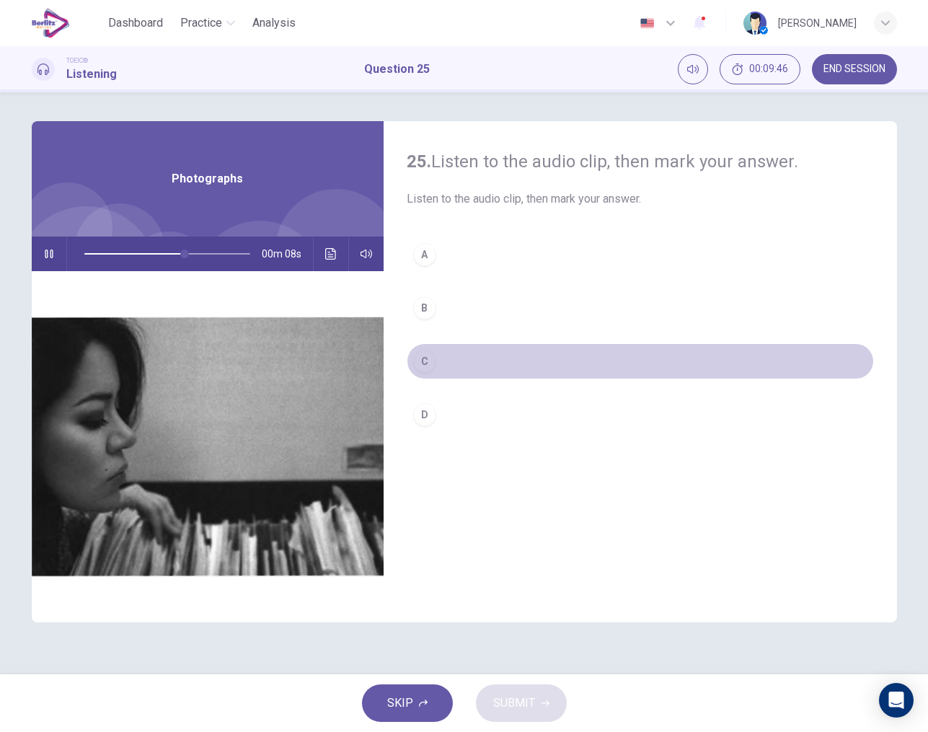
click at [426, 362] on div "C" at bounding box center [424, 361] width 23 height 23
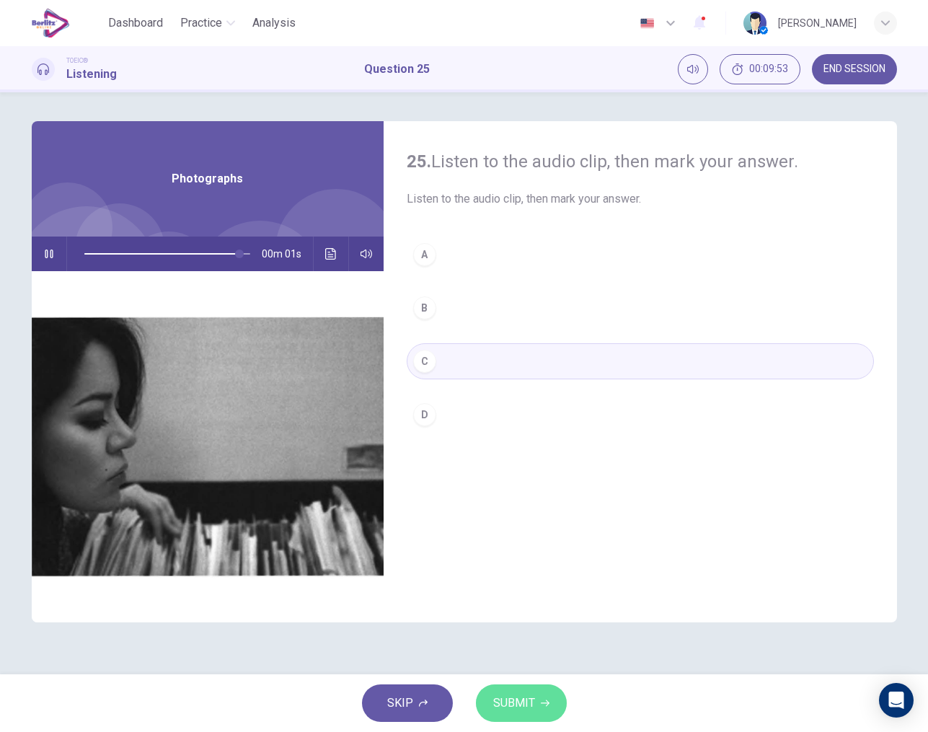
click at [517, 705] on span "SUBMIT" at bounding box center [514, 703] width 42 height 20
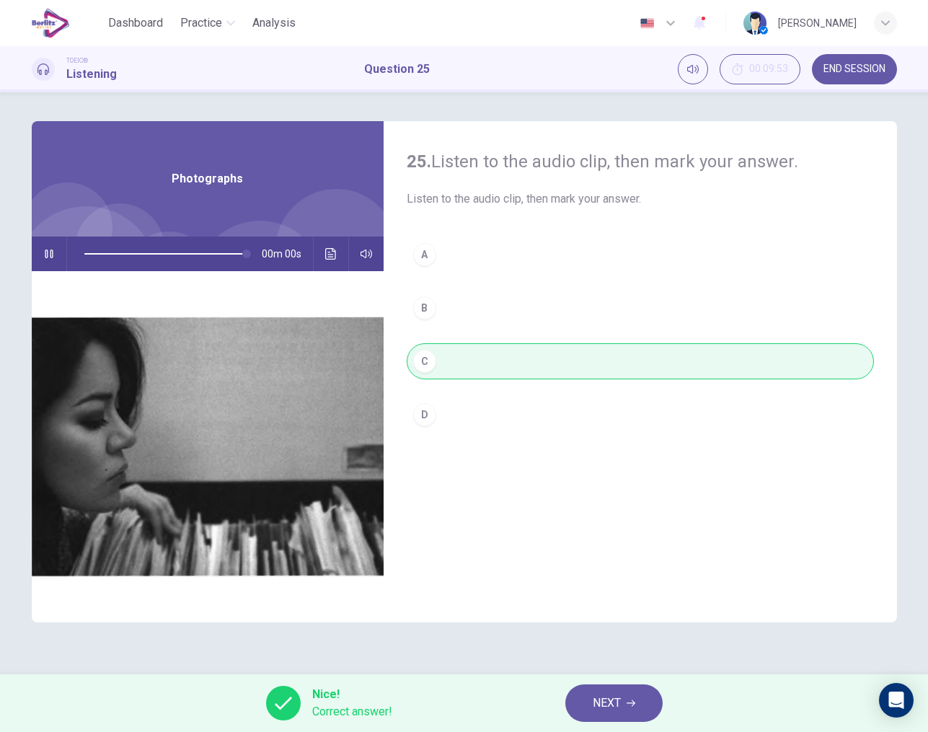
type input "*"
click at [594, 708] on span "NEXT" at bounding box center [607, 703] width 28 height 20
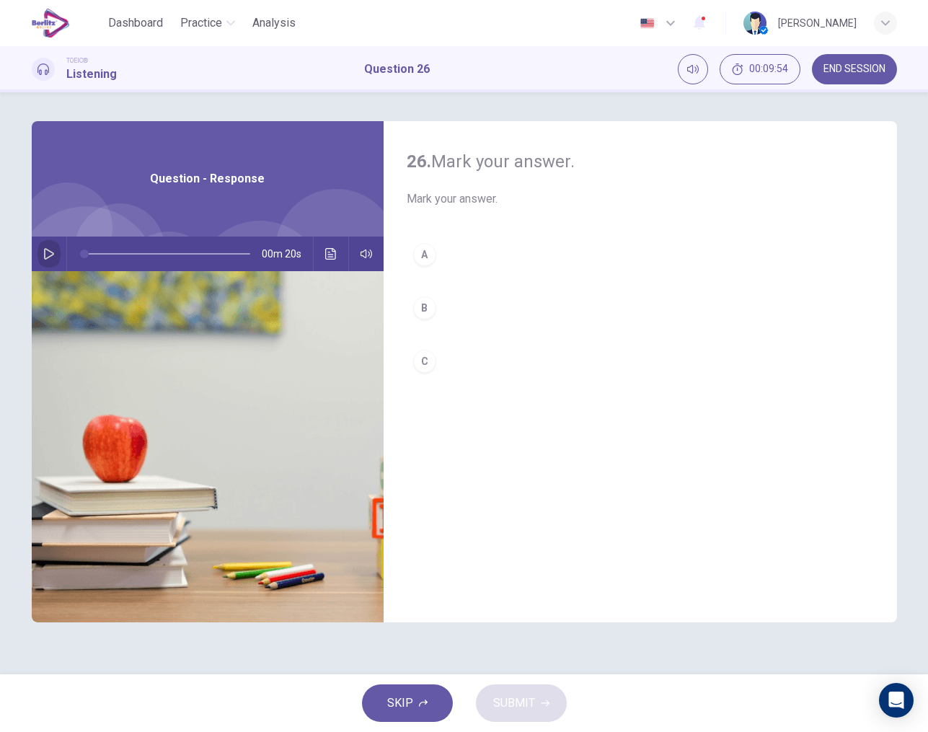
click at [48, 256] on icon "button" at bounding box center [49, 254] width 12 height 12
click at [426, 260] on div "A" at bounding box center [424, 254] width 23 height 23
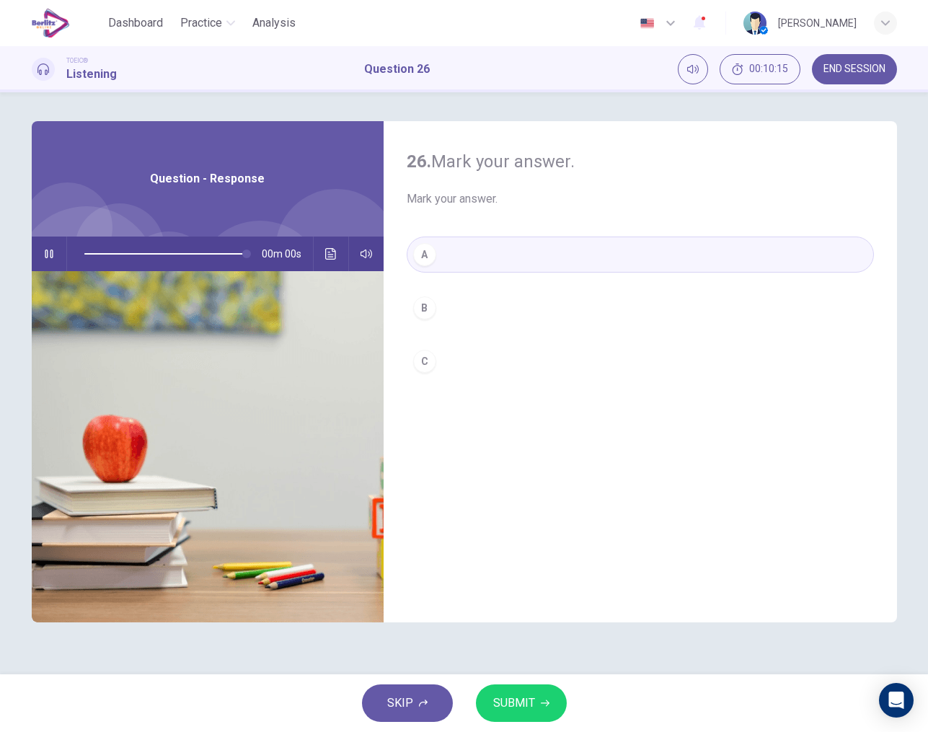
type input "*"
click at [524, 696] on span "SUBMIT" at bounding box center [514, 703] width 42 height 20
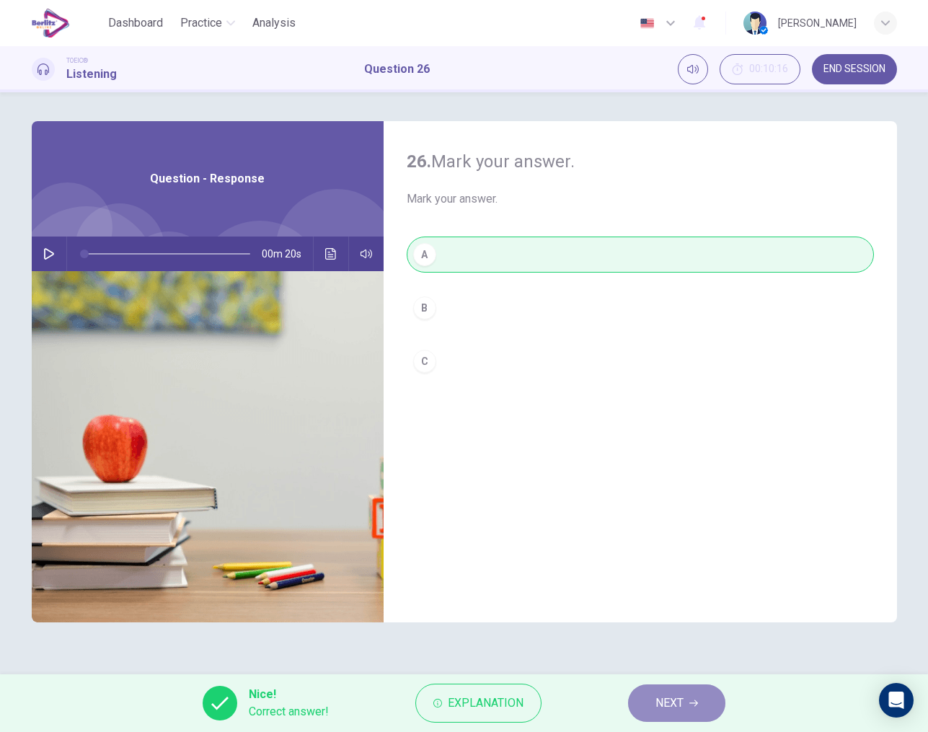
click at [677, 703] on span "NEXT" at bounding box center [670, 703] width 28 height 20
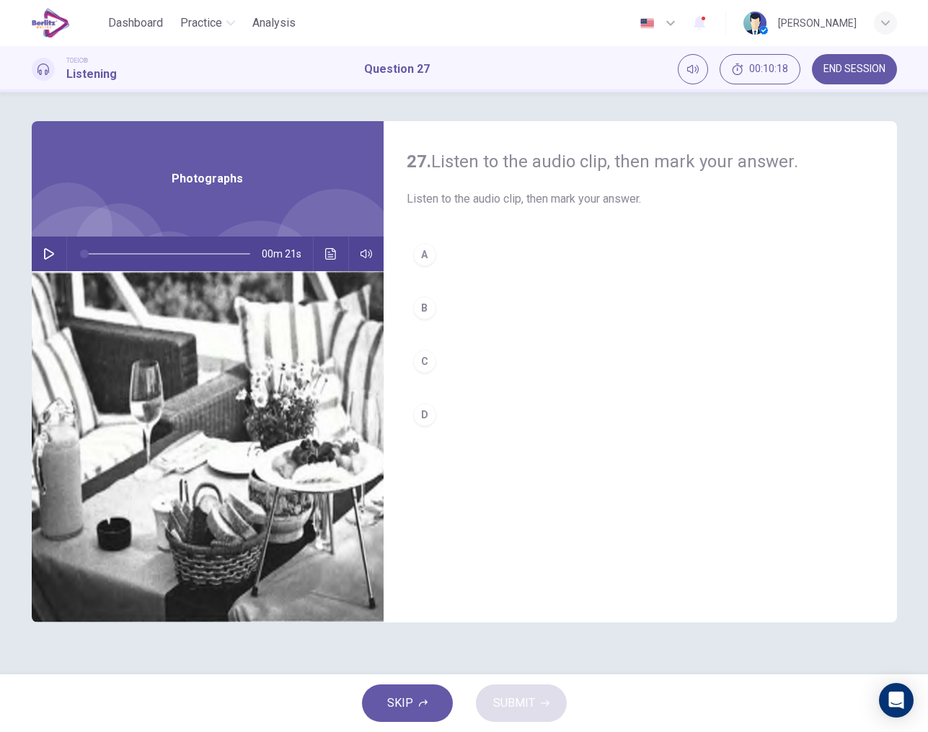
click at [49, 255] on icon "button" at bounding box center [49, 254] width 12 height 12
click at [421, 424] on div "D" at bounding box center [424, 414] width 23 height 23
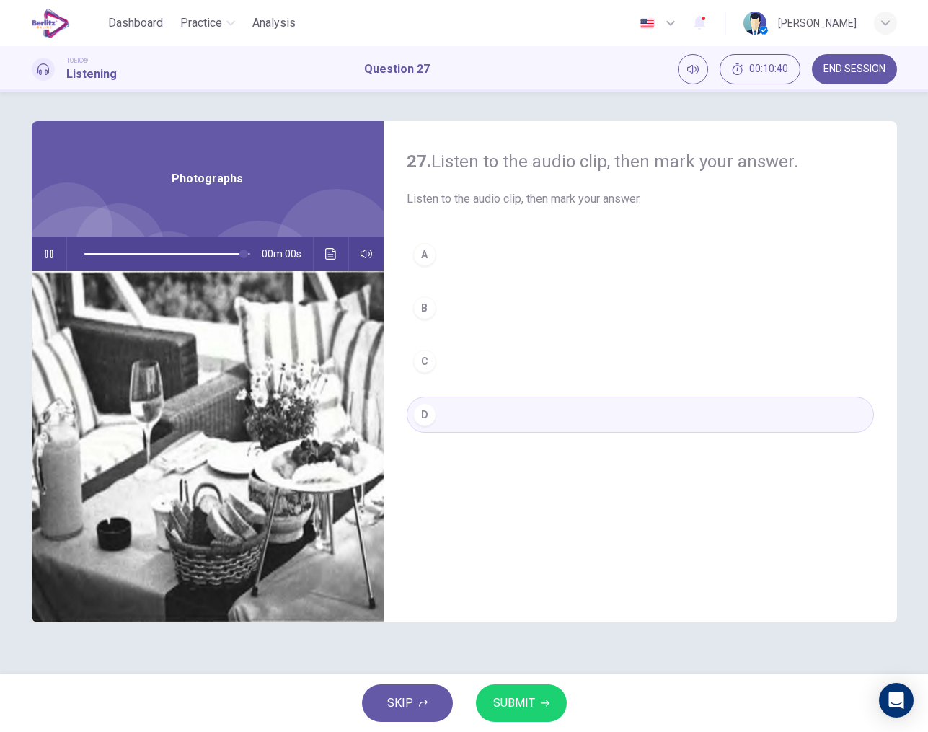
click at [523, 704] on span "SUBMIT" at bounding box center [514, 703] width 42 height 20
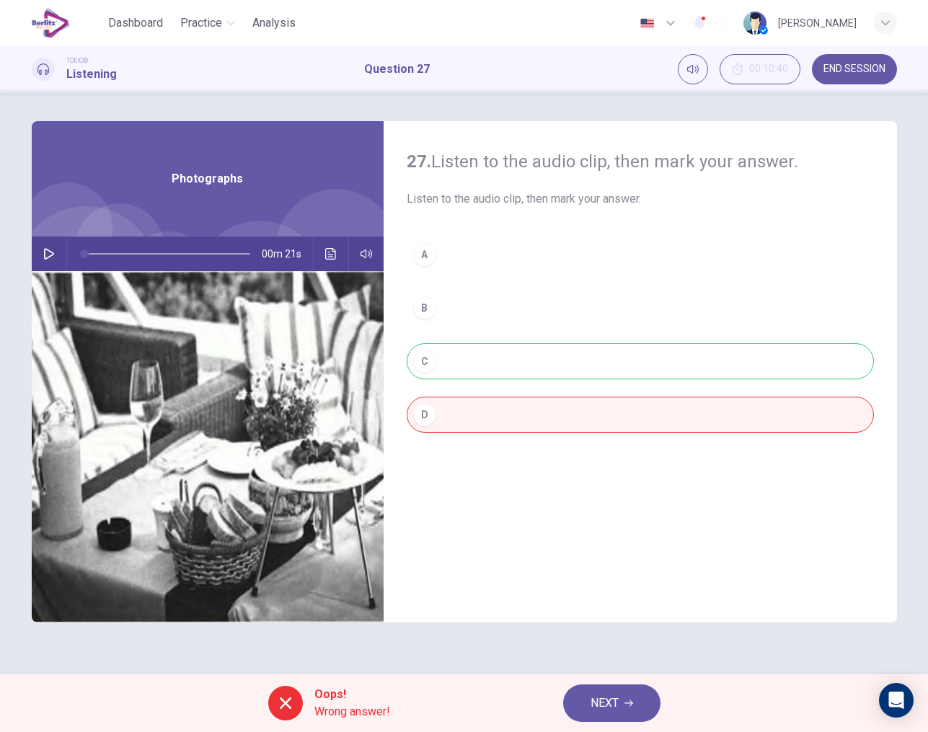
click at [423, 363] on div "A B C D" at bounding box center [640, 349] width 467 height 225
click at [47, 259] on icon "button" at bounding box center [49, 254] width 12 height 12
type input "*"
click at [433, 361] on div "A B C D" at bounding box center [640, 349] width 467 height 225
click at [616, 711] on span "NEXT" at bounding box center [605, 703] width 28 height 20
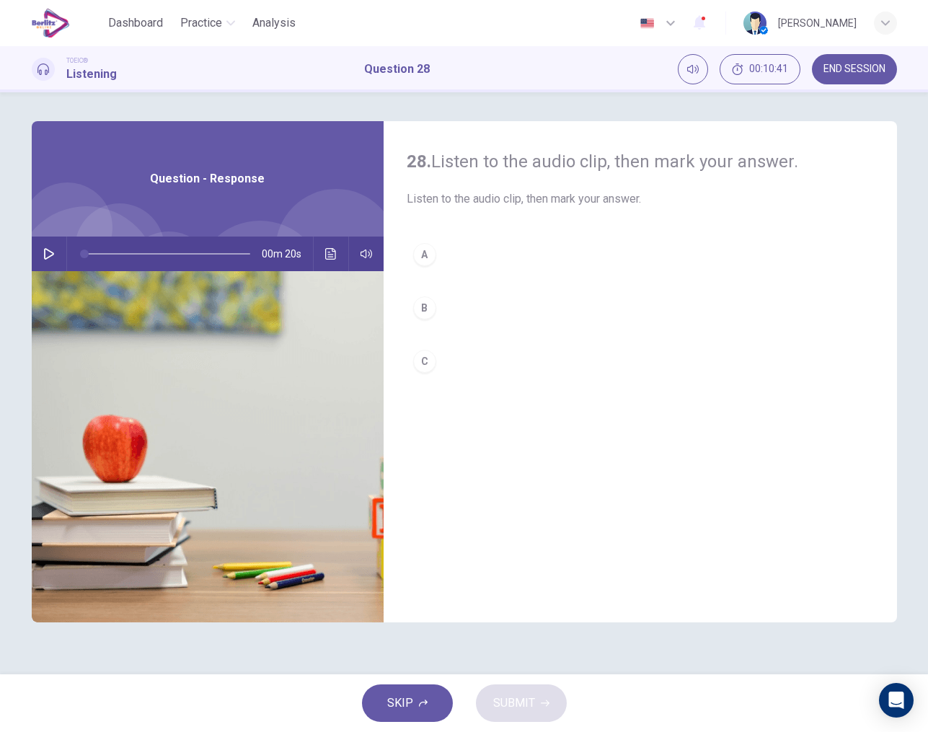
click at [48, 261] on button "button" at bounding box center [49, 254] width 23 height 35
click at [424, 306] on div "B" at bounding box center [424, 307] width 23 height 23
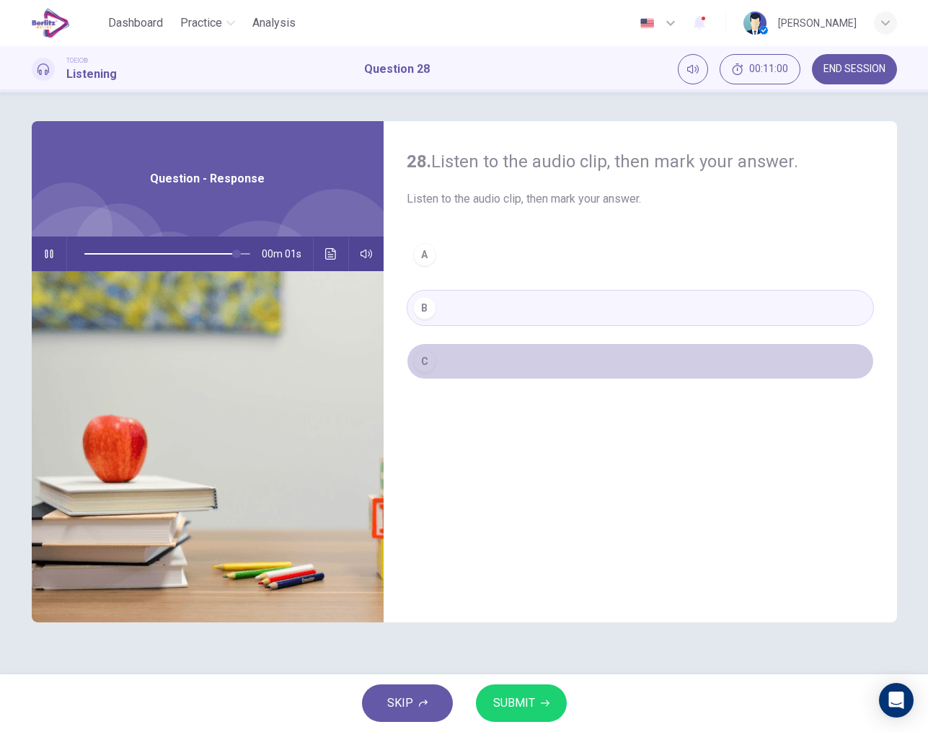
click at [425, 360] on div "C" at bounding box center [424, 361] width 23 height 23
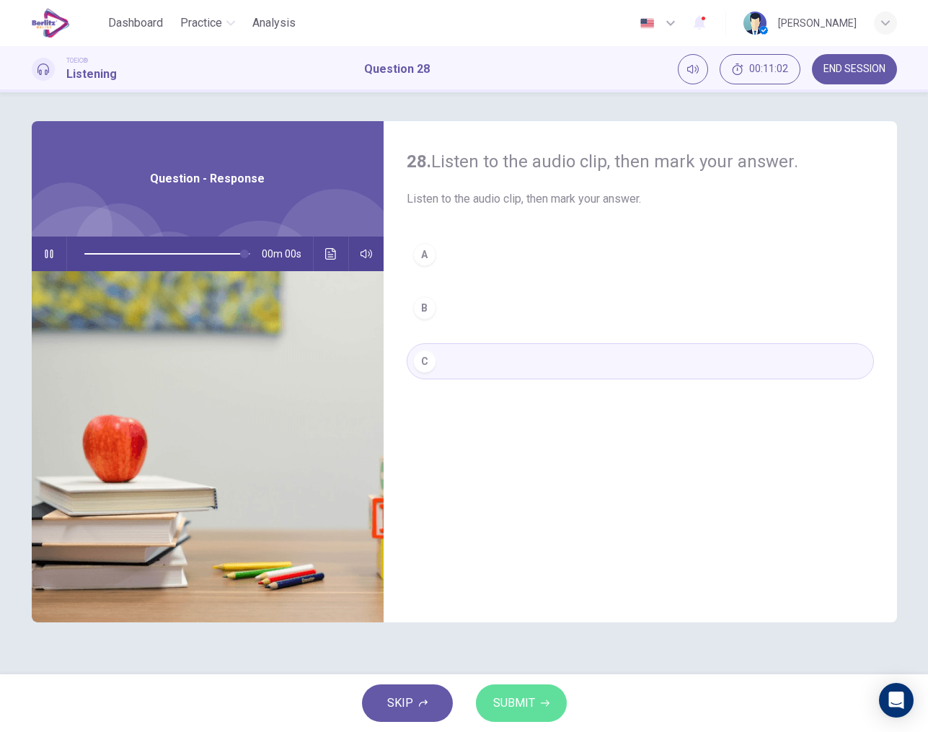
type input "*"
click at [524, 706] on span "SUBMIT" at bounding box center [514, 703] width 42 height 20
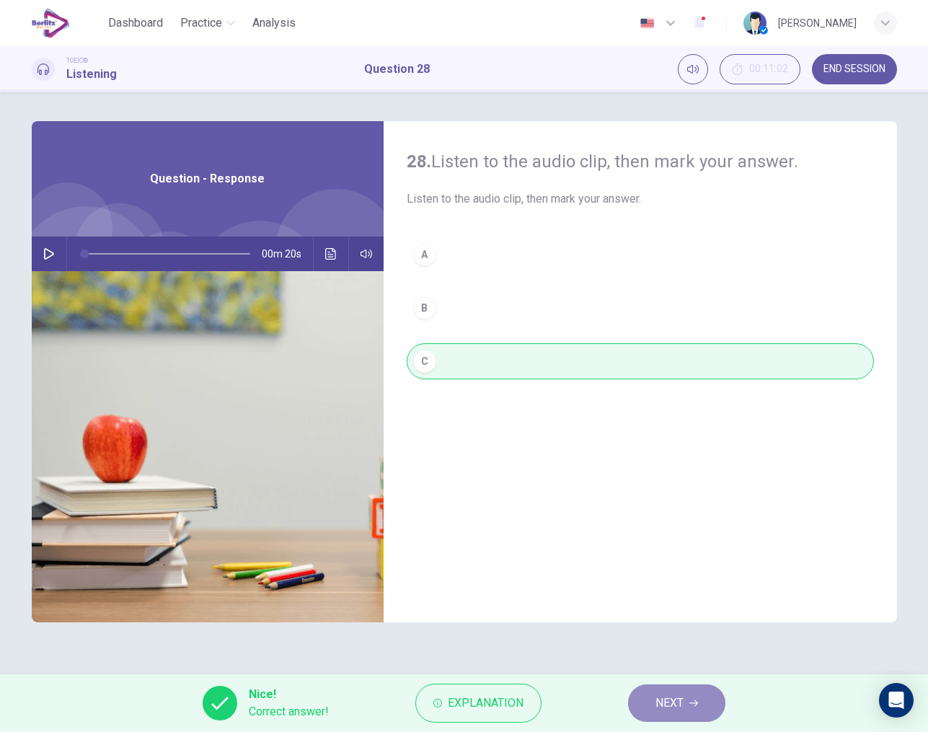
click at [655, 694] on button "NEXT" at bounding box center [676, 704] width 97 height 38
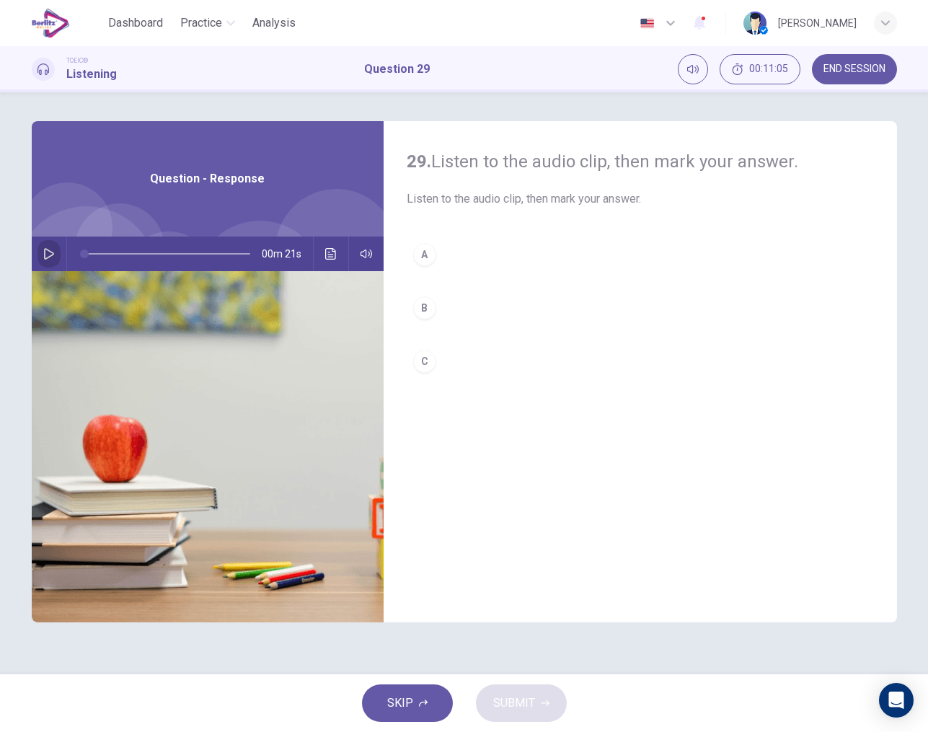
click at [50, 247] on button "button" at bounding box center [49, 254] width 23 height 35
click at [426, 362] on div "C" at bounding box center [424, 361] width 23 height 23
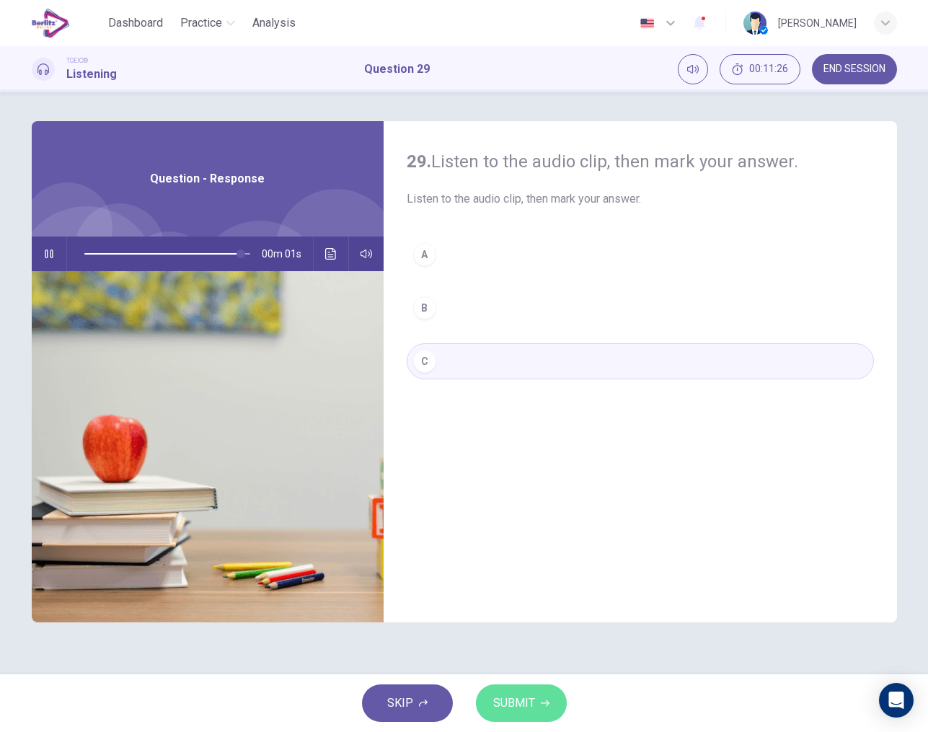
click at [529, 705] on span "SUBMIT" at bounding box center [514, 703] width 42 height 20
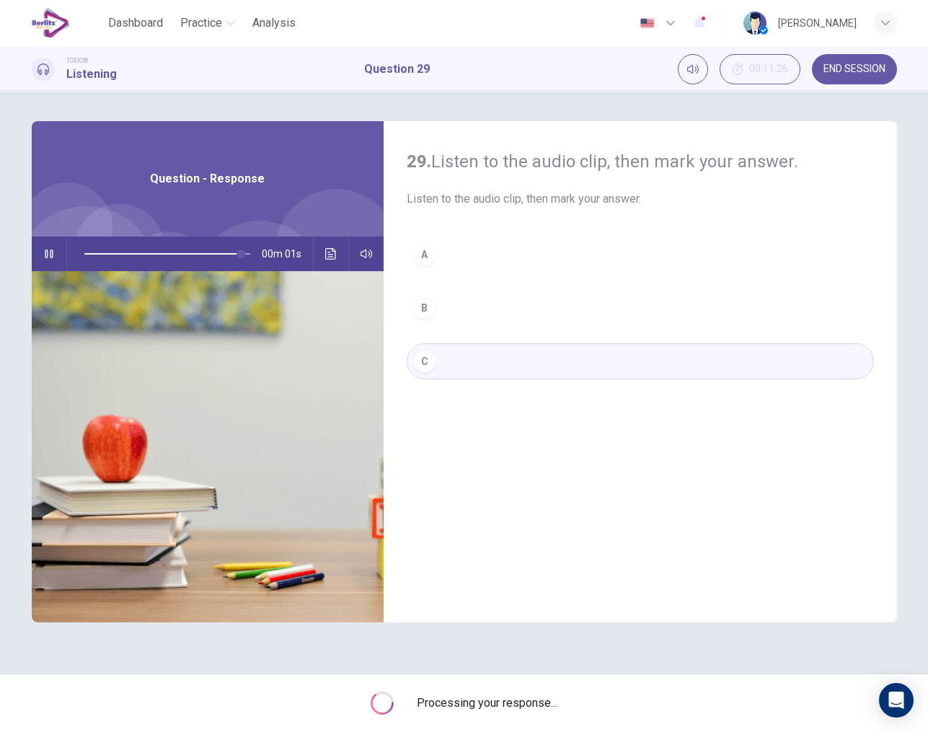
type input "*"
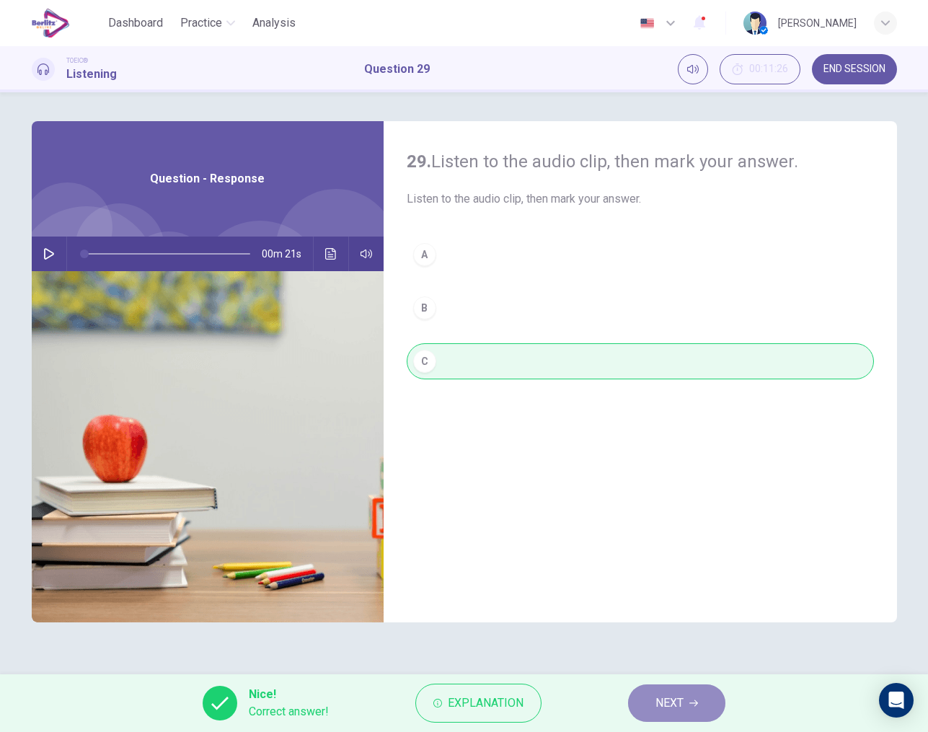
click at [680, 710] on span "NEXT" at bounding box center [670, 703] width 28 height 20
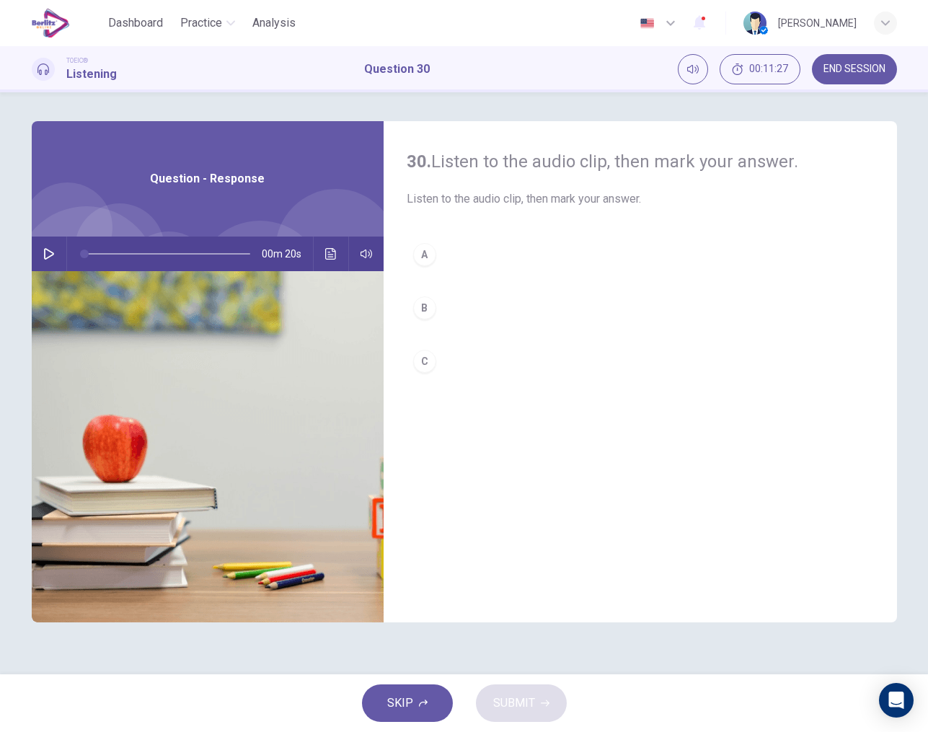
click at [52, 256] on icon "button" at bounding box center [49, 254] width 12 height 12
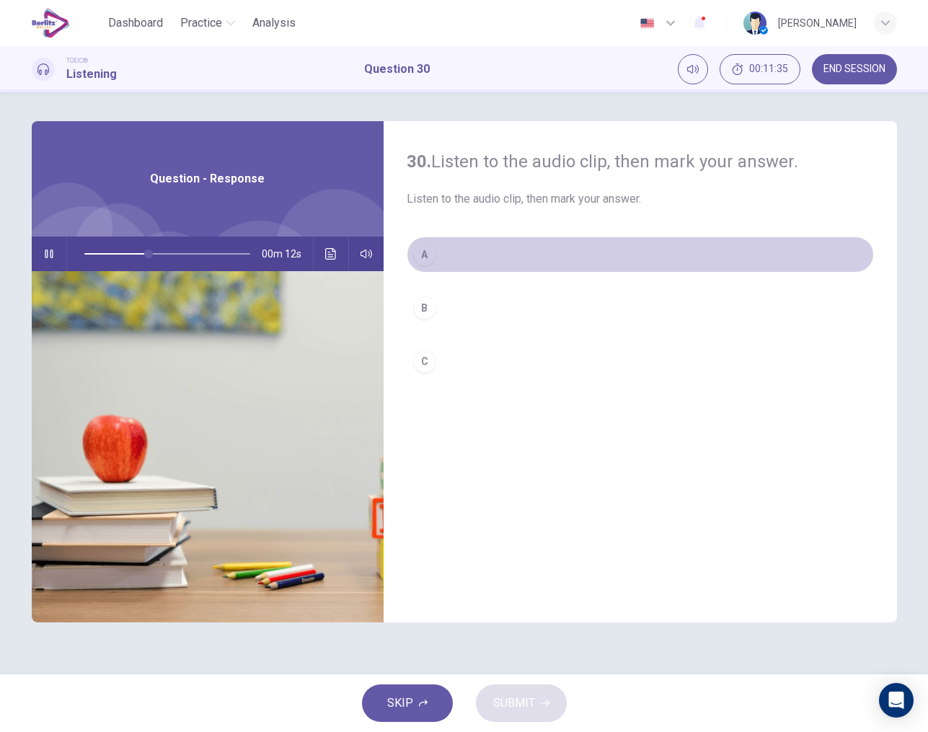
click at [428, 256] on div "A" at bounding box center [424, 254] width 23 height 23
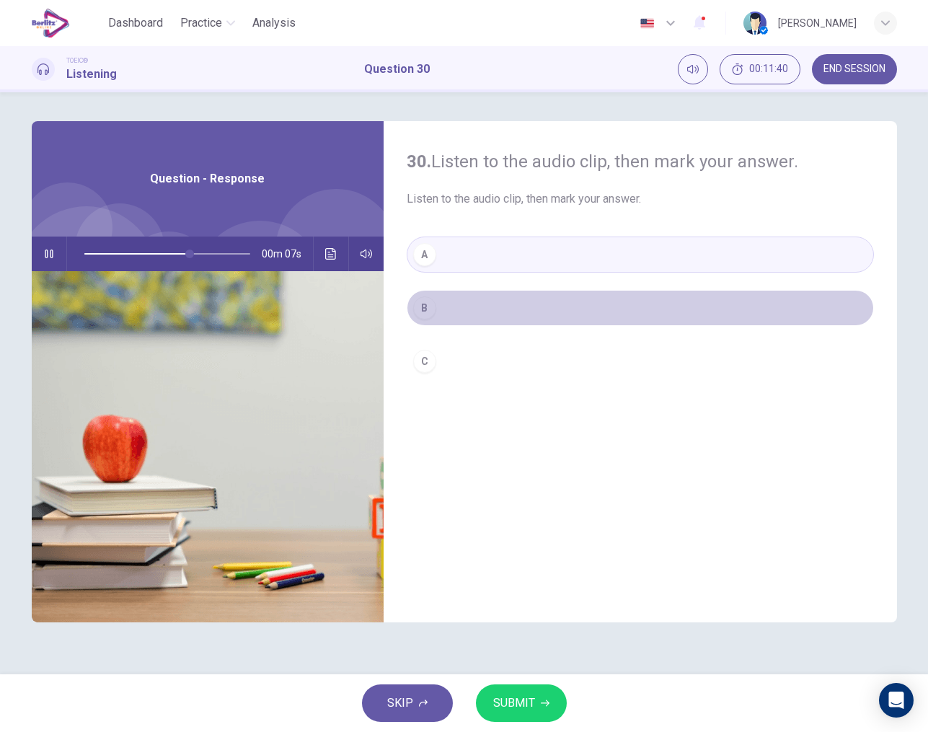
click at [429, 309] on div "B" at bounding box center [424, 307] width 23 height 23
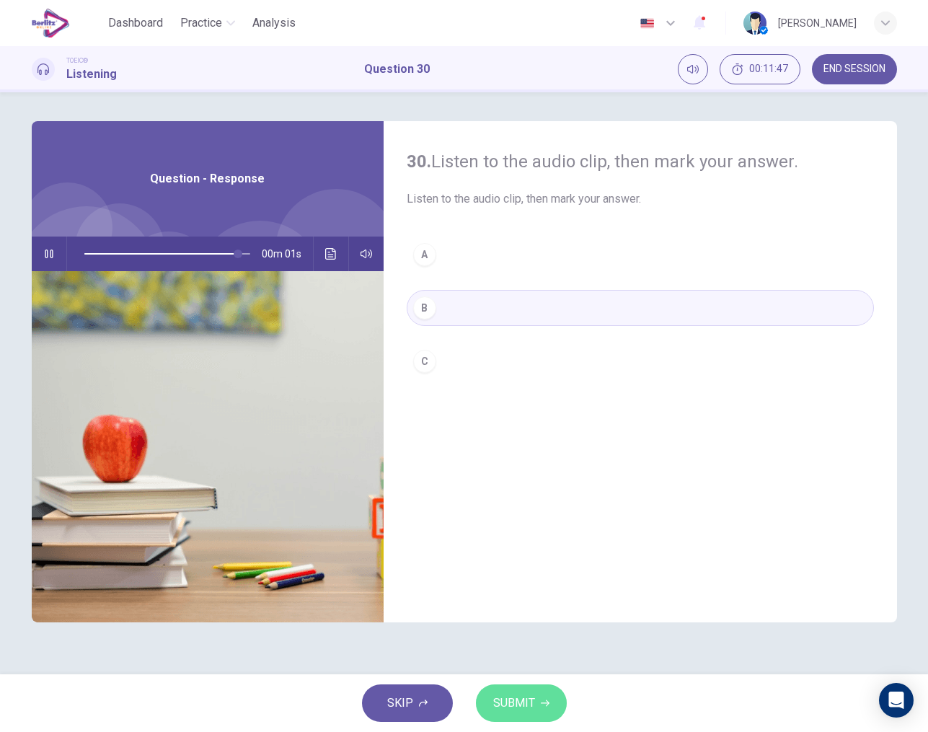
click at [520, 700] on span "SUBMIT" at bounding box center [514, 703] width 42 height 20
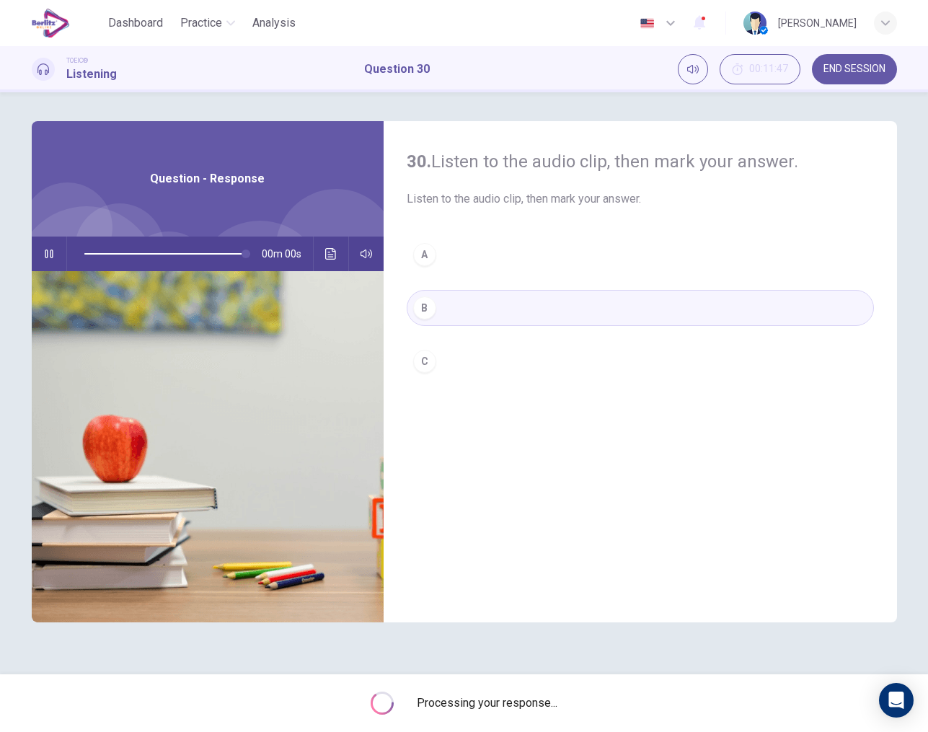
type input "*"
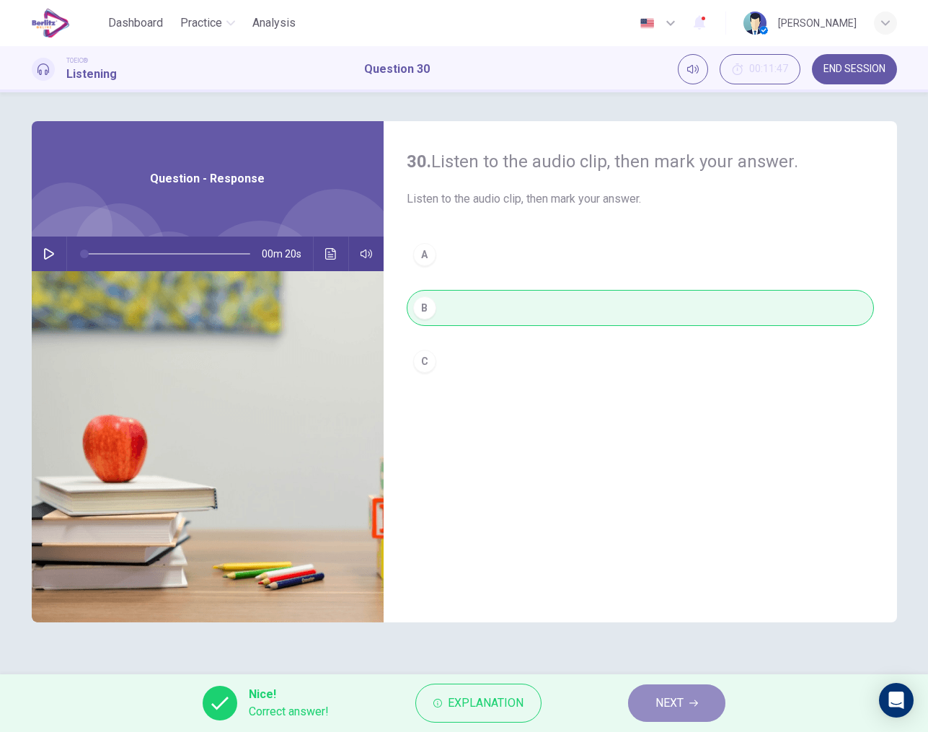
click at [680, 703] on span "NEXT" at bounding box center [670, 703] width 28 height 20
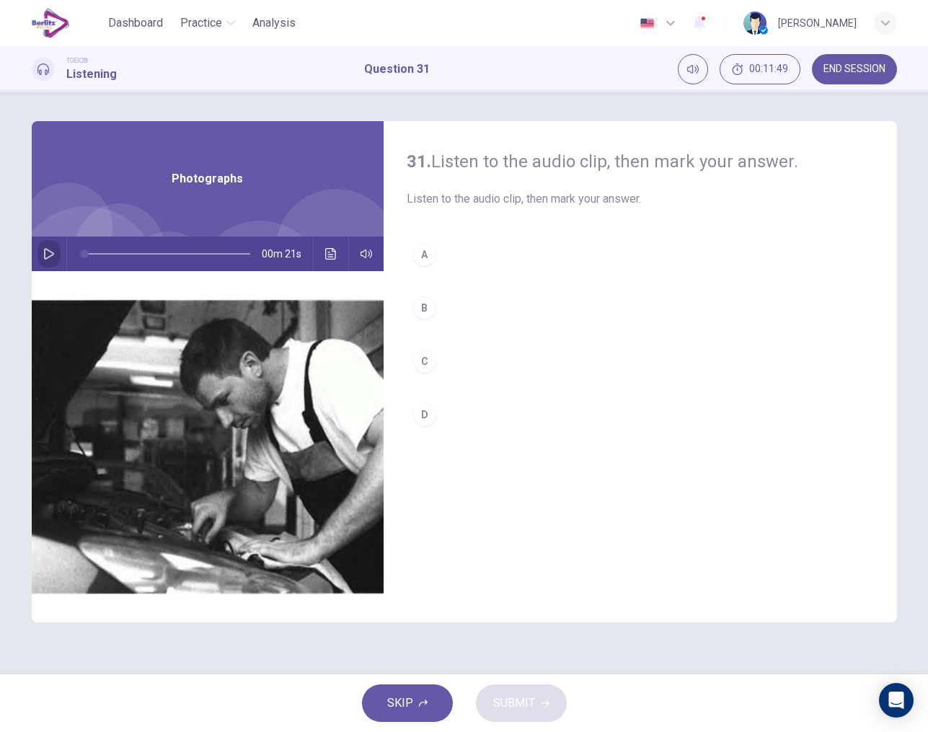
click at [45, 257] on icon "button" at bounding box center [49, 254] width 10 height 12
click at [424, 257] on div "A" at bounding box center [424, 254] width 23 height 23
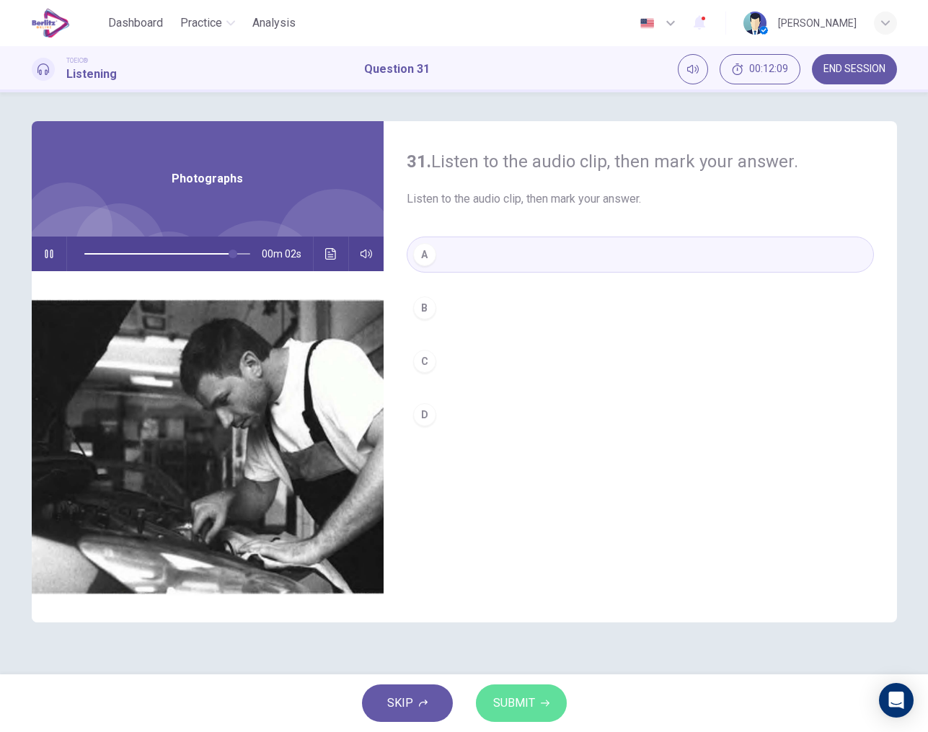
click at [525, 702] on span "SUBMIT" at bounding box center [514, 703] width 42 height 20
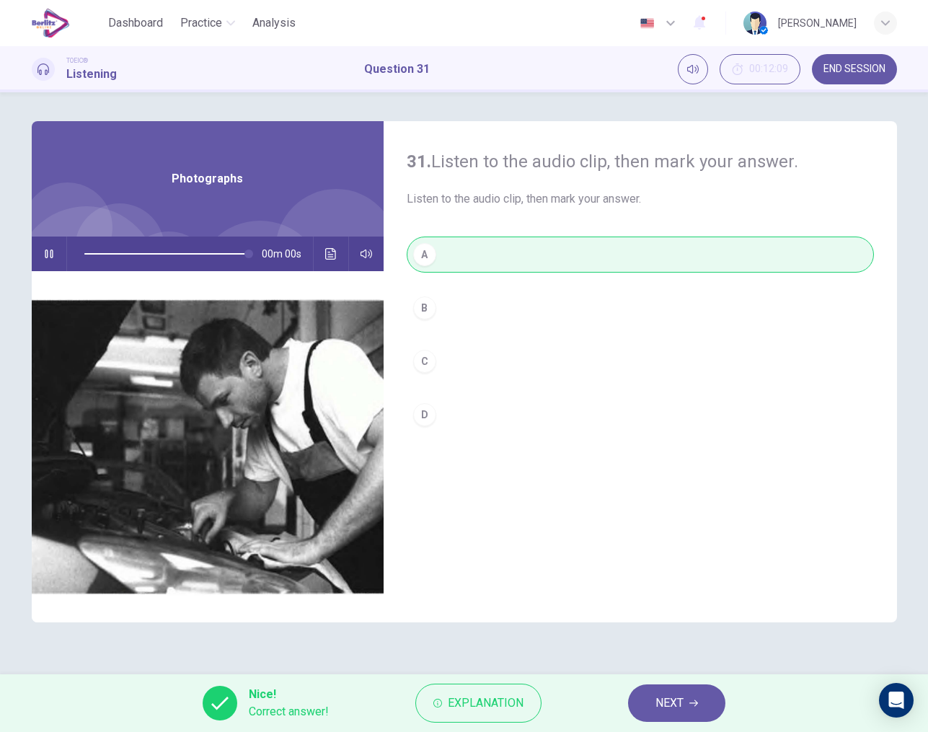
type input "*"
click at [673, 707] on span "NEXT" at bounding box center [670, 703] width 28 height 20
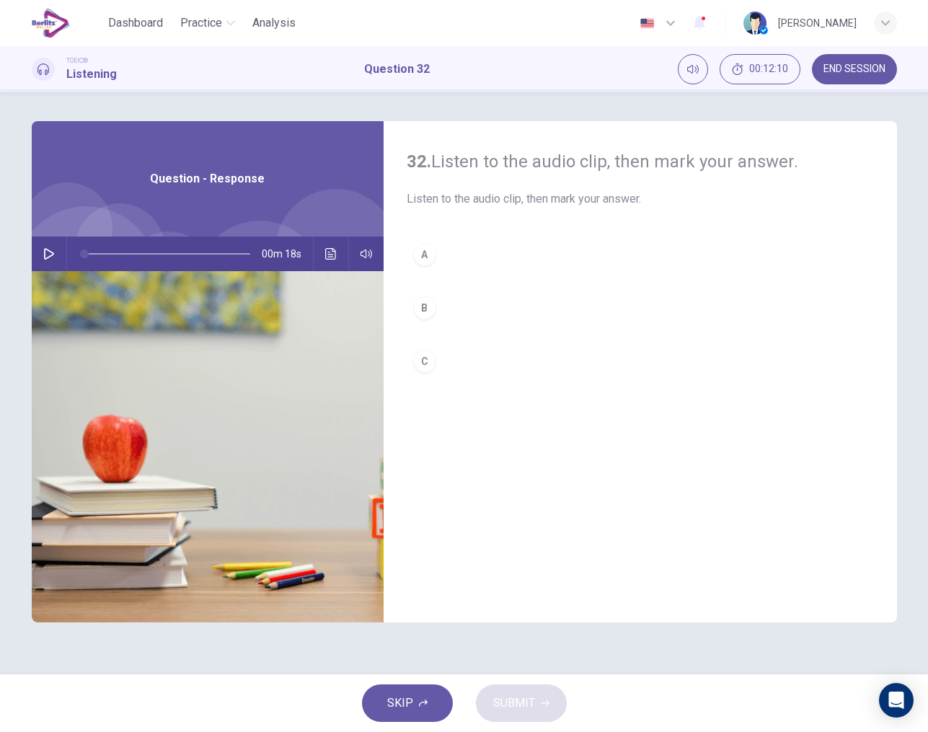
click at [53, 252] on icon "button" at bounding box center [49, 254] width 12 height 12
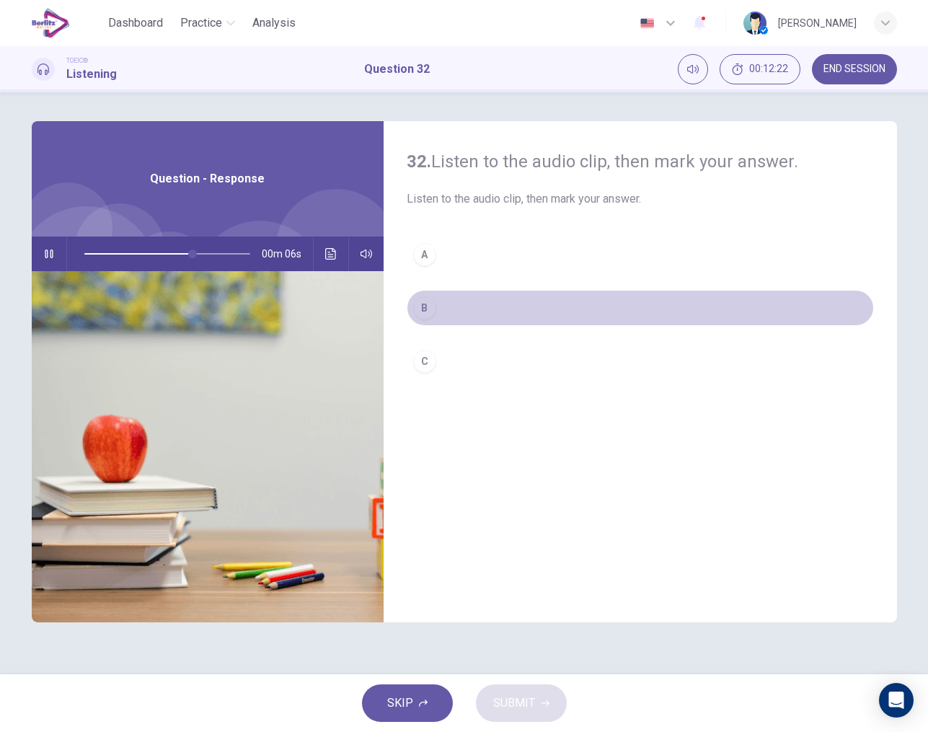
click at [429, 314] on div "B" at bounding box center [424, 307] width 23 height 23
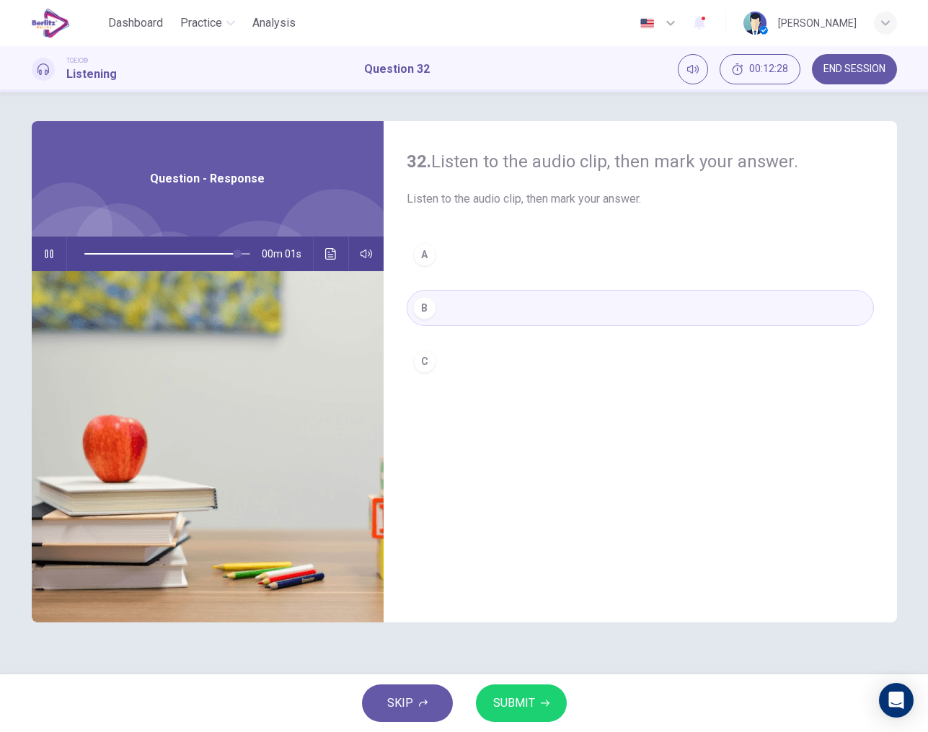
click at [519, 711] on span "SUBMIT" at bounding box center [514, 703] width 42 height 20
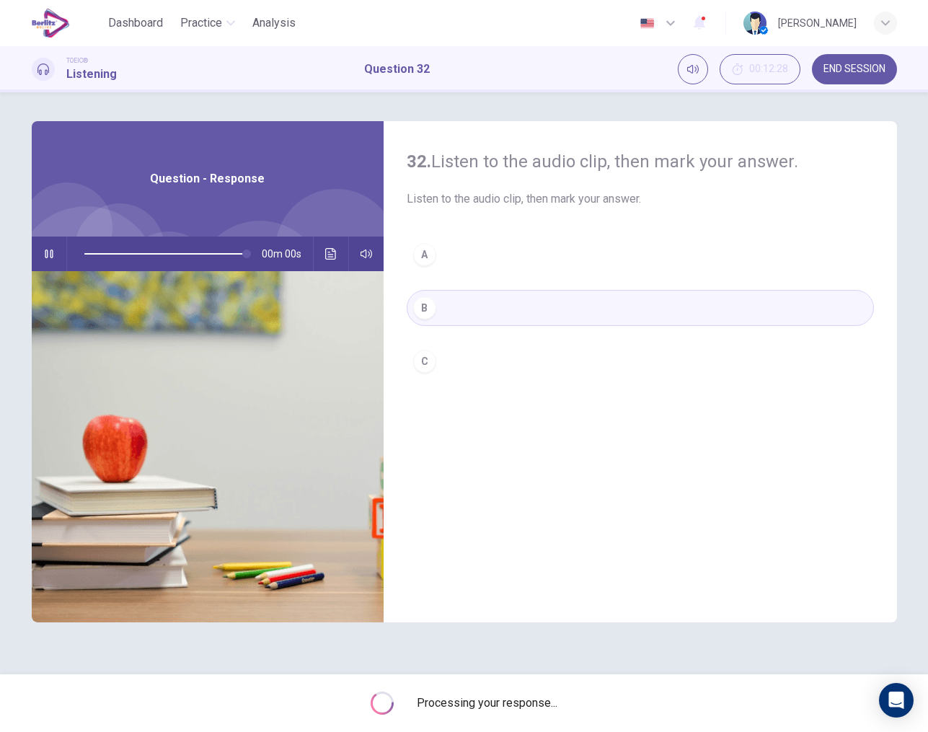
type input "*"
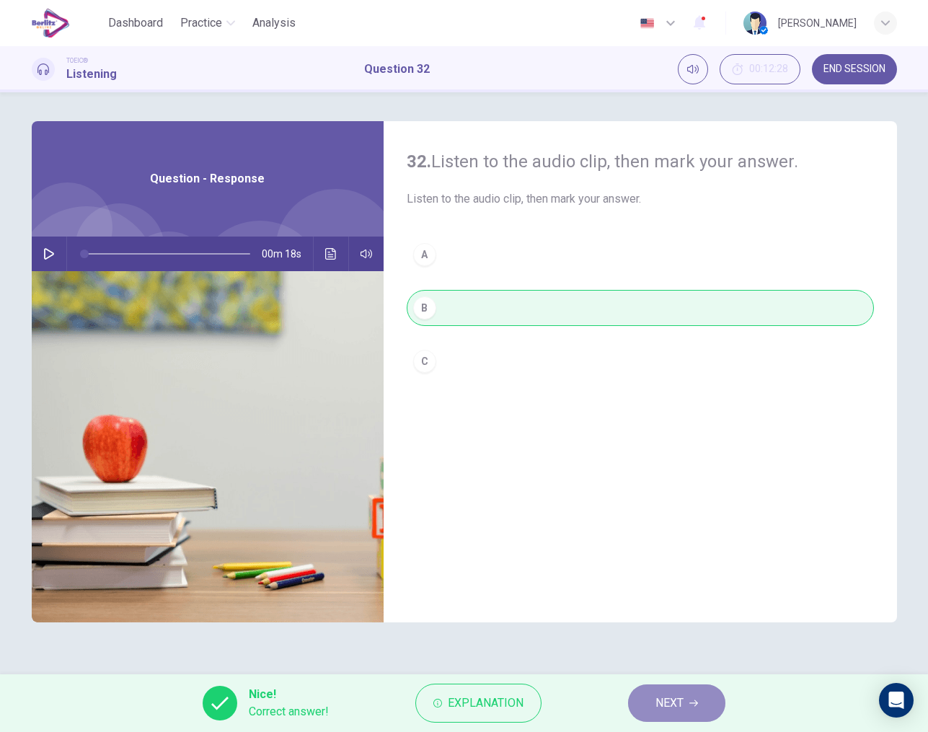
click at [664, 703] on span "NEXT" at bounding box center [670, 703] width 28 height 20
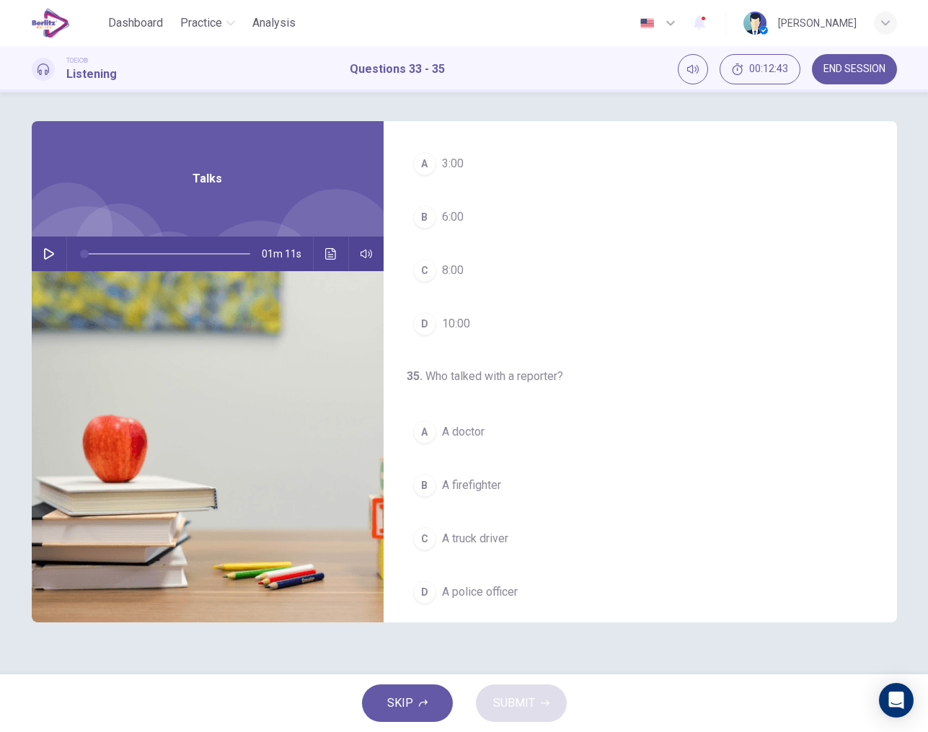
scroll to position [328, 0]
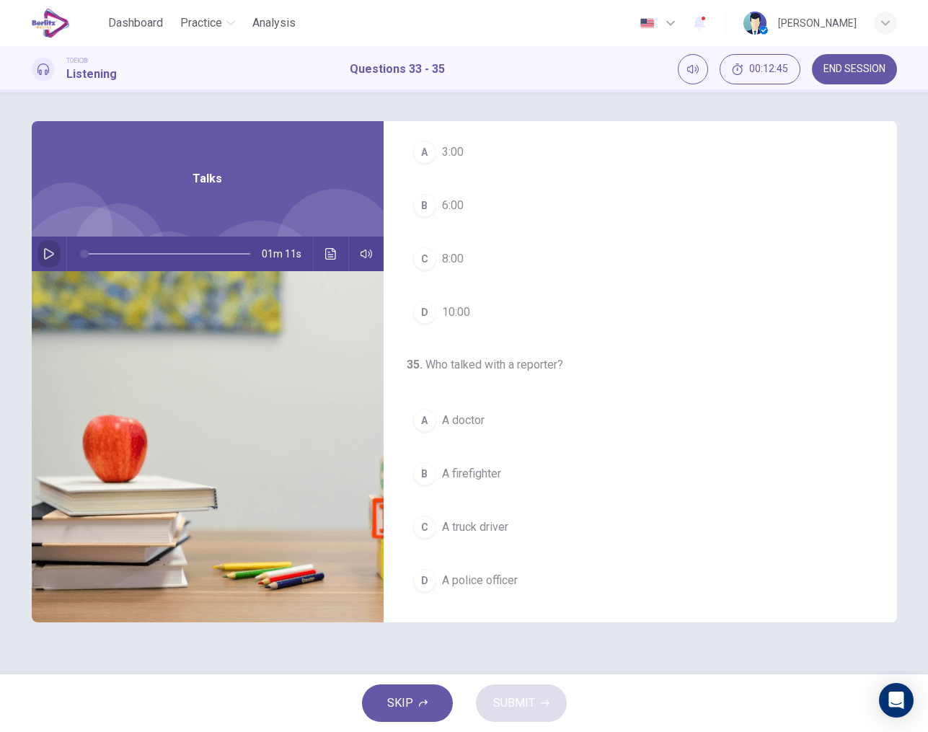
click at [50, 258] on icon "button" at bounding box center [49, 254] width 12 height 12
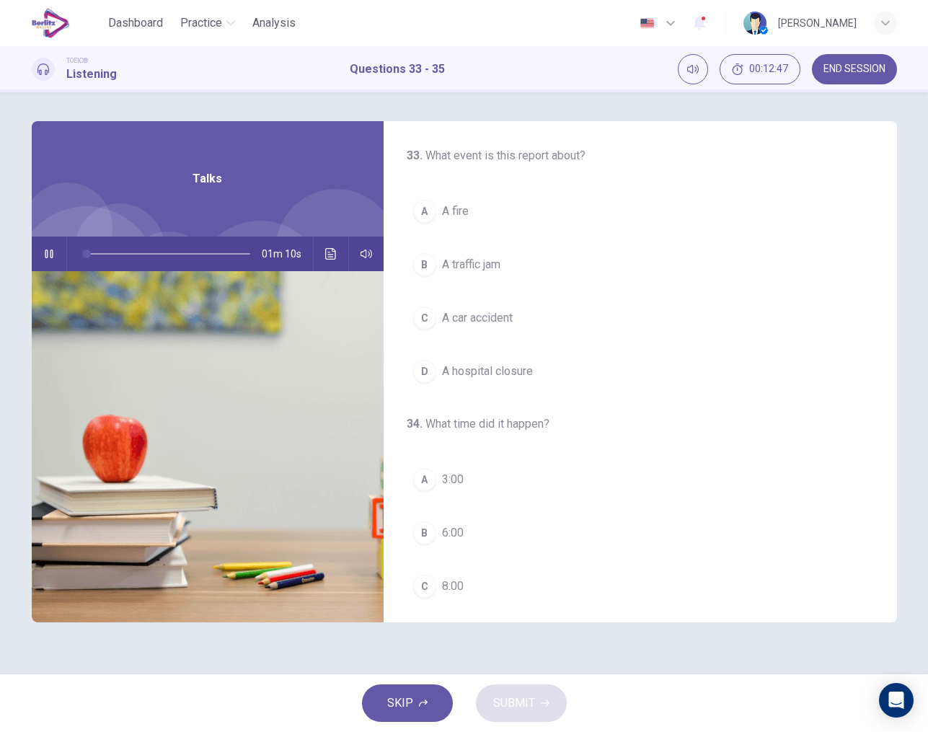
scroll to position [0, 0]
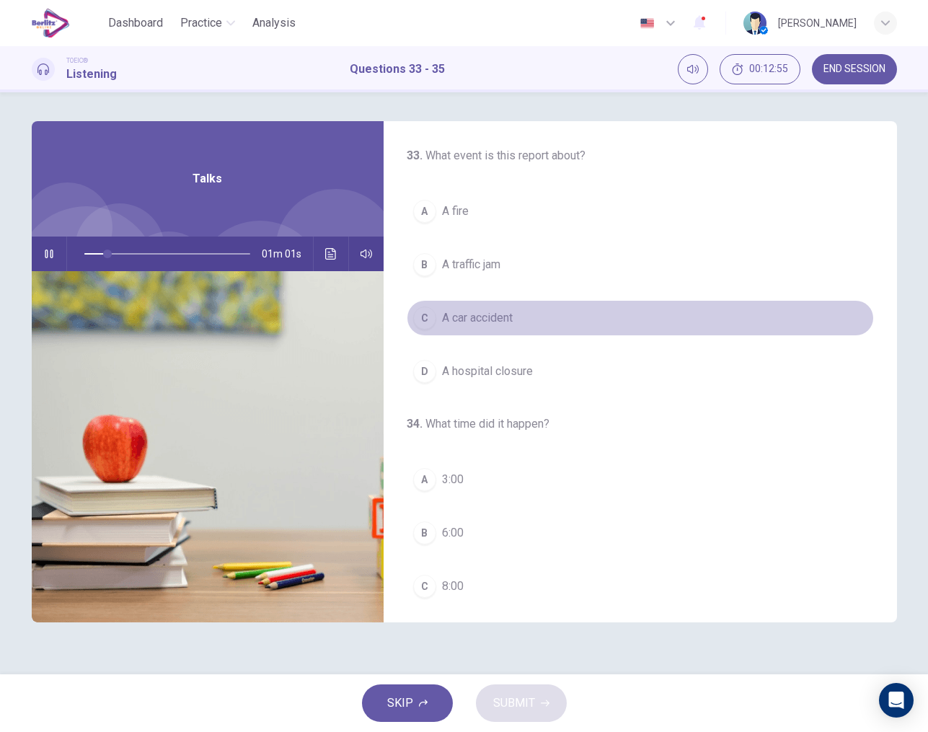
click at [452, 318] on span "A car accident" at bounding box center [477, 317] width 71 height 17
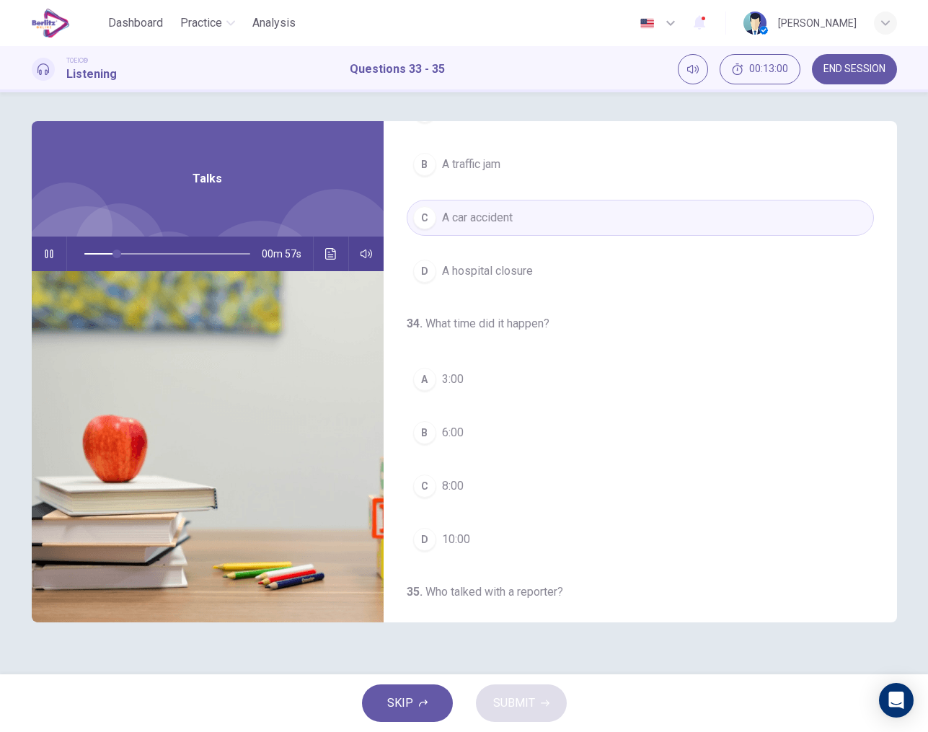
scroll to position [106, 0]
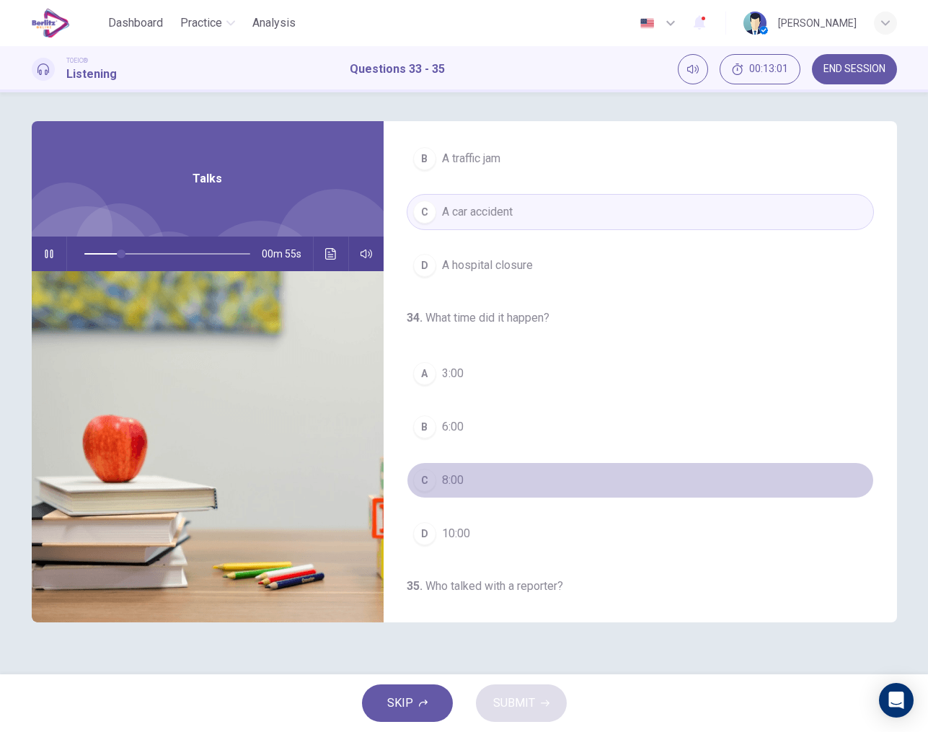
click at [450, 480] on span "8:00" at bounding box center [453, 480] width 22 height 17
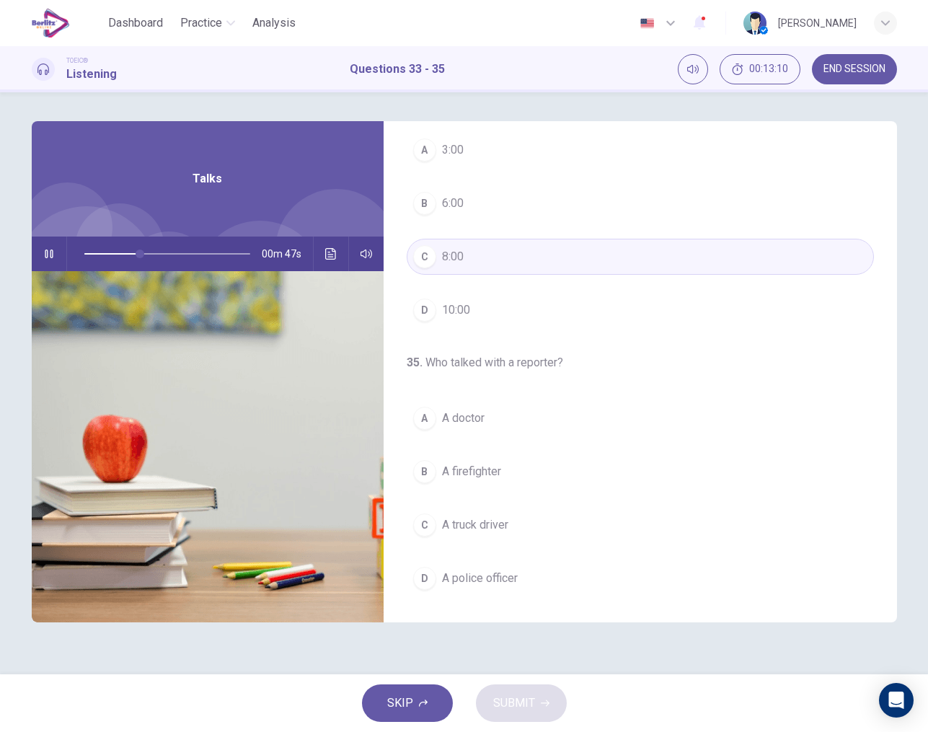
scroll to position [330, 0]
click at [429, 420] on div "A" at bounding box center [424, 418] width 23 height 23
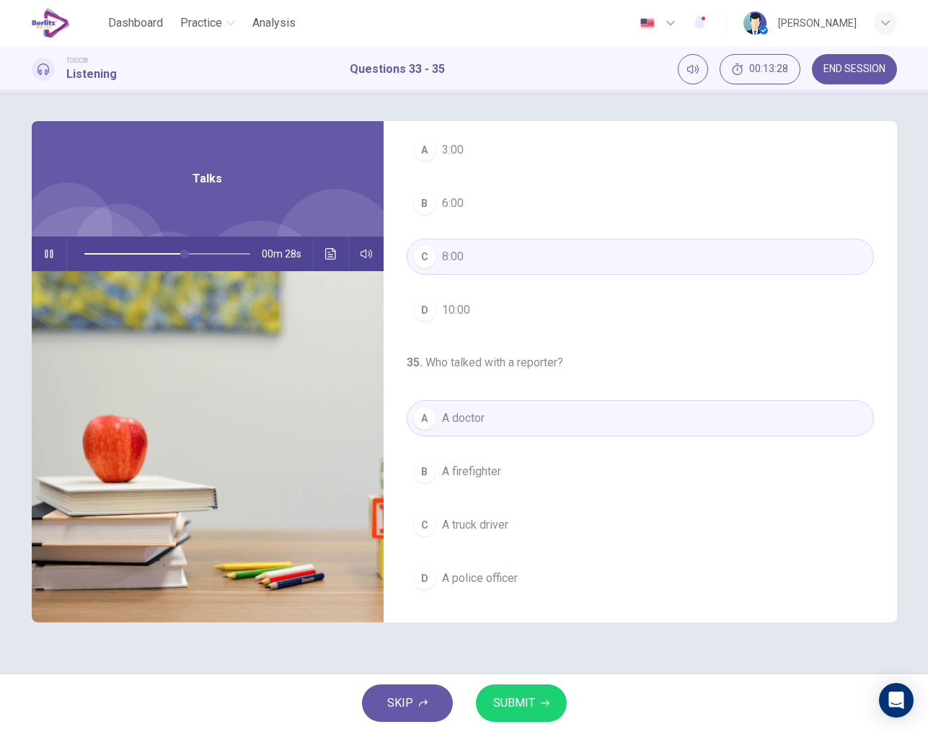
click at [528, 700] on span "SUBMIT" at bounding box center [514, 703] width 42 height 20
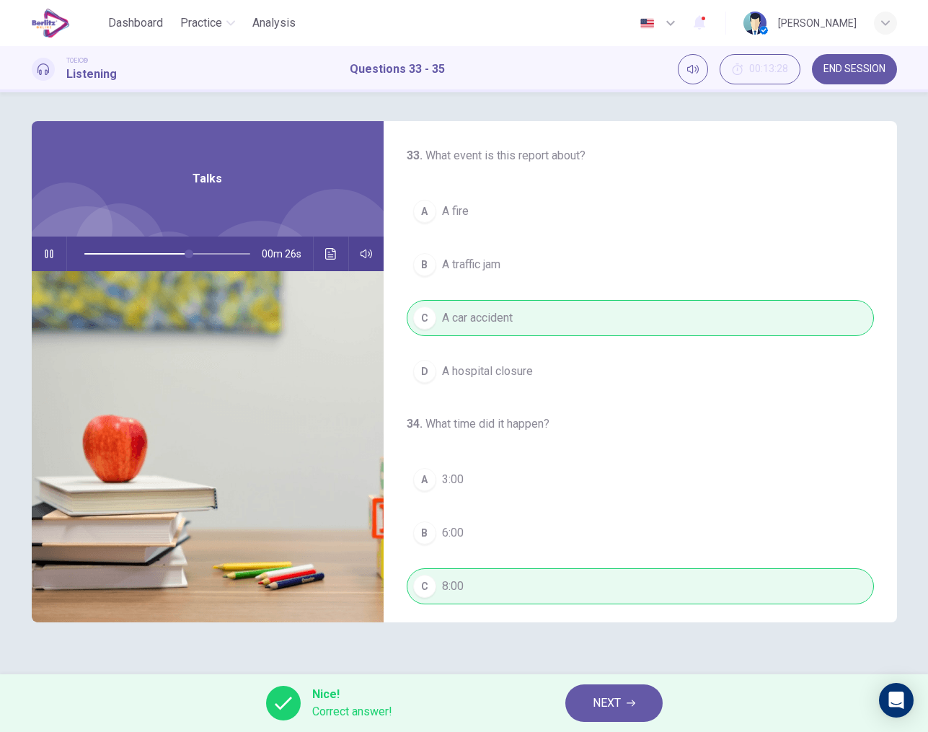
scroll to position [0, 0]
type input "**"
click at [607, 700] on span "NEXT" at bounding box center [607, 703] width 28 height 20
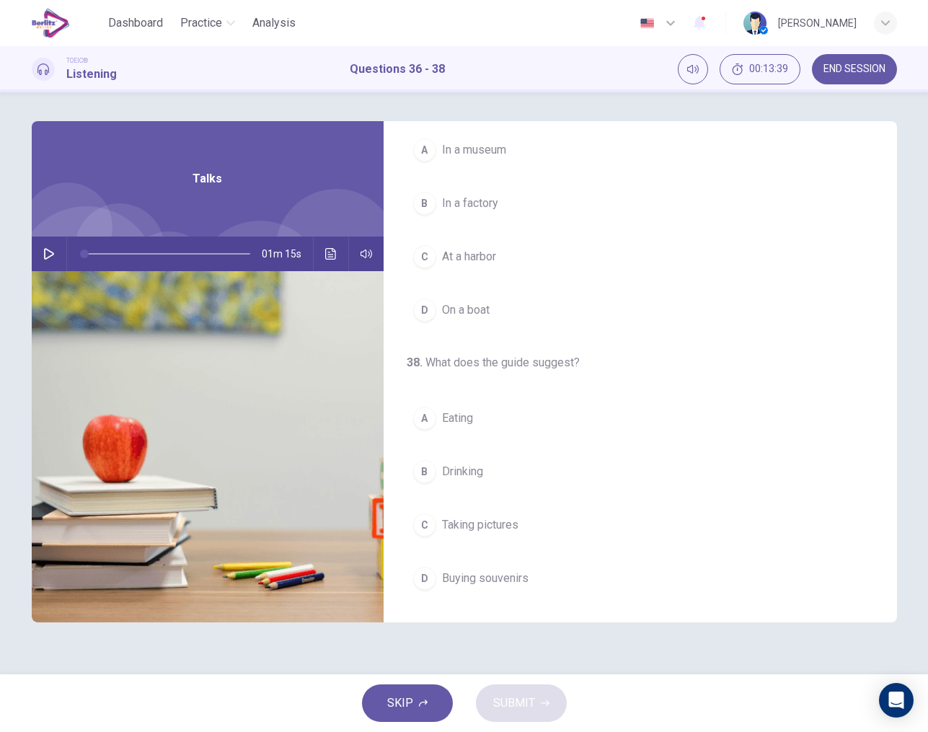
scroll to position [330, 0]
click at [53, 256] on icon "button" at bounding box center [49, 254] width 12 height 12
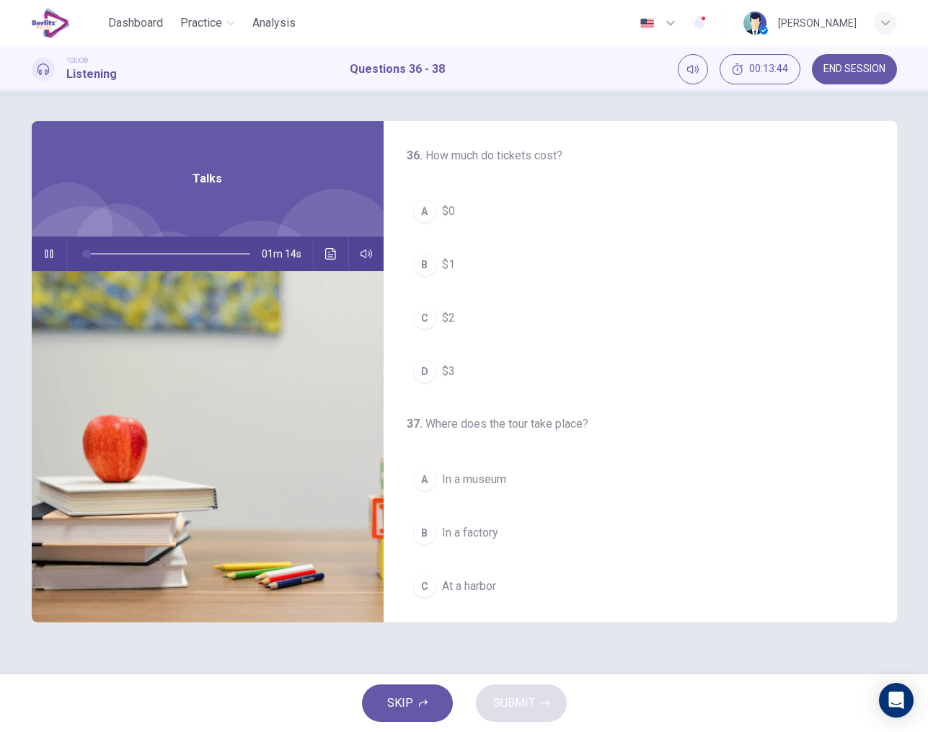
scroll to position [0, 0]
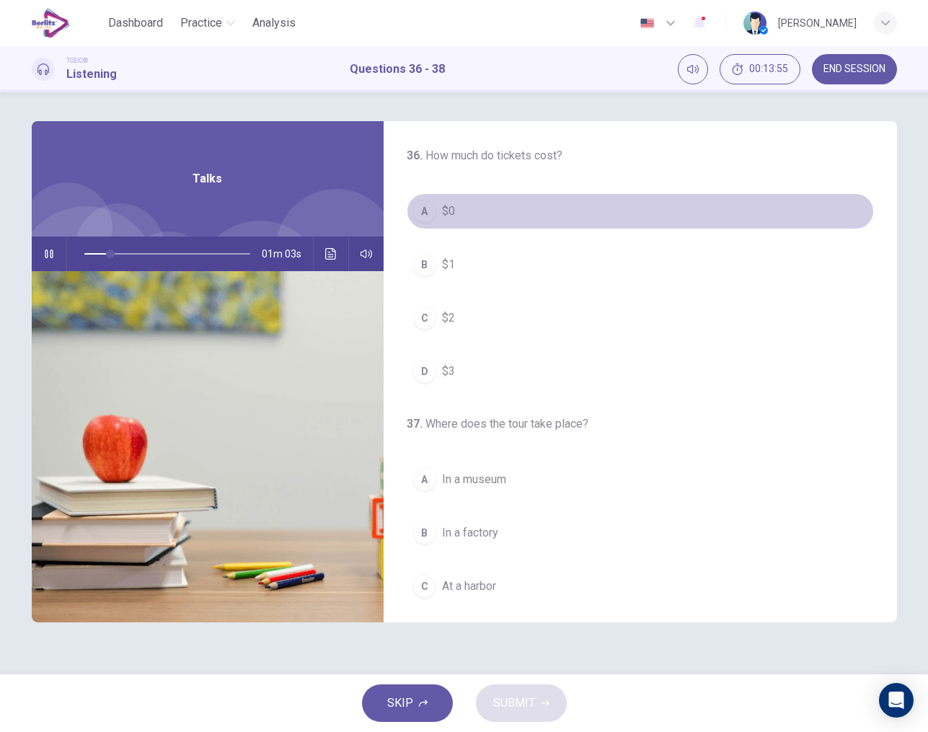
click at [427, 217] on div "A" at bounding box center [424, 211] width 23 height 23
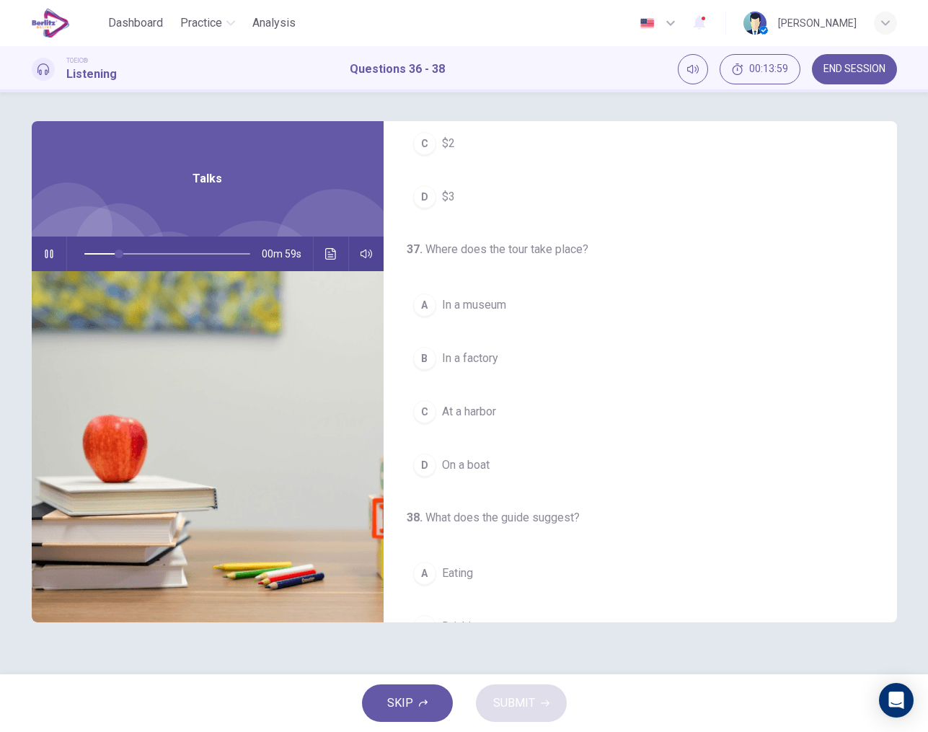
scroll to position [188, 0]
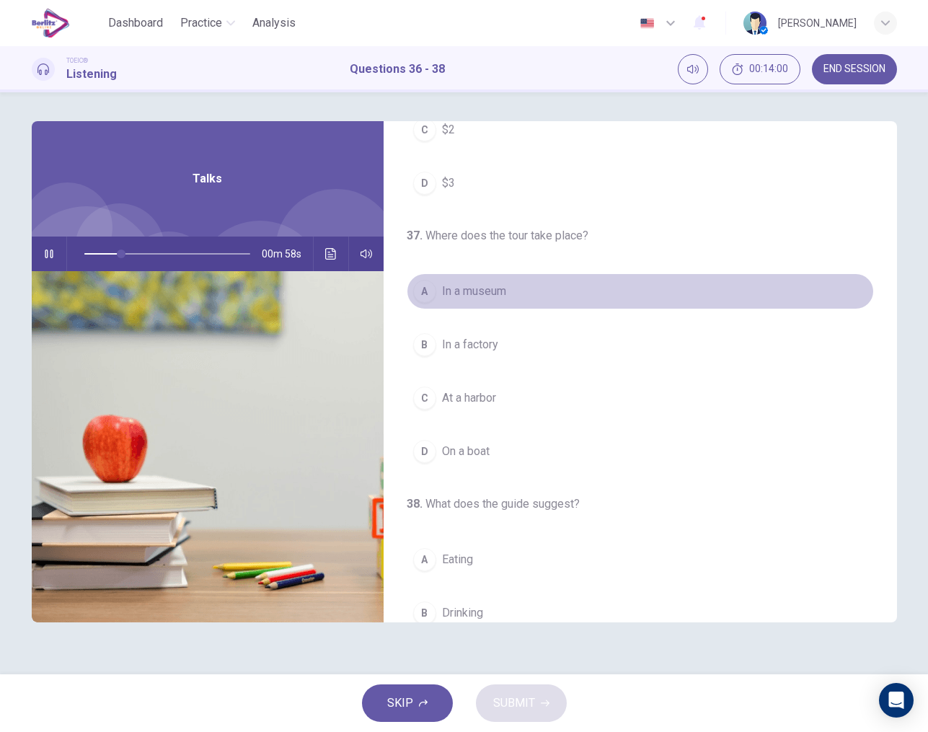
click at [423, 293] on div "A" at bounding box center [424, 291] width 23 height 23
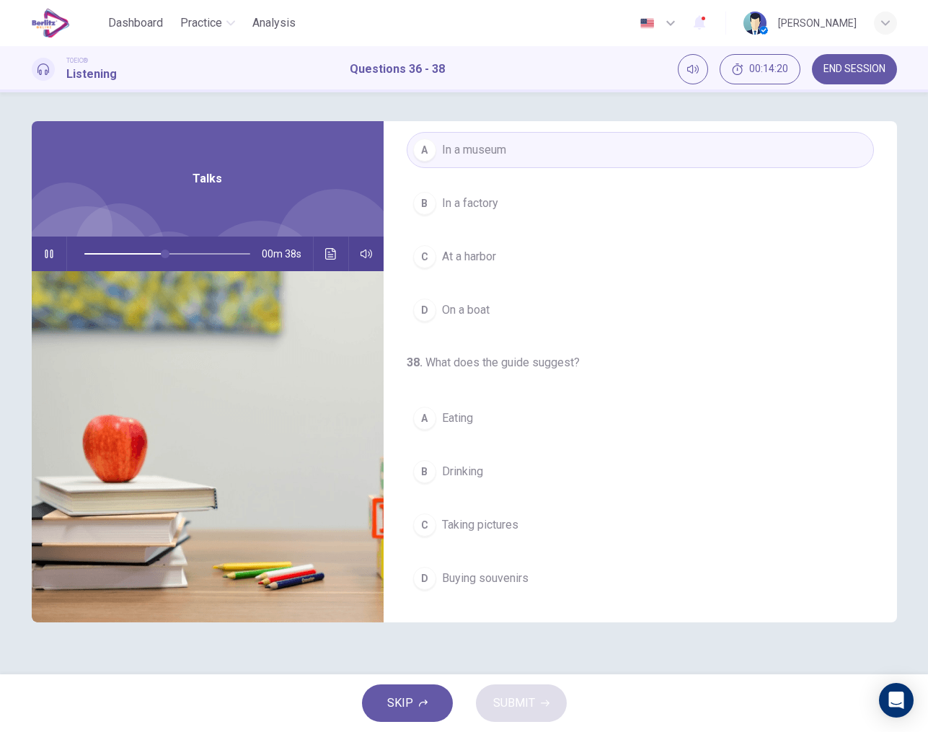
scroll to position [330, 0]
click at [429, 576] on div "D" at bounding box center [424, 578] width 23 height 23
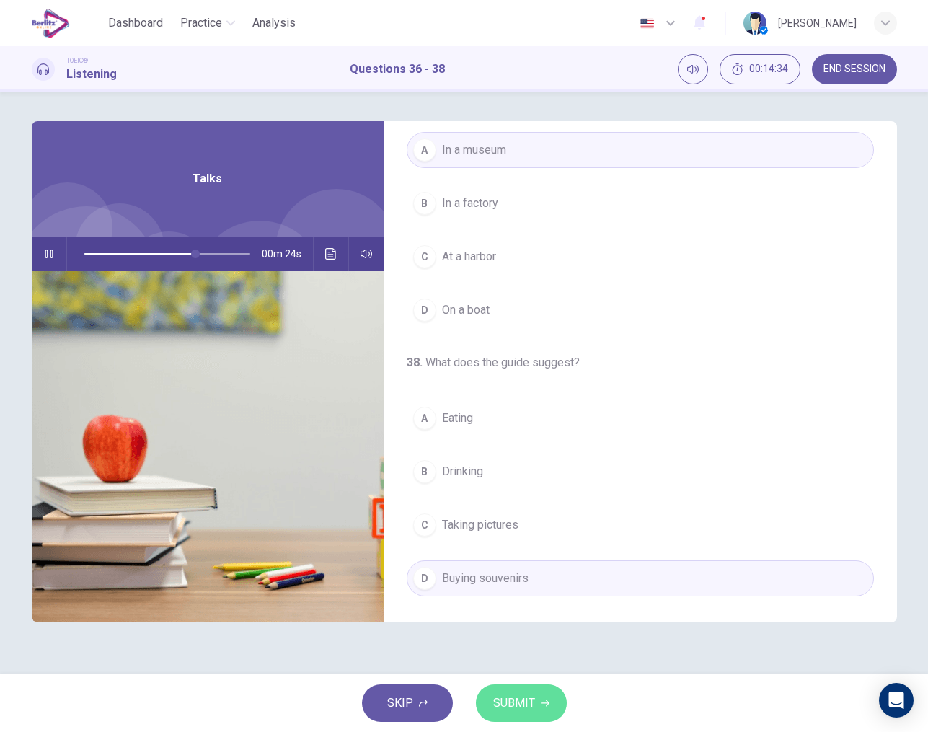
click at [525, 705] on span "SUBMIT" at bounding box center [514, 703] width 42 height 20
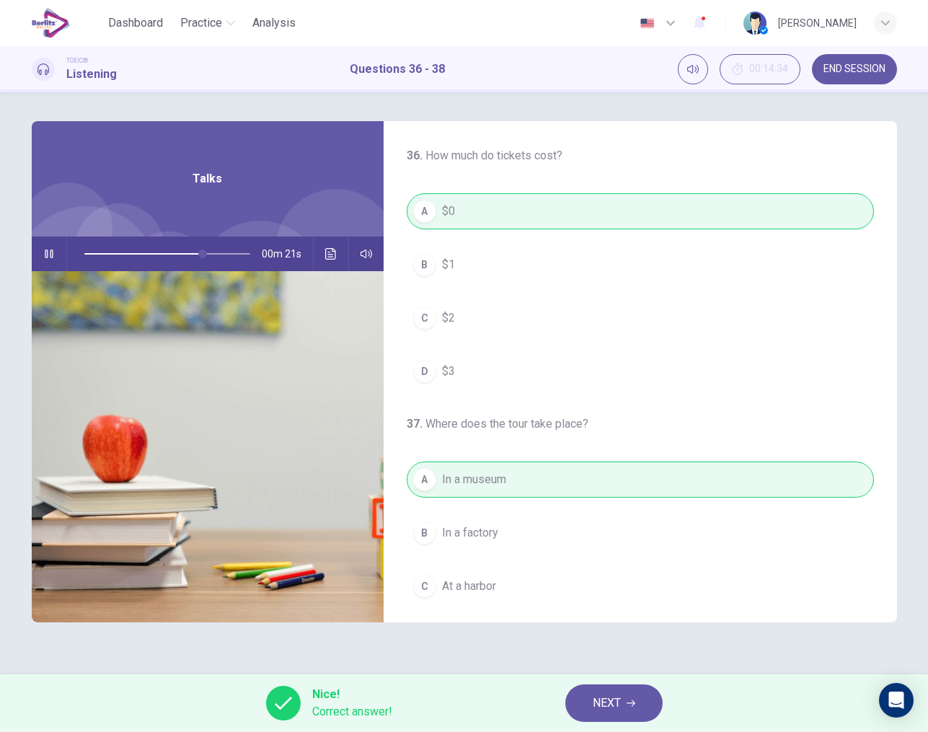
scroll to position [0, 0]
type input "*"
click at [605, 713] on button "NEXT" at bounding box center [614, 704] width 97 height 38
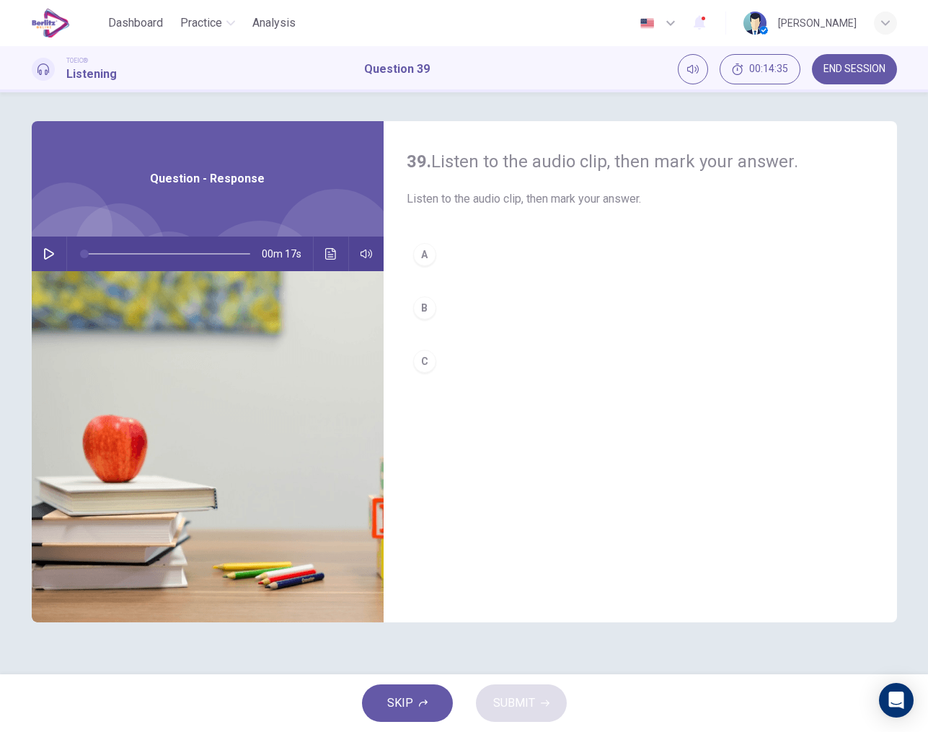
click at [48, 253] on icon "button" at bounding box center [49, 254] width 12 height 12
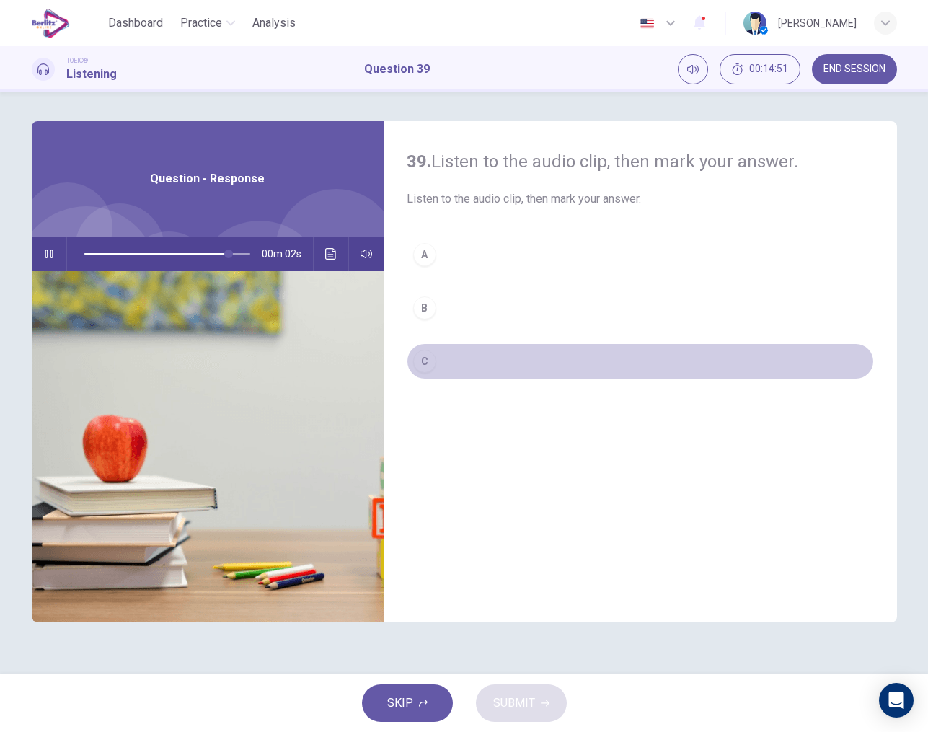
click at [426, 358] on div "C" at bounding box center [424, 361] width 23 height 23
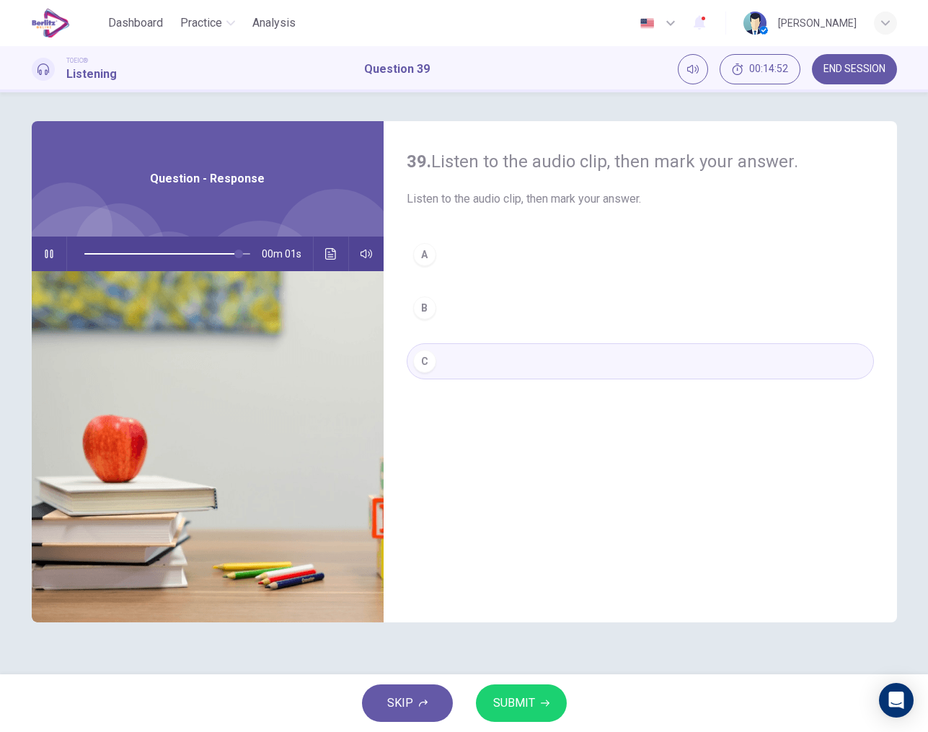
click at [537, 703] on button "SUBMIT" at bounding box center [521, 704] width 91 height 38
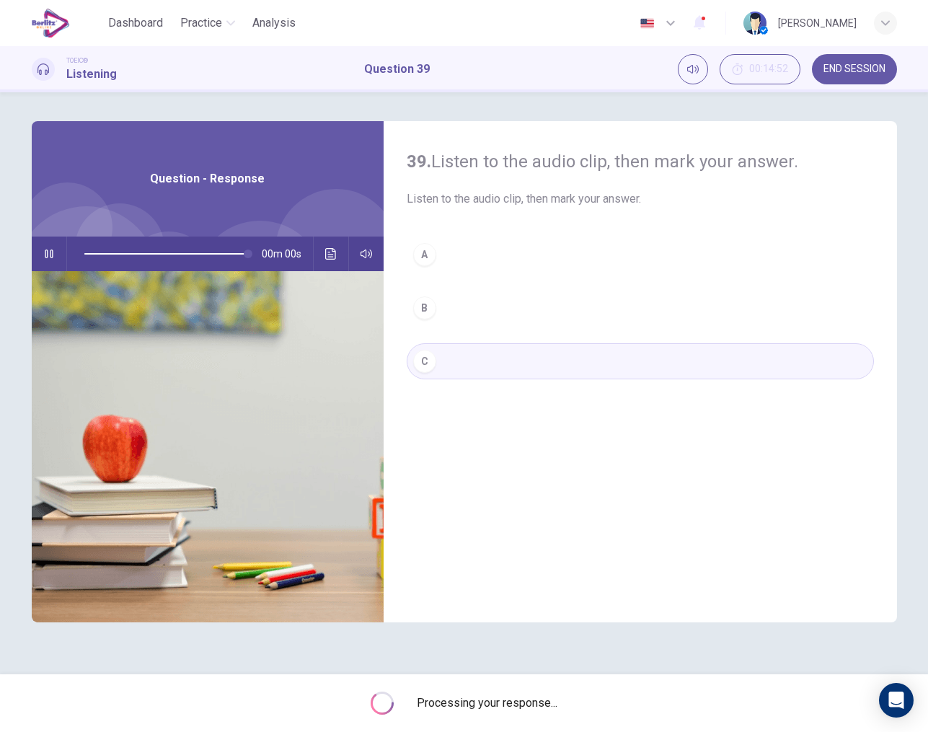
type input "*"
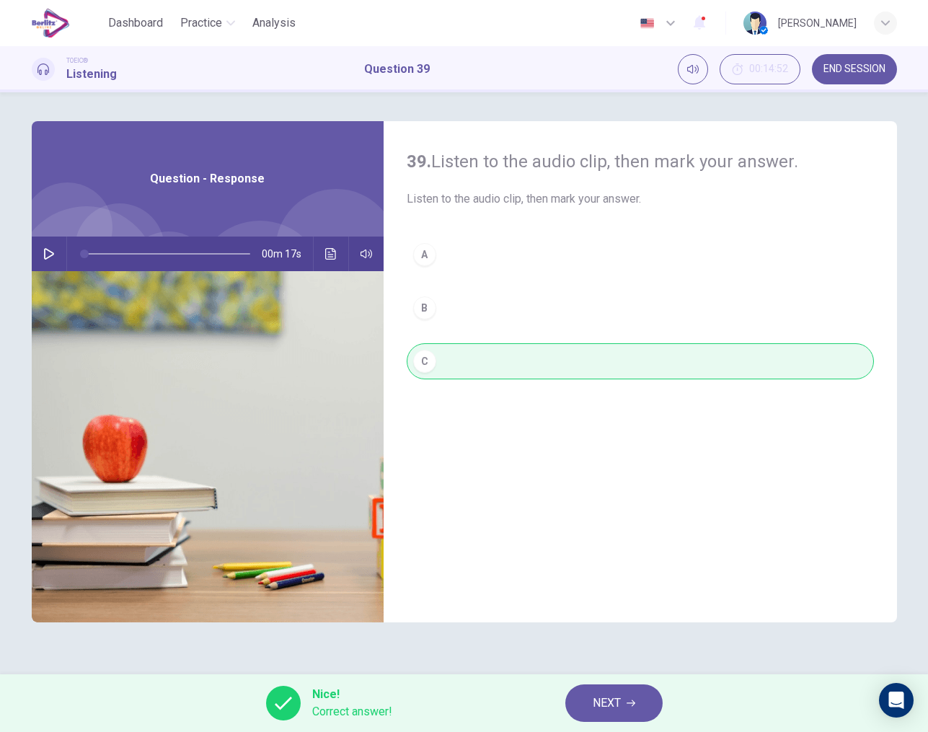
click at [612, 701] on span "NEXT" at bounding box center [607, 703] width 28 height 20
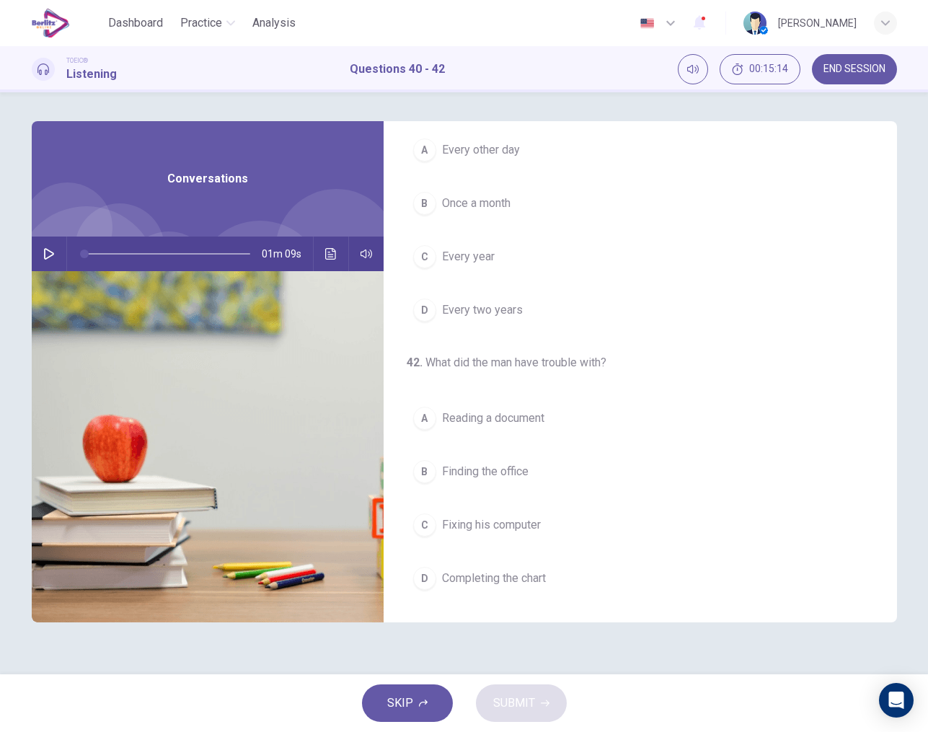
scroll to position [330, 0]
click at [51, 256] on icon "button" at bounding box center [49, 254] width 10 height 12
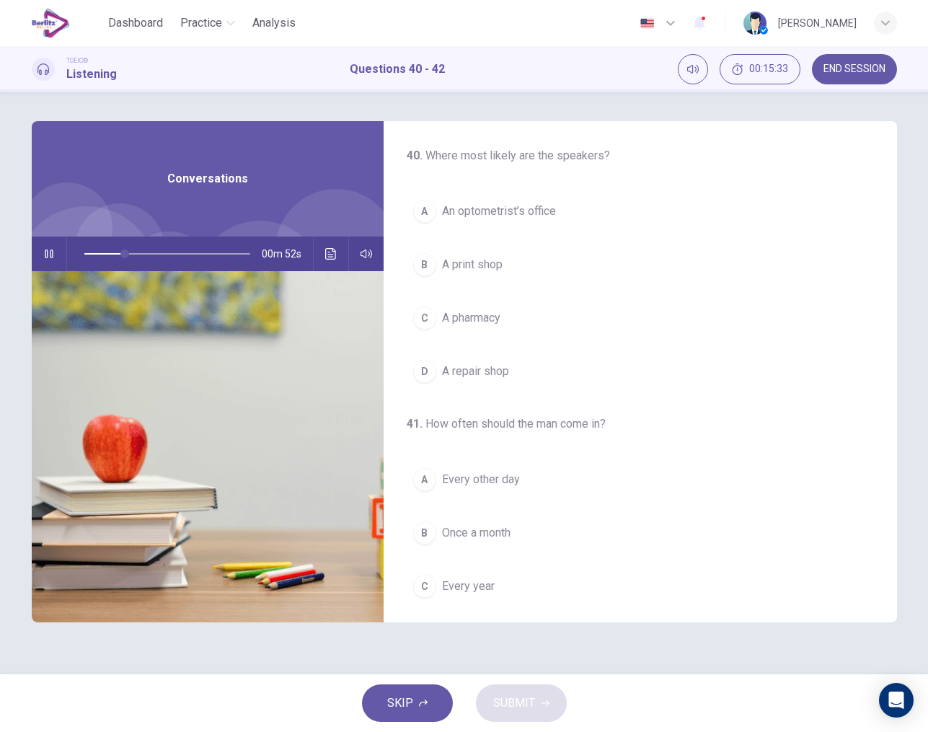
scroll to position [0, 0]
click at [444, 211] on span "An optometrist’s office" at bounding box center [499, 211] width 114 height 17
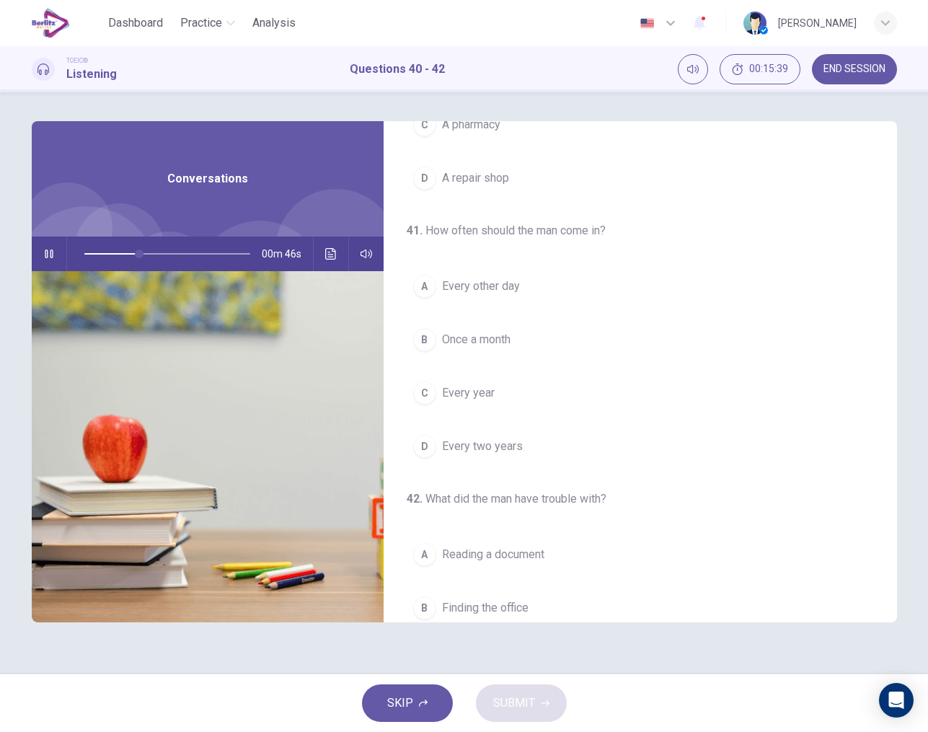
scroll to position [195, 0]
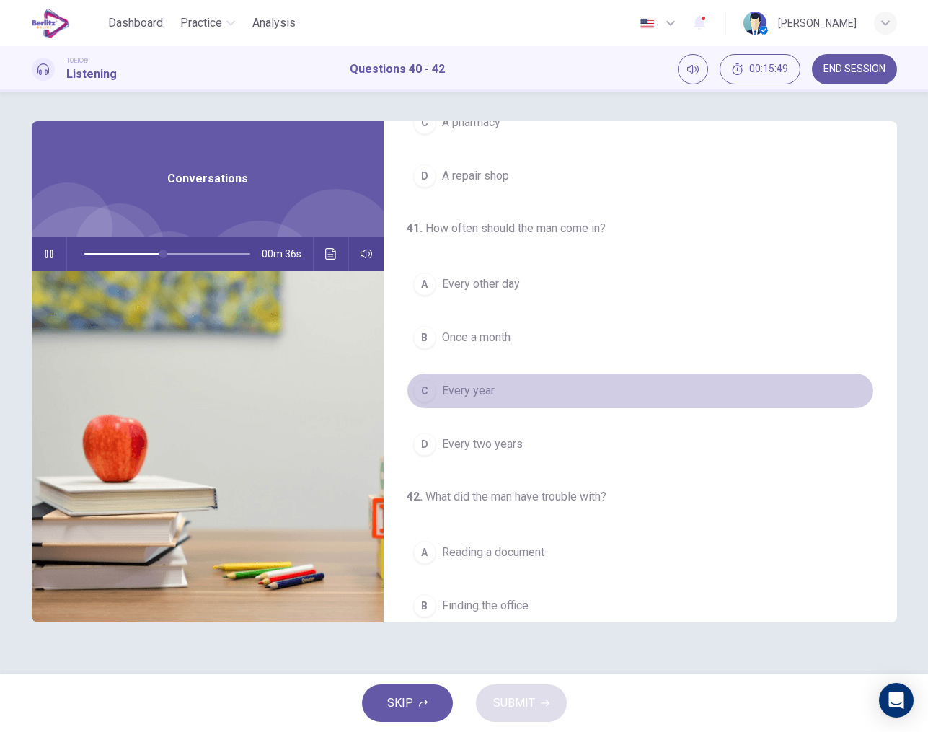
click at [473, 387] on span "Every year" at bounding box center [468, 390] width 53 height 17
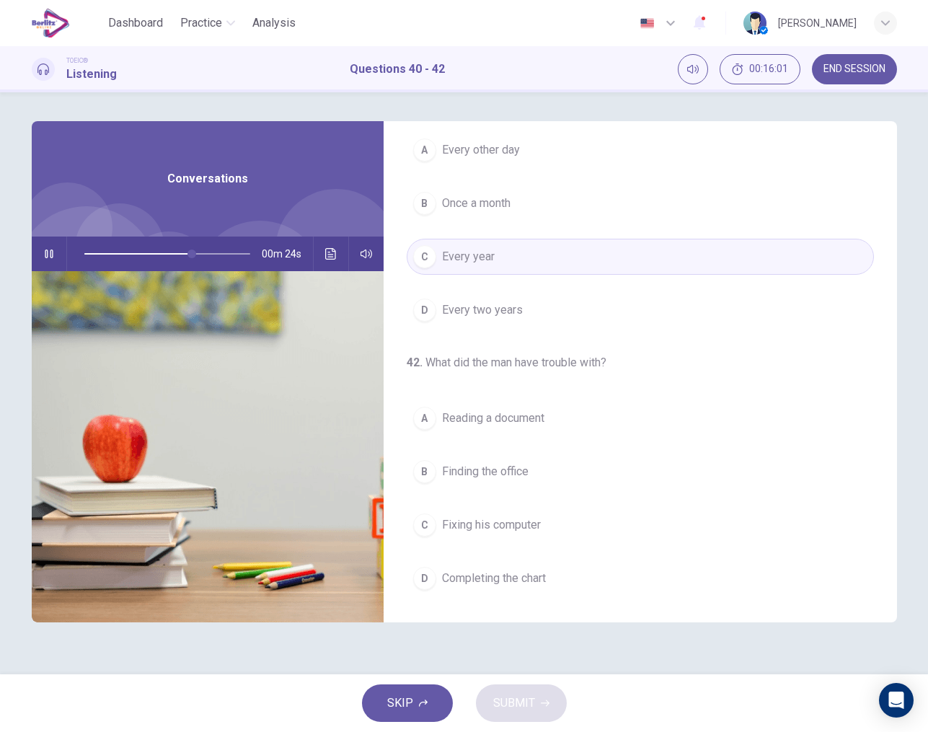
scroll to position [330, 0]
click at [431, 410] on div "A" at bounding box center [424, 418] width 23 height 23
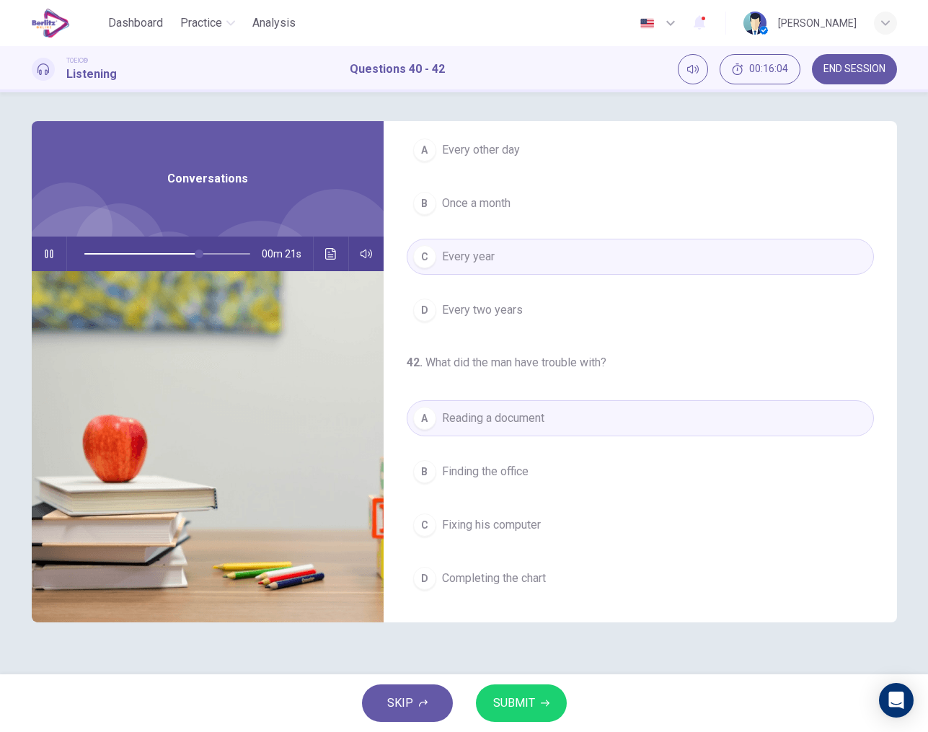
click at [524, 709] on span "SUBMIT" at bounding box center [514, 703] width 42 height 20
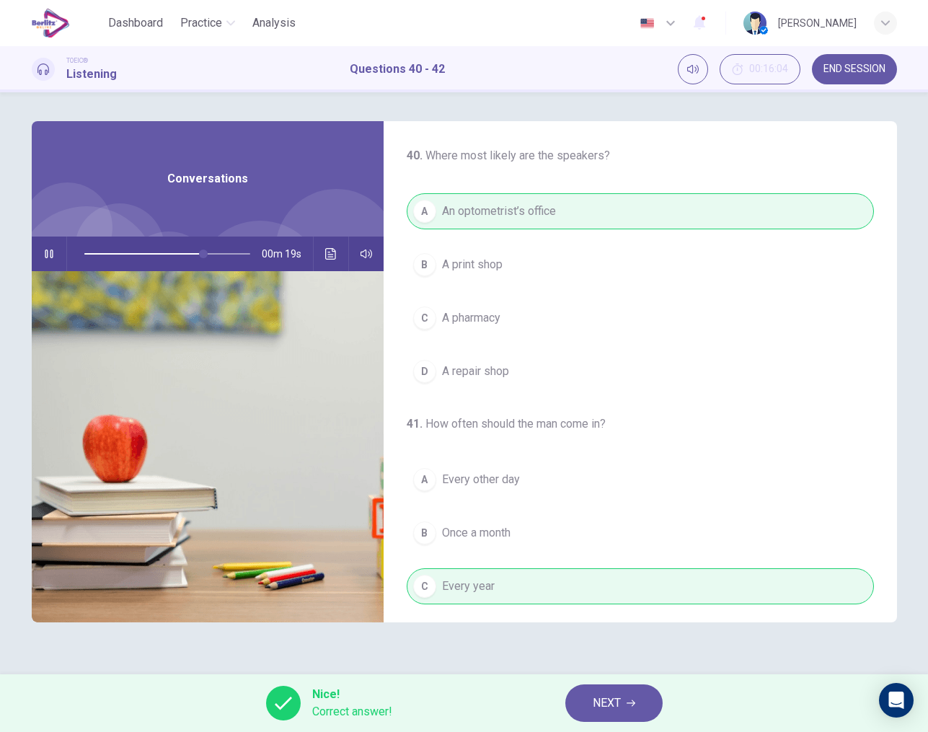
scroll to position [0, 0]
type input "*"
click at [835, 73] on span "END SESSION" at bounding box center [855, 69] width 62 height 12
